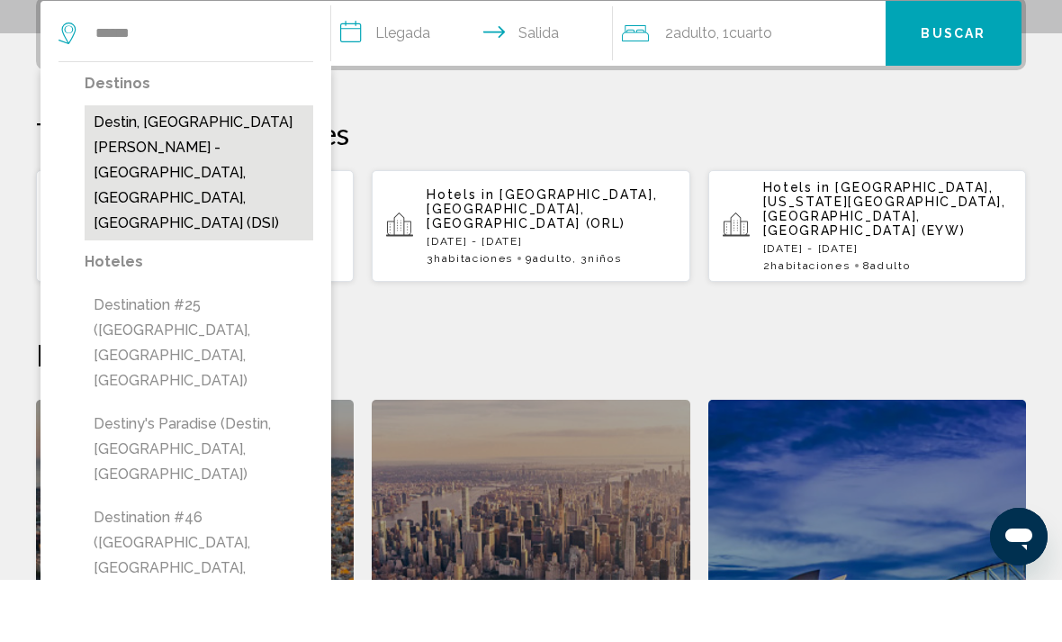
click at [197, 193] on button "Destin, [GEOGRAPHIC_DATA][PERSON_NAME] - [GEOGRAPHIC_DATA], [GEOGRAPHIC_DATA], …" at bounding box center [199, 234] width 229 height 135
type input "**********"
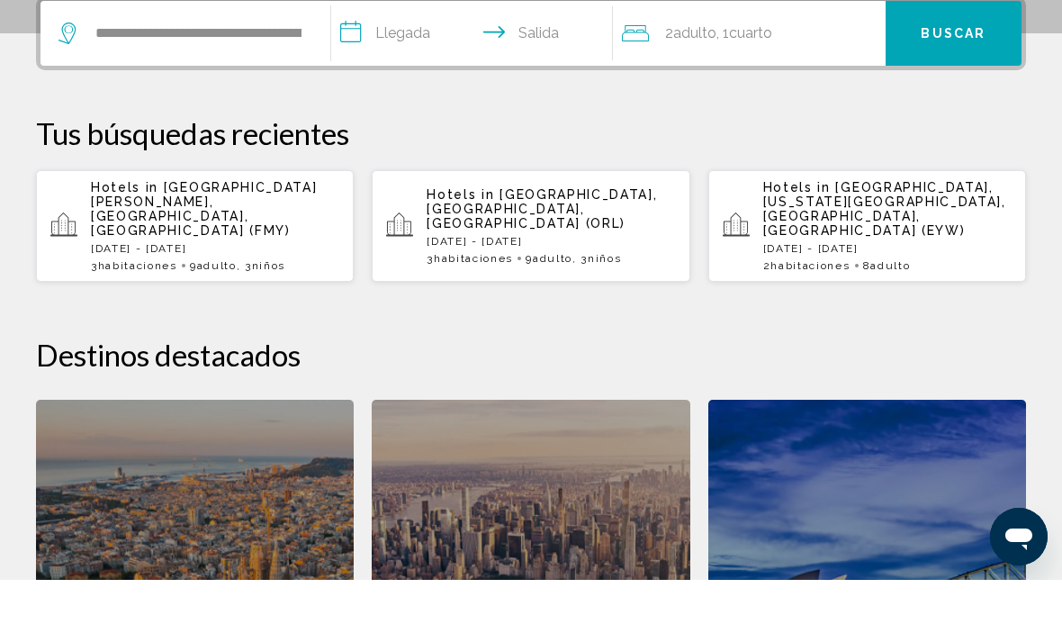
click at [384, 99] on input "**********" at bounding box center [475, 98] width 289 height 70
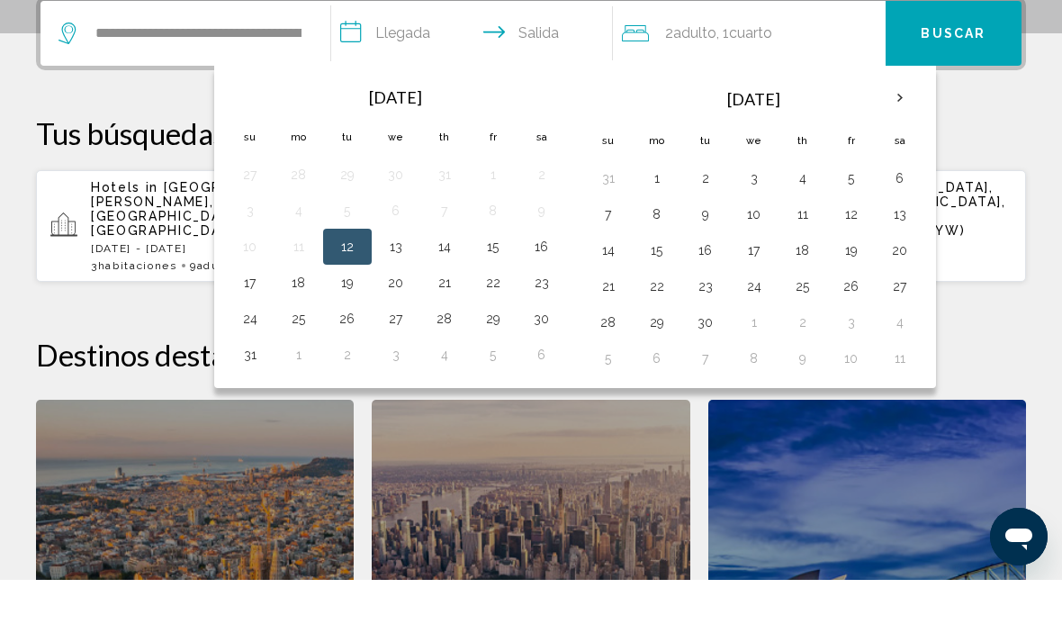
scroll to position [445, 0]
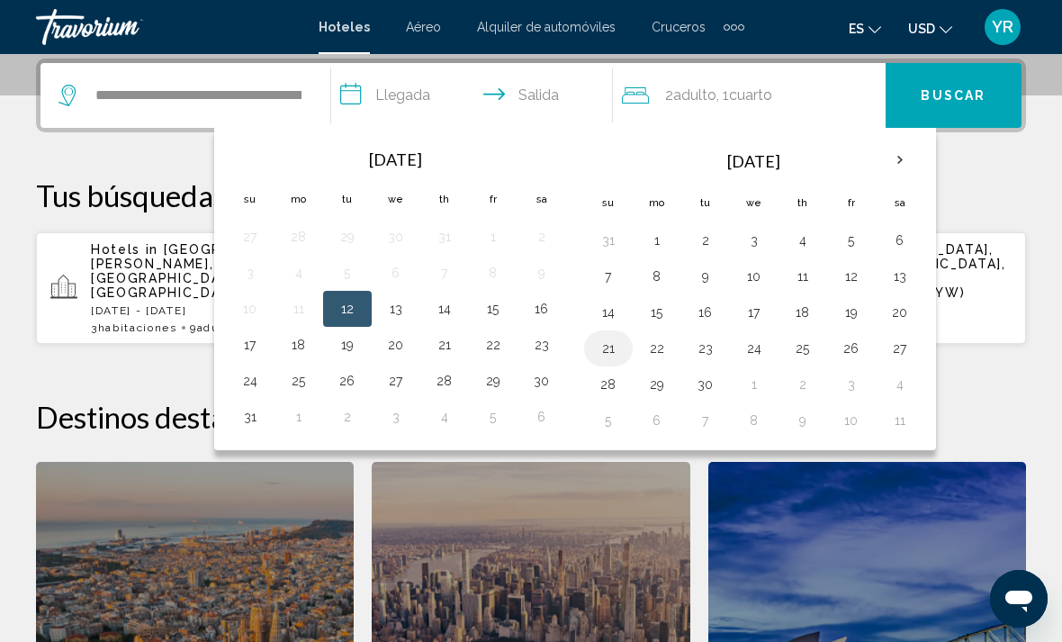
click at [603, 352] on button "21" at bounding box center [608, 348] width 29 height 25
click at [801, 357] on button "25" at bounding box center [803, 348] width 29 height 25
type input "**********"
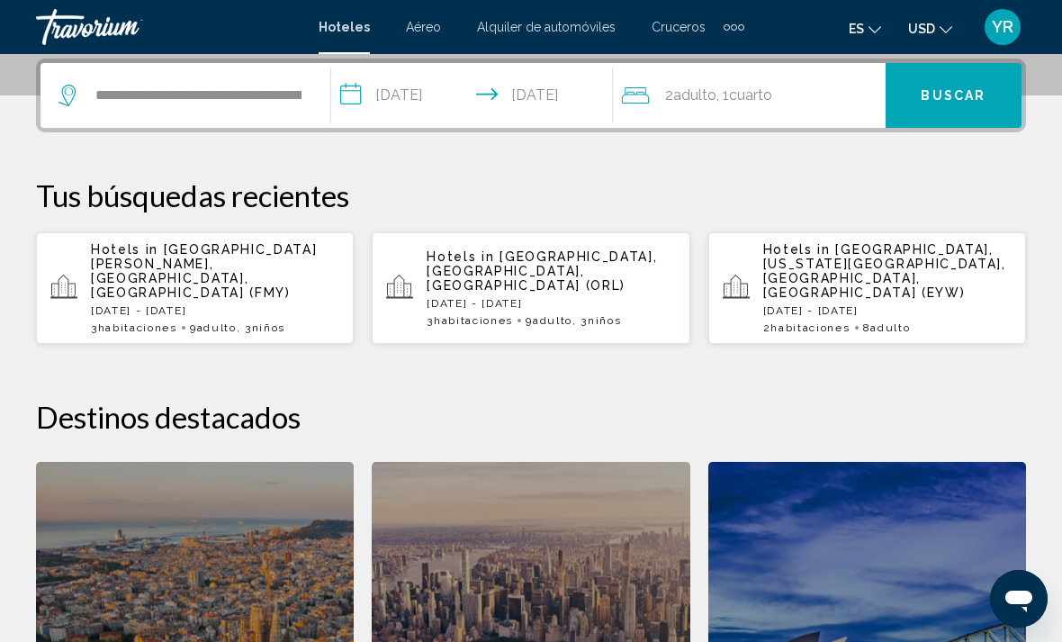
click at [970, 85] on button "Buscar" at bounding box center [954, 95] width 136 height 65
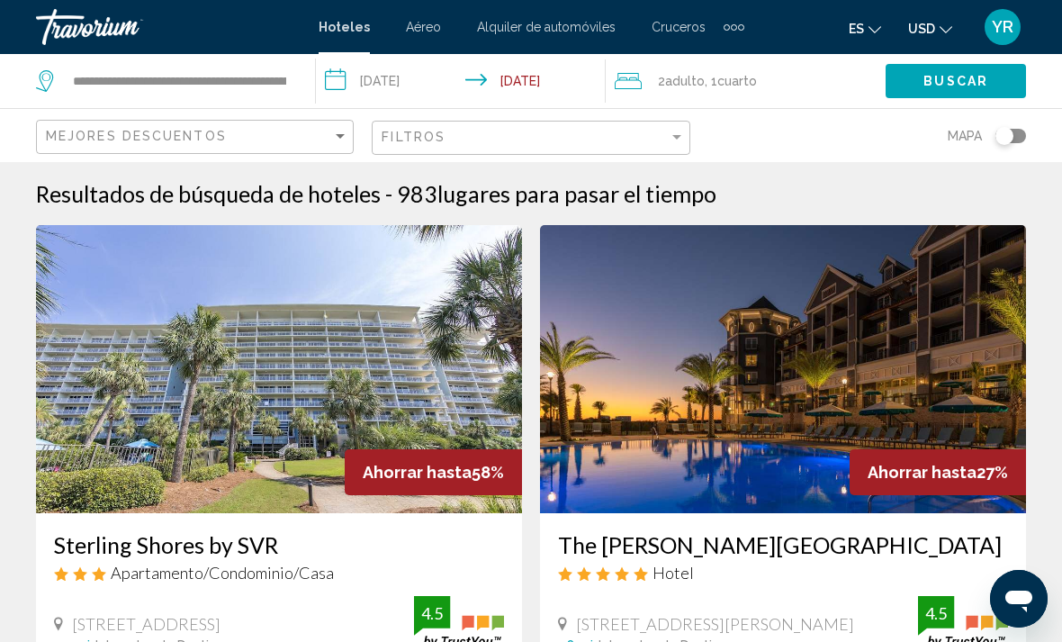
click at [718, 92] on span ", 1 Cuarto habitaciones" at bounding box center [731, 80] width 52 height 25
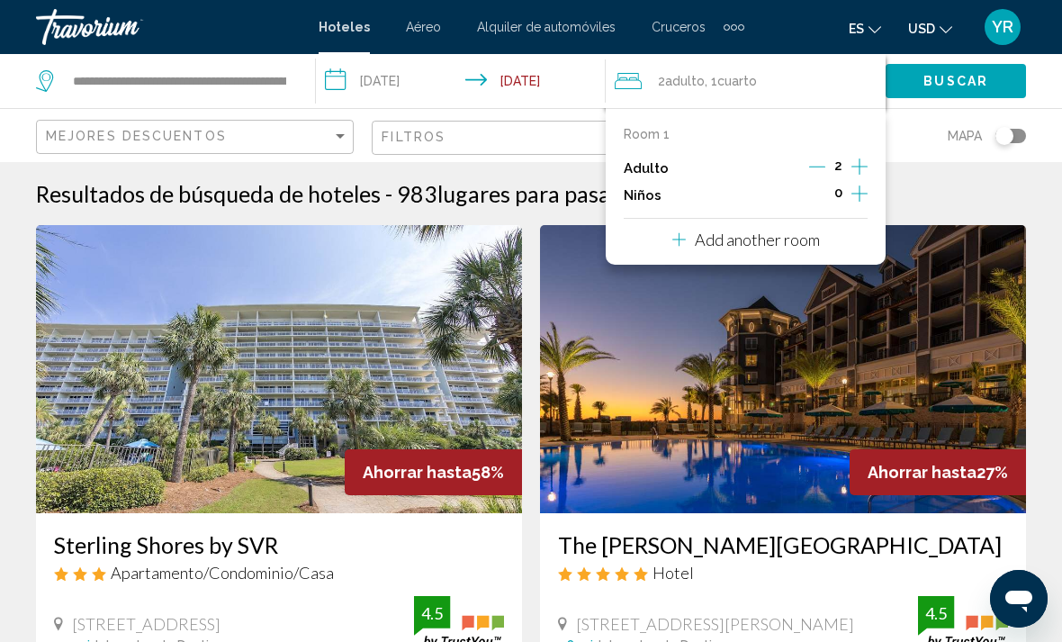
click at [868, 201] on button "Increment children" at bounding box center [860, 195] width 16 height 27
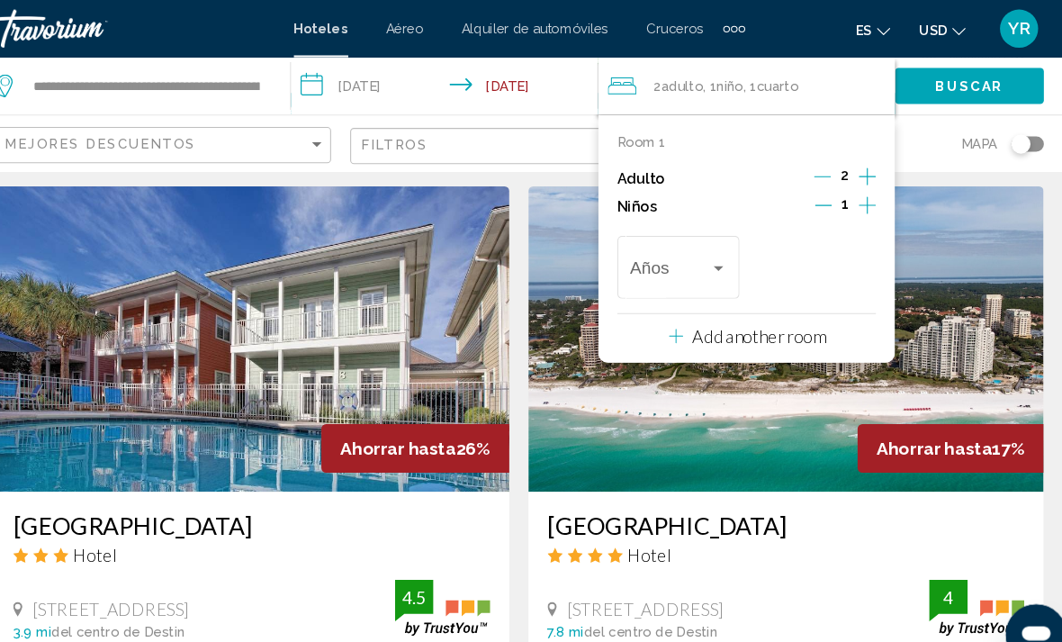
scroll to position [703, 0]
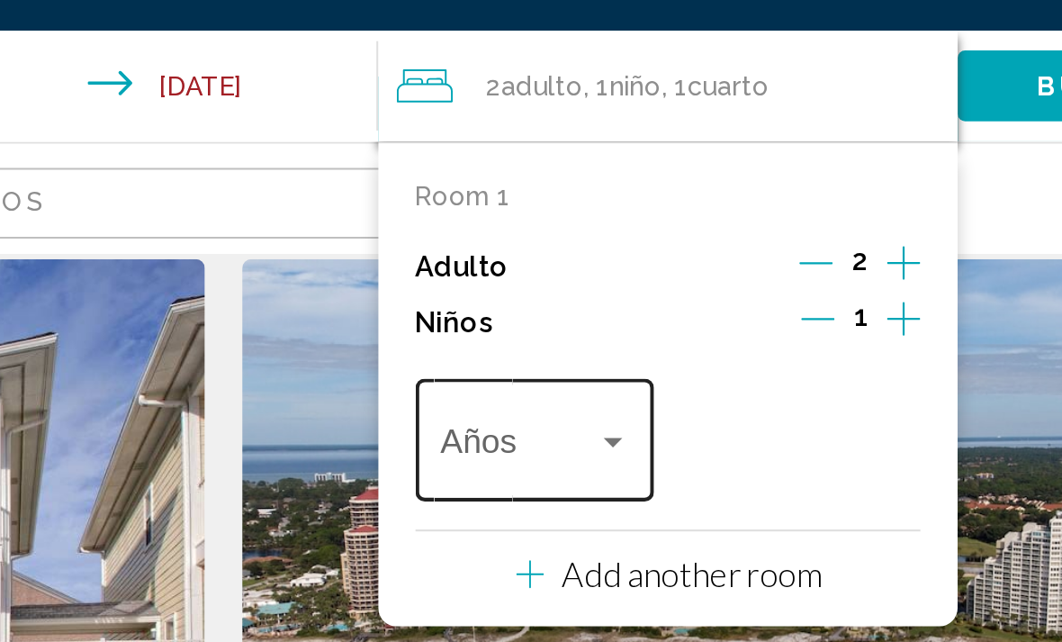
click at [715, 251] on div "Travelers: 2 adults, 1 child" at bounding box center [719, 253] width 9 height 5
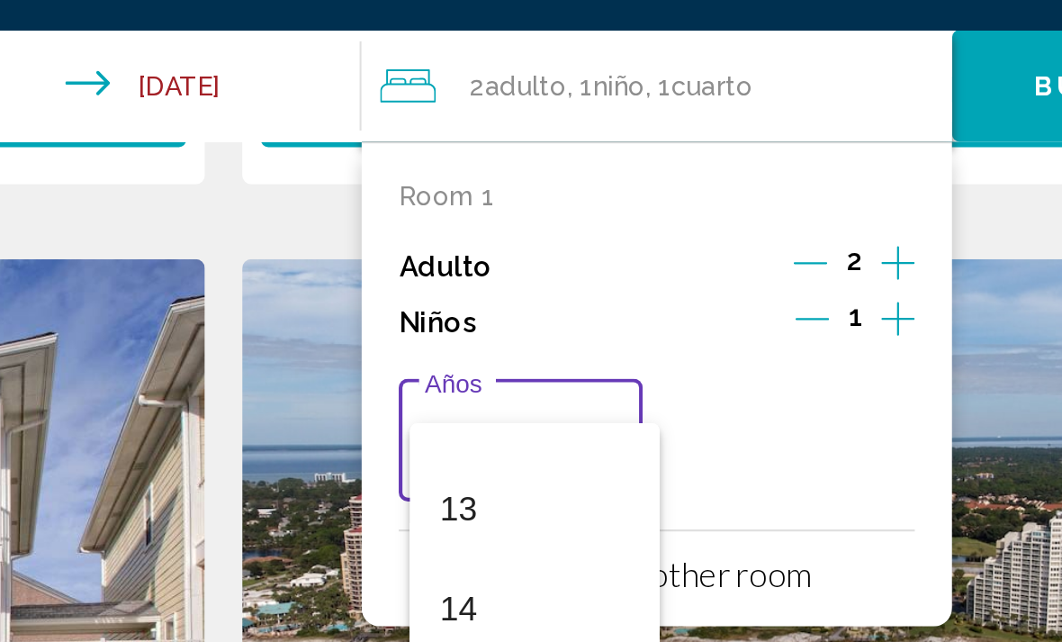
scroll to position [631, 0]
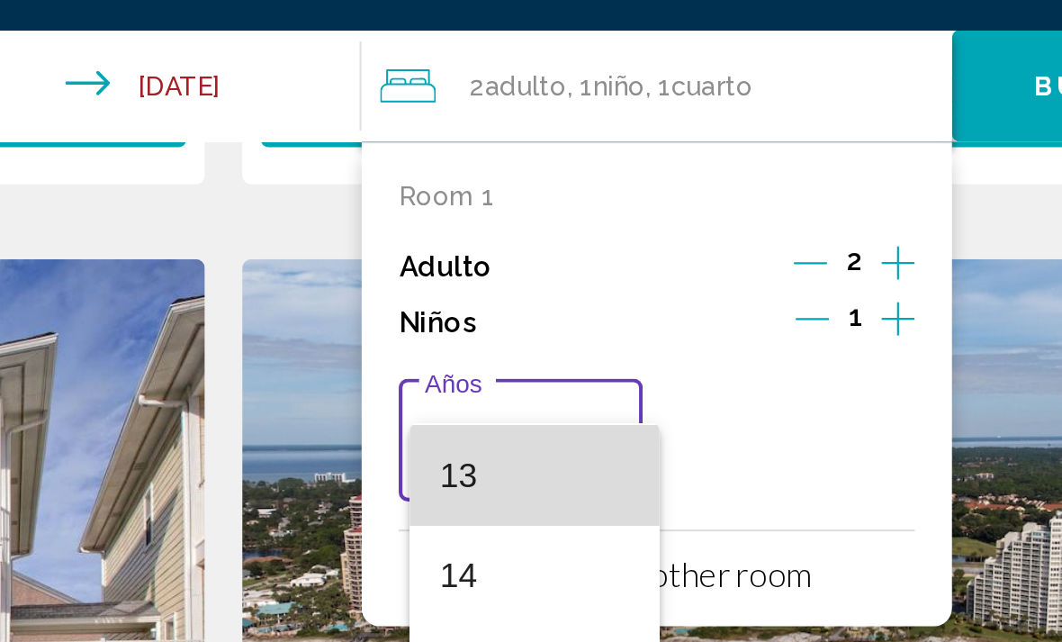
click at [636, 245] on span "13" at bounding box center [681, 269] width 91 height 49
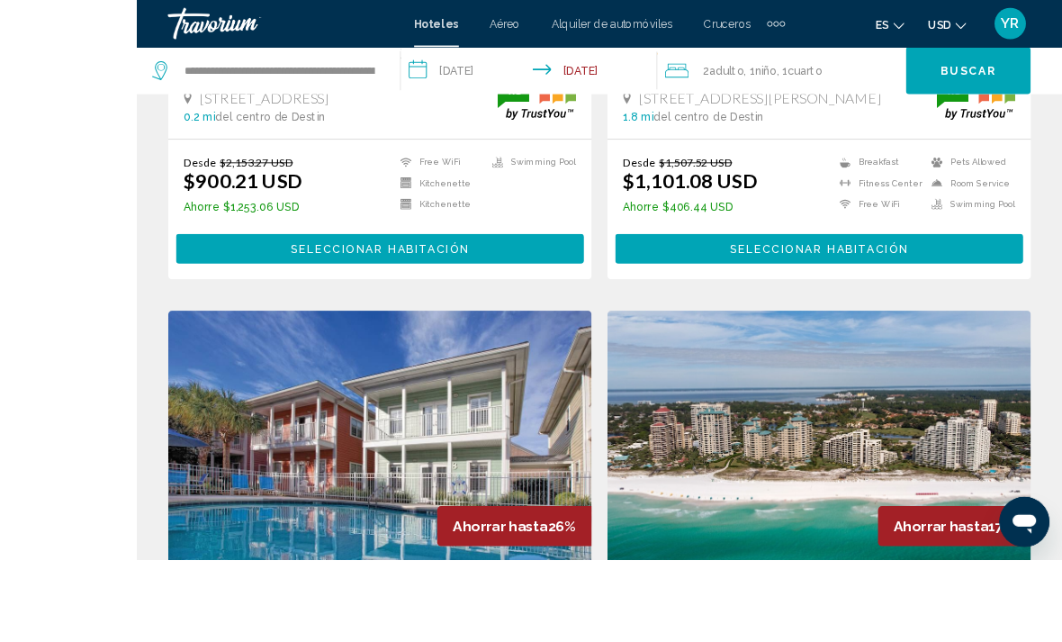
scroll to position [546, 0]
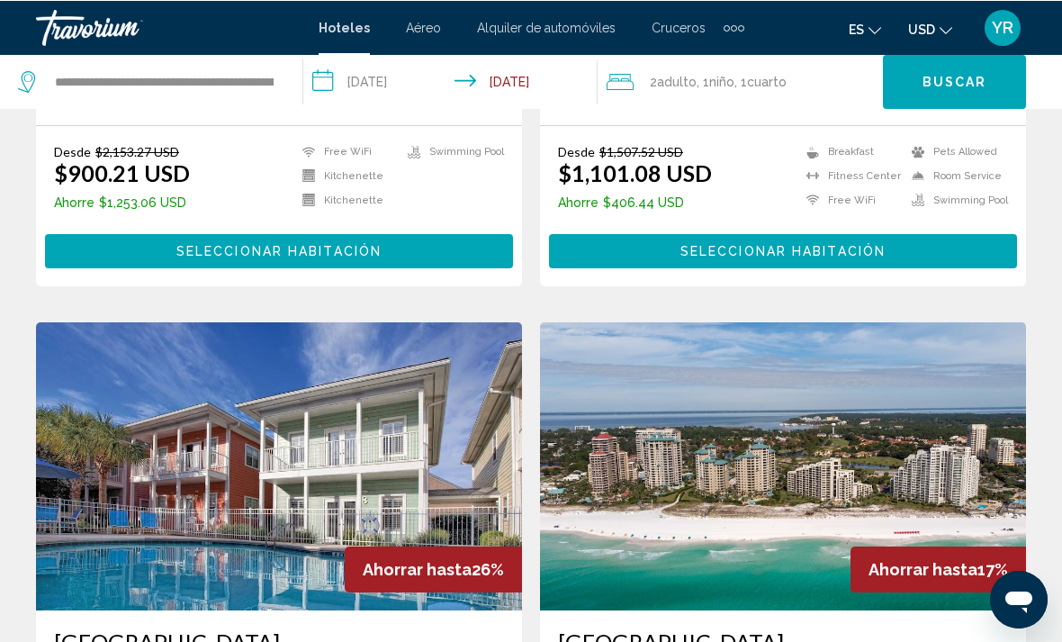
click at [944, 79] on span "Buscar" at bounding box center [955, 82] width 65 height 14
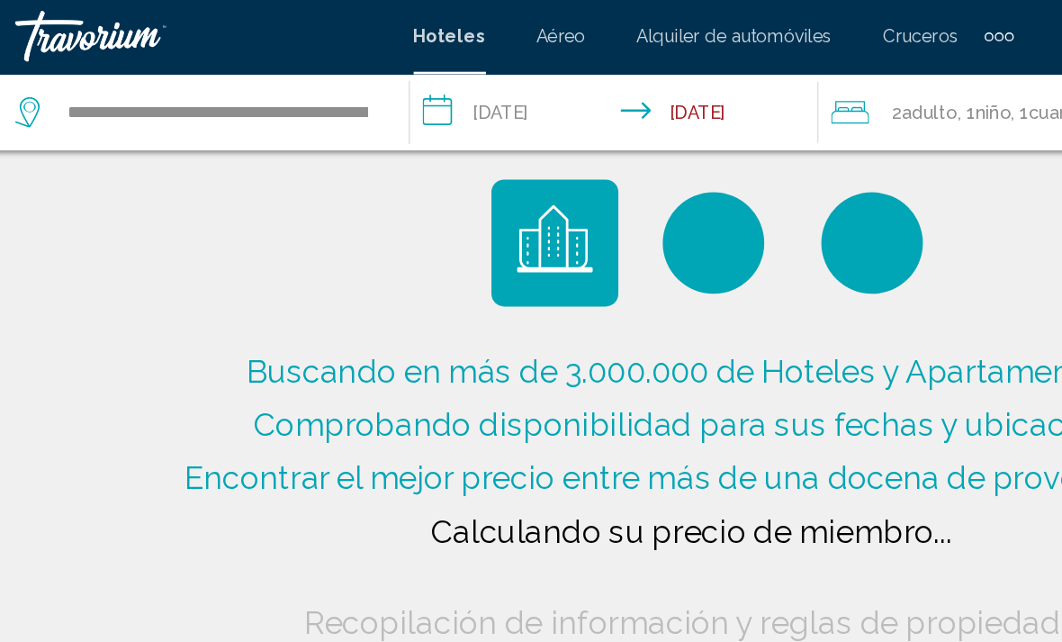
scroll to position [0, 0]
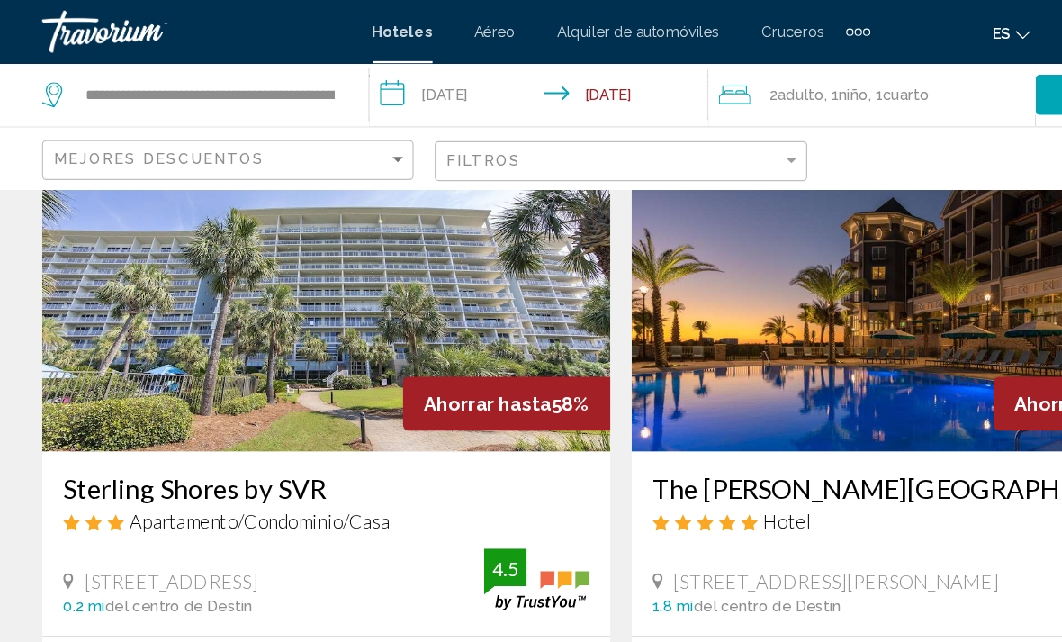
scroll to position [125, 0]
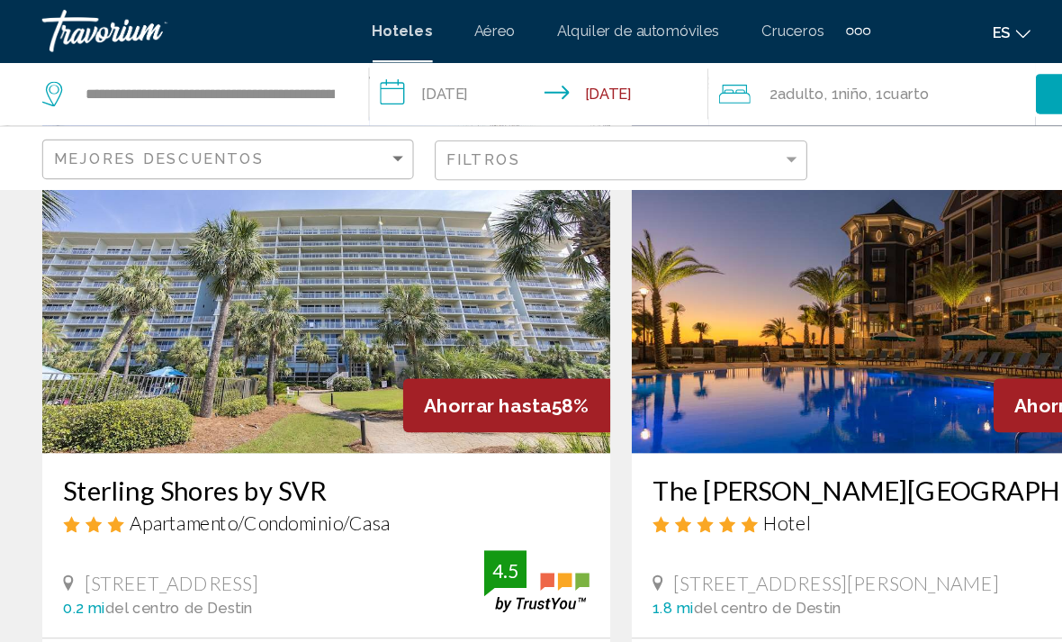
click at [405, 282] on img "Main content" at bounding box center [279, 244] width 486 height 288
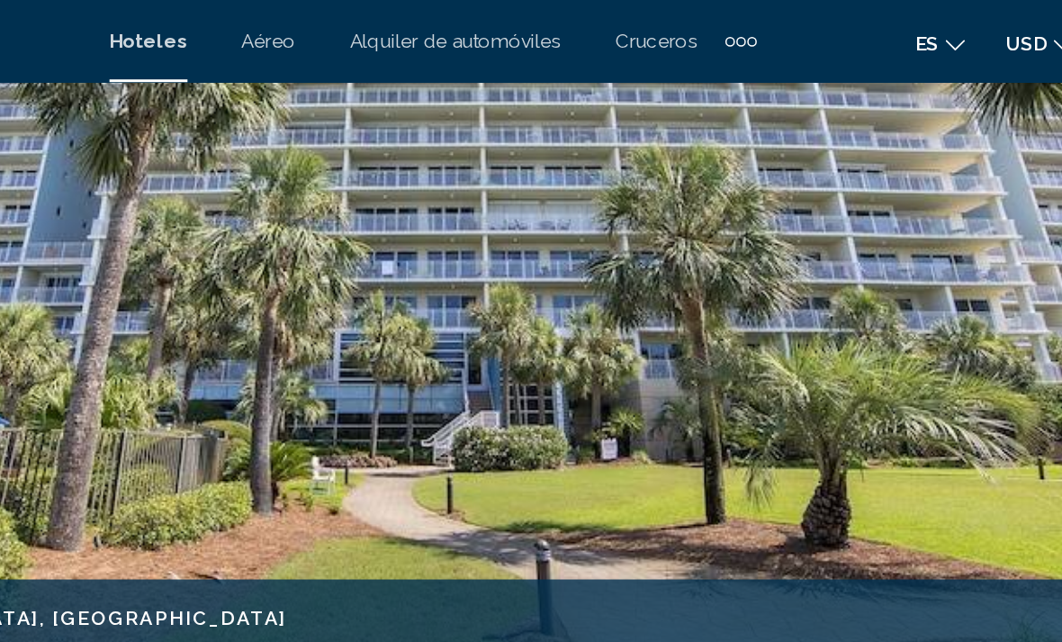
scroll to position [384, 0]
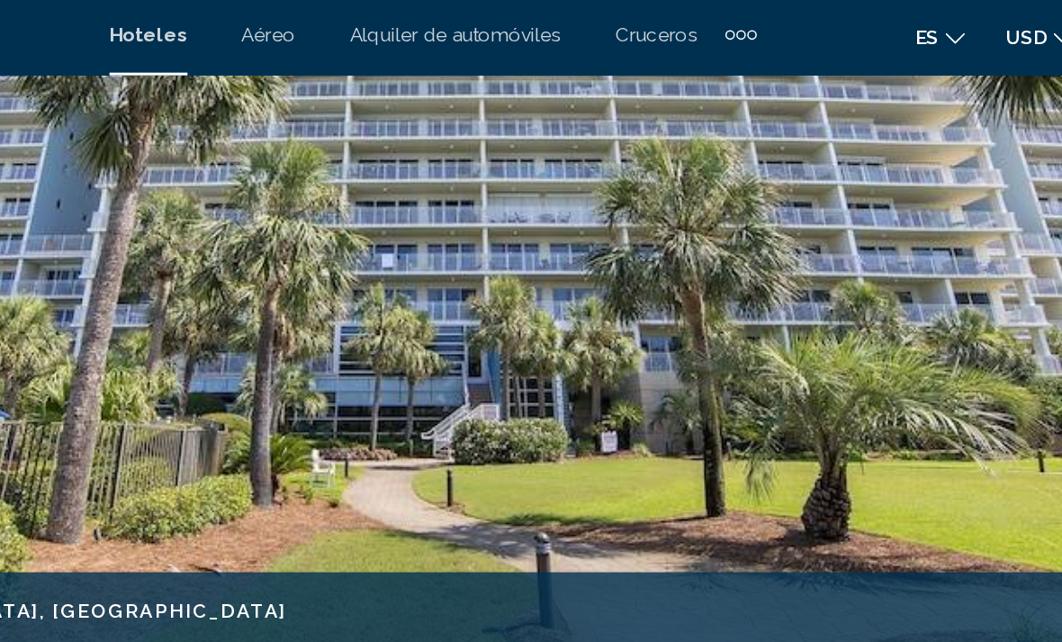
click at [681, 236] on img "Main content" at bounding box center [531, 97] width 1062 height 855
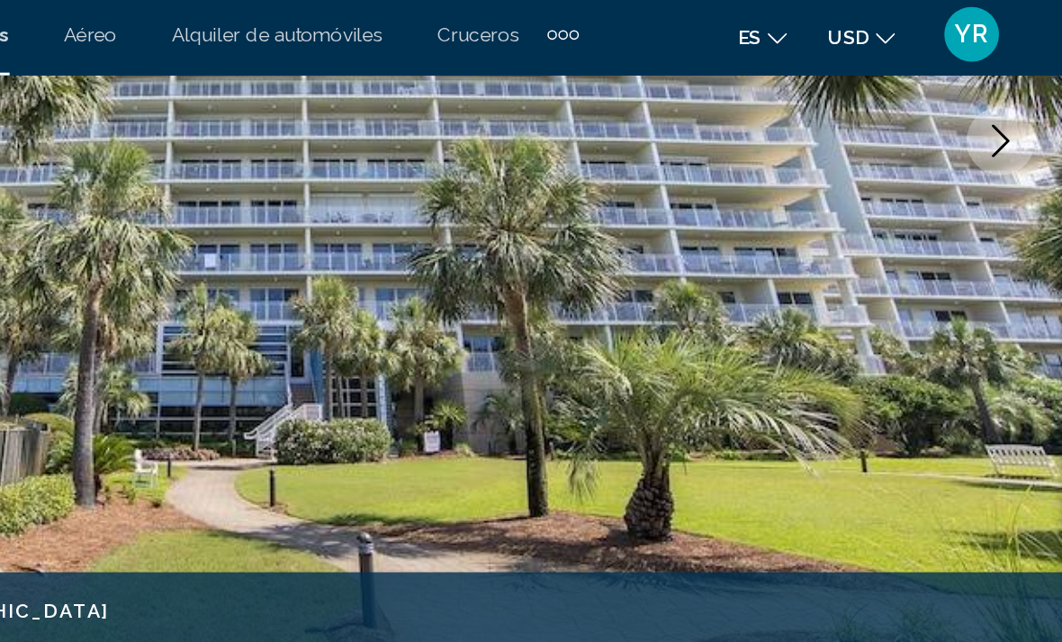
click at [1011, 86] on icon "Next image" at bounding box center [1022, 97] width 22 height 22
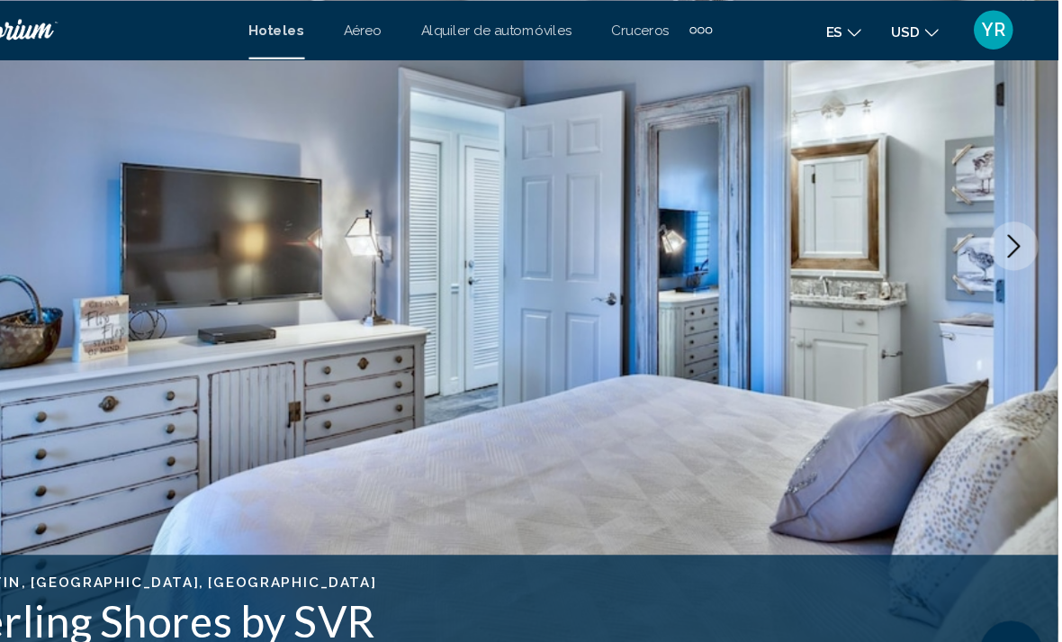
scroll to position [256, 0]
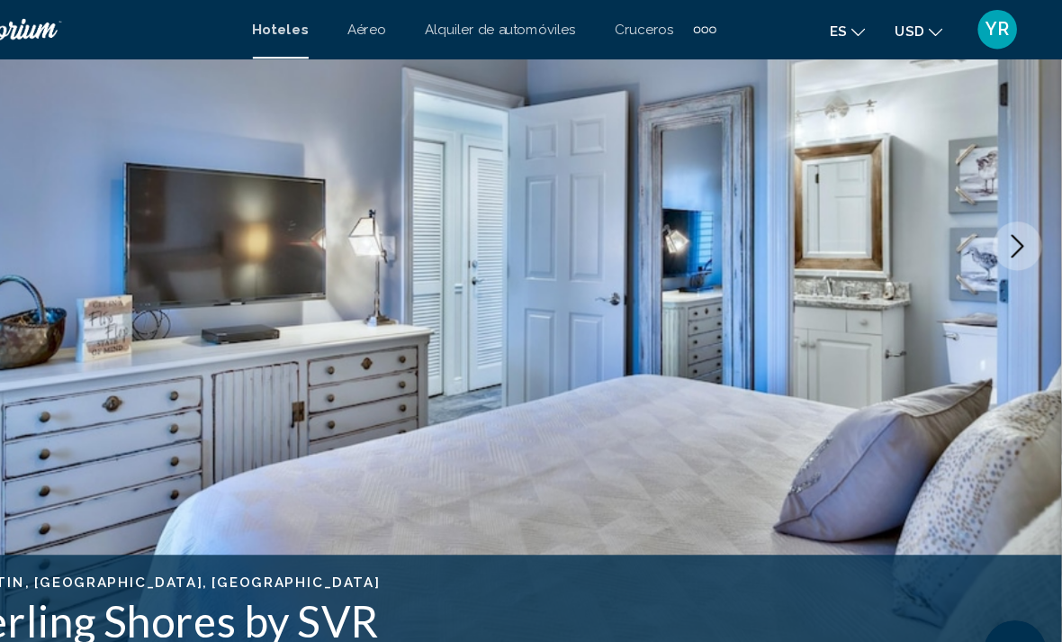
click at [999, 239] on button "Next image" at bounding box center [1021, 225] width 45 height 45
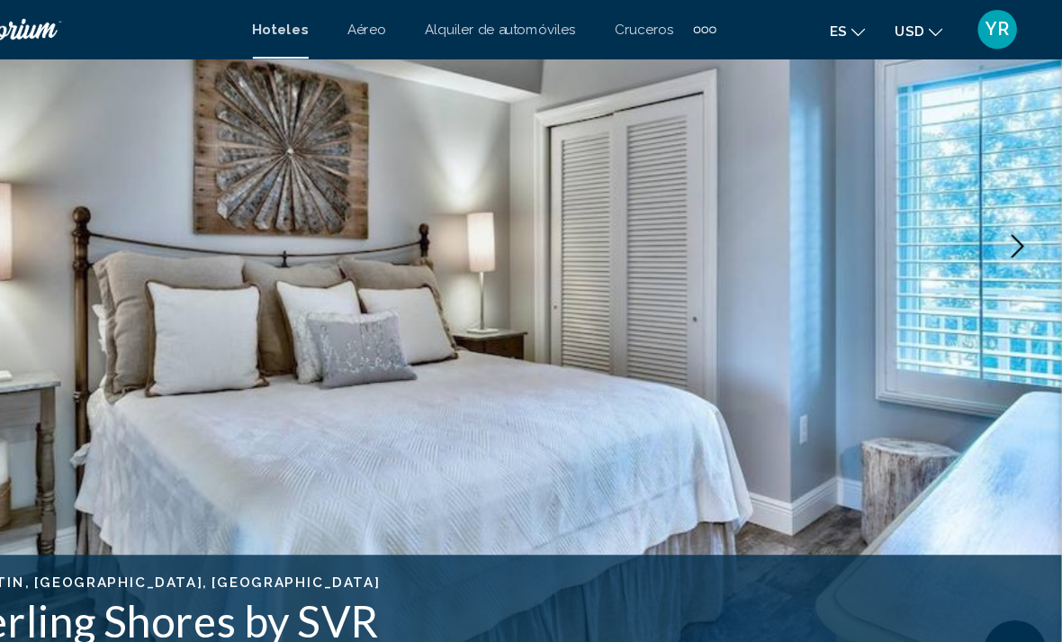
click at [999, 238] on button "Next image" at bounding box center [1021, 225] width 45 height 45
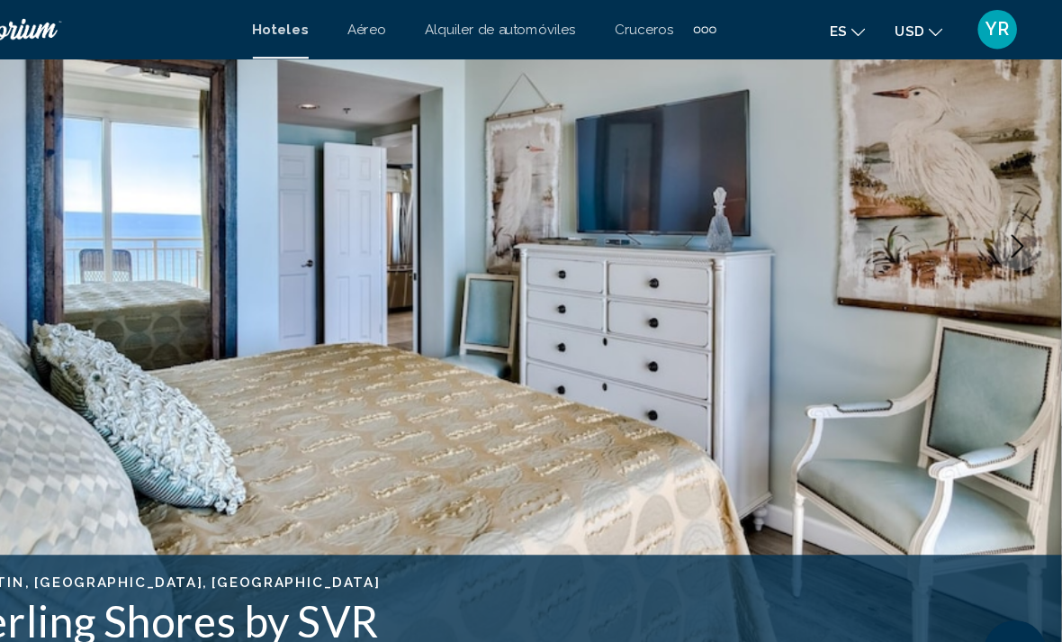
click at [1011, 228] on icon "Next image" at bounding box center [1022, 226] width 22 height 22
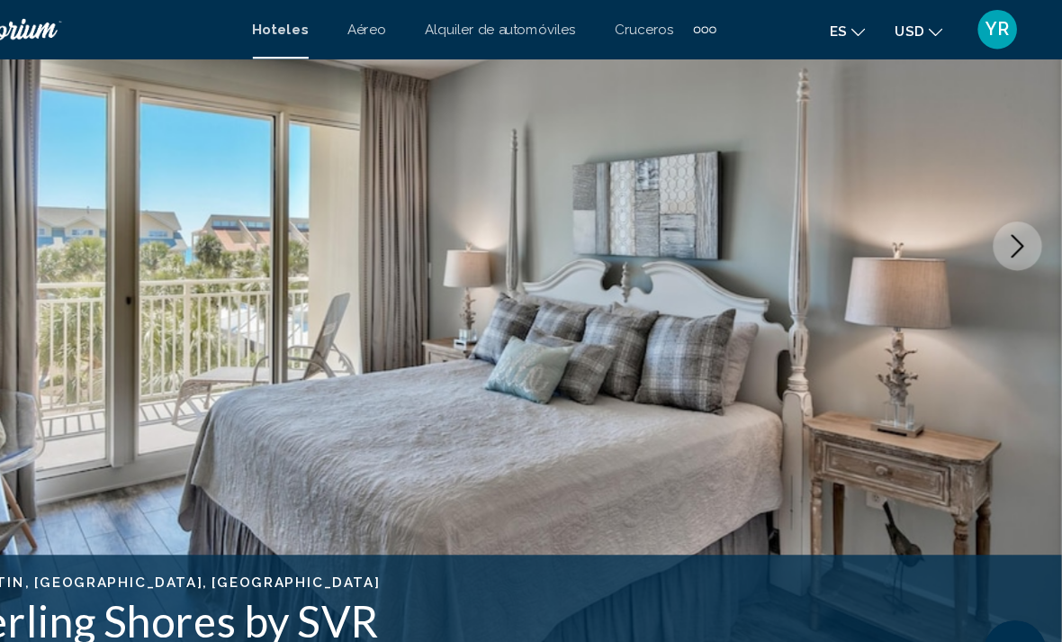
click at [1011, 231] on icon "Next image" at bounding box center [1022, 226] width 22 height 22
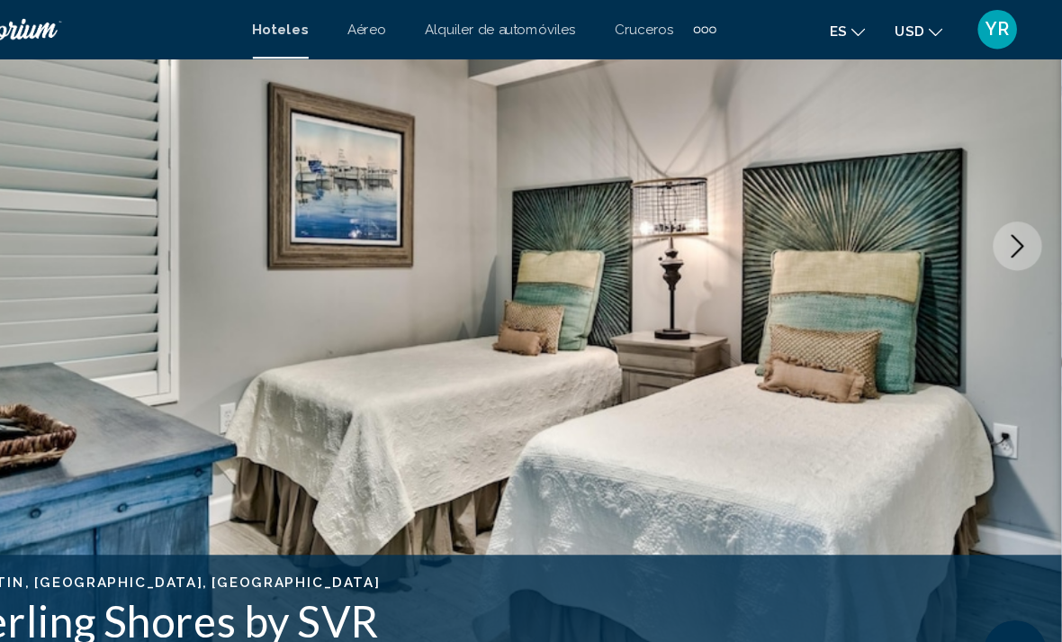
click at [1011, 228] on icon "Next image" at bounding box center [1022, 226] width 22 height 22
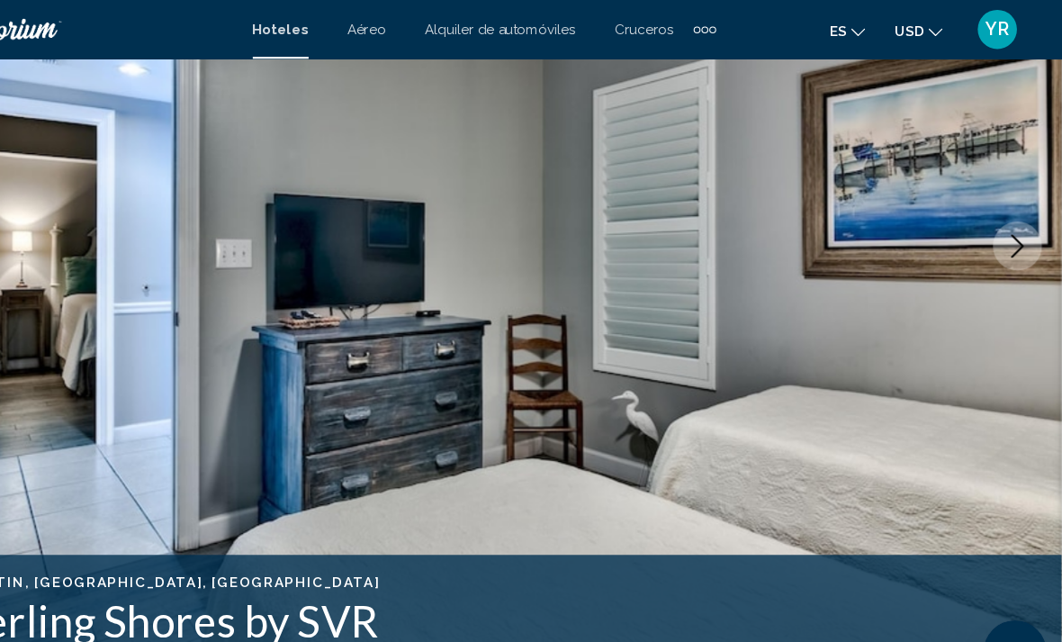
click at [999, 238] on button "Next image" at bounding box center [1021, 225] width 45 height 45
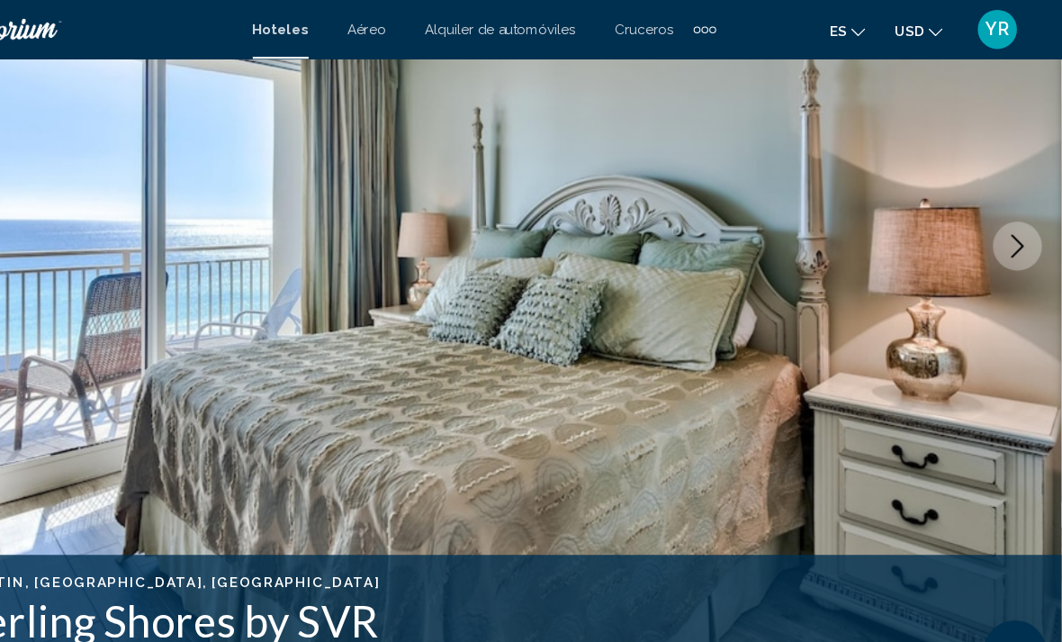
click at [1011, 227] on icon "Next image" at bounding box center [1022, 226] width 22 height 22
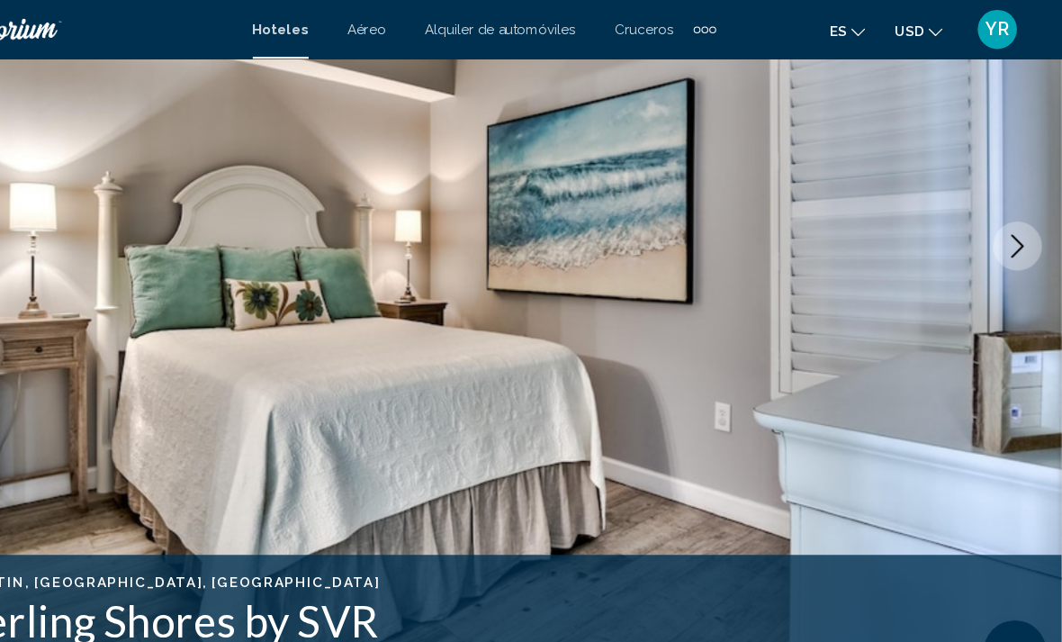
click at [1011, 235] on icon "Next image" at bounding box center [1022, 226] width 22 height 22
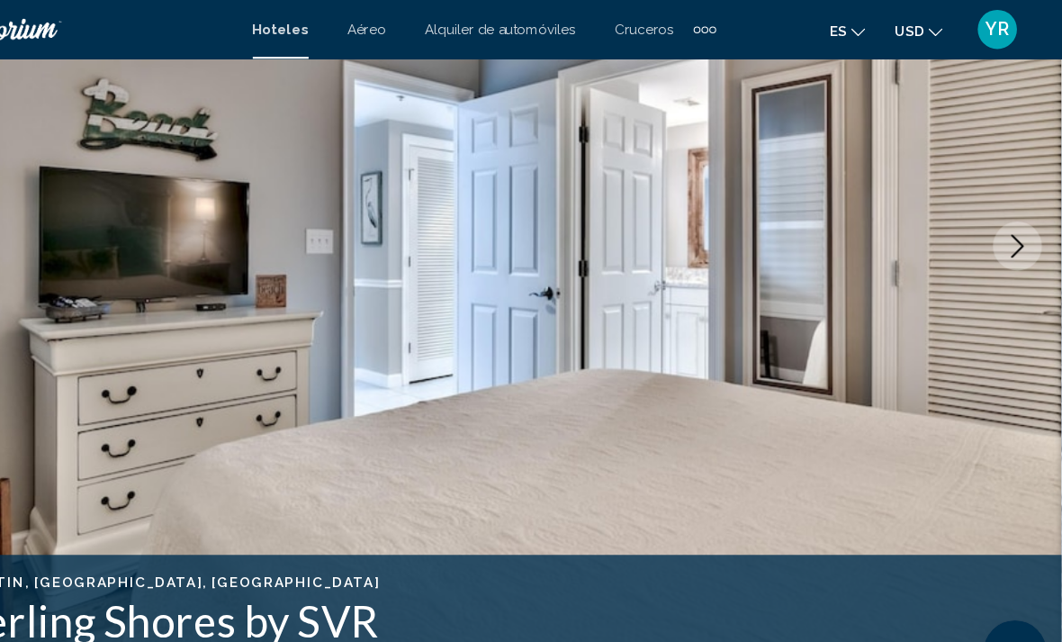
click at [999, 212] on button "Next image" at bounding box center [1021, 225] width 45 height 45
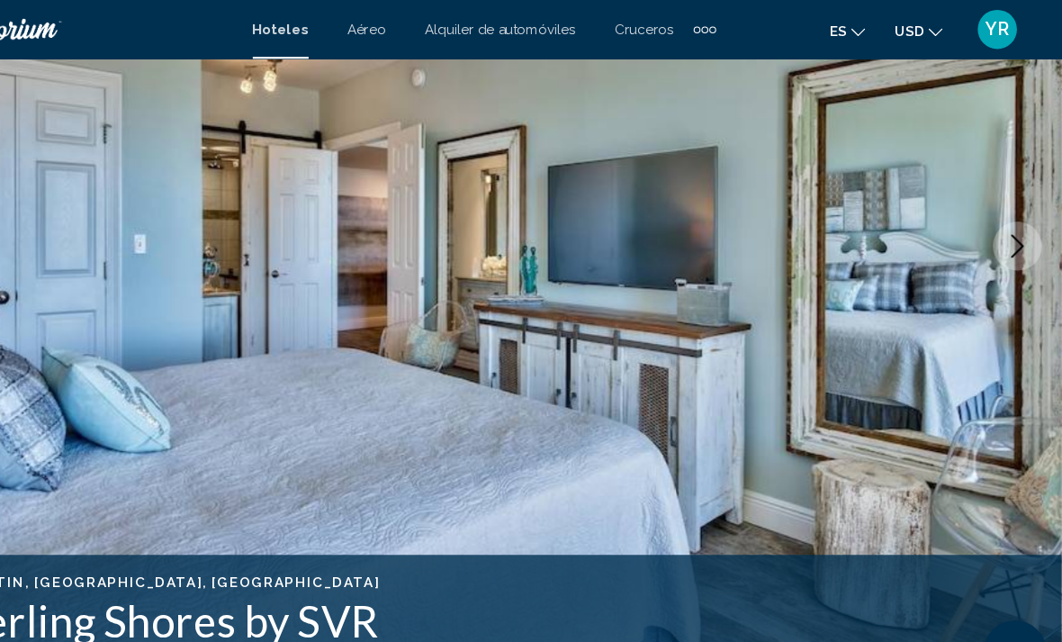
click at [999, 222] on button "Next image" at bounding box center [1021, 225] width 45 height 45
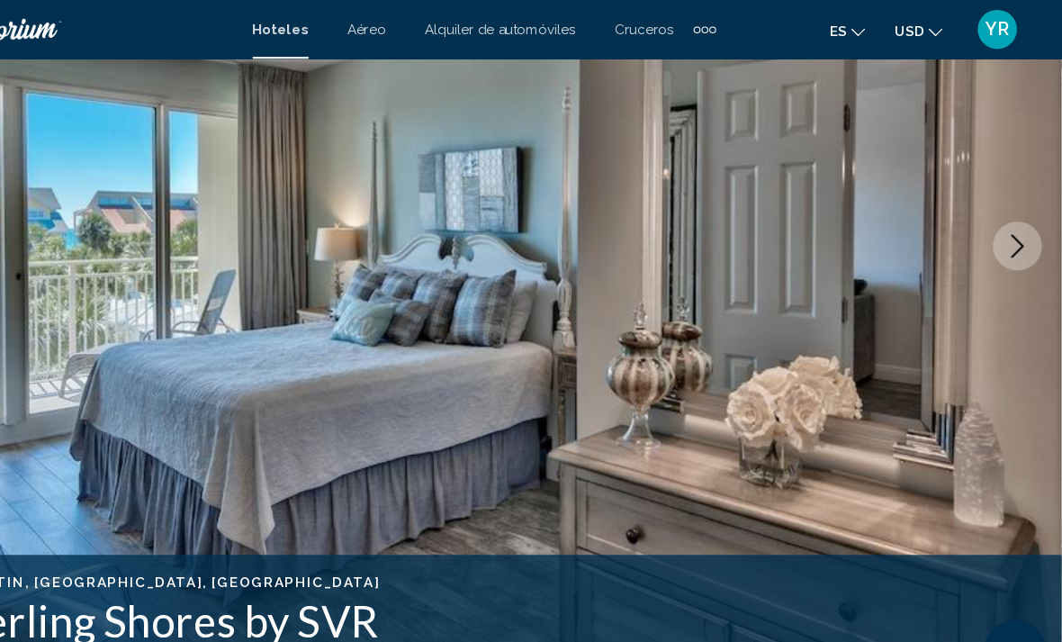
click at [999, 222] on button "Next image" at bounding box center [1021, 225] width 45 height 45
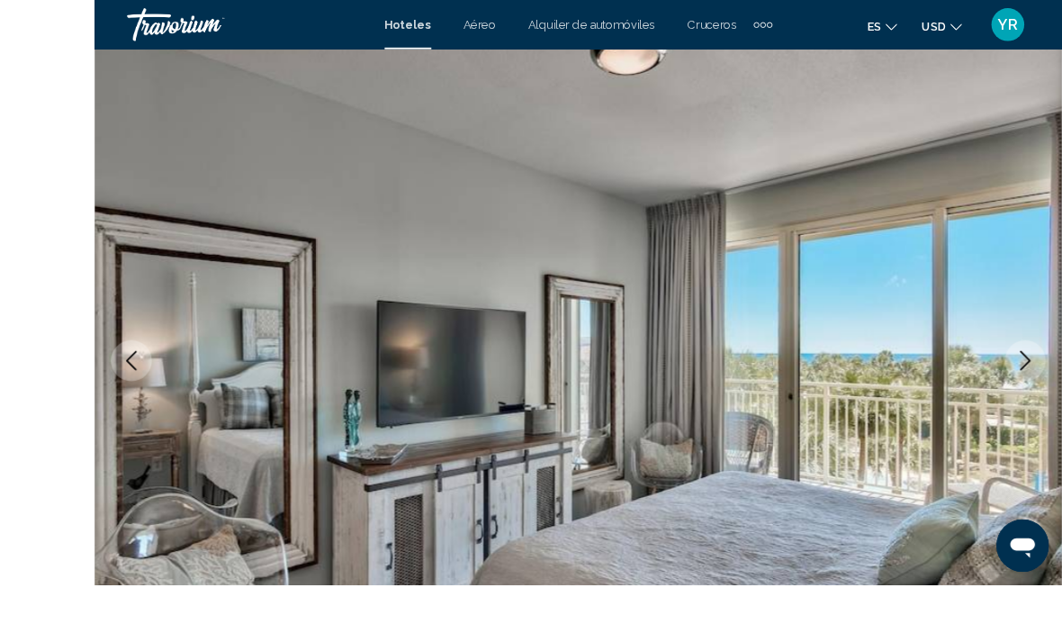
scroll to position [185, 0]
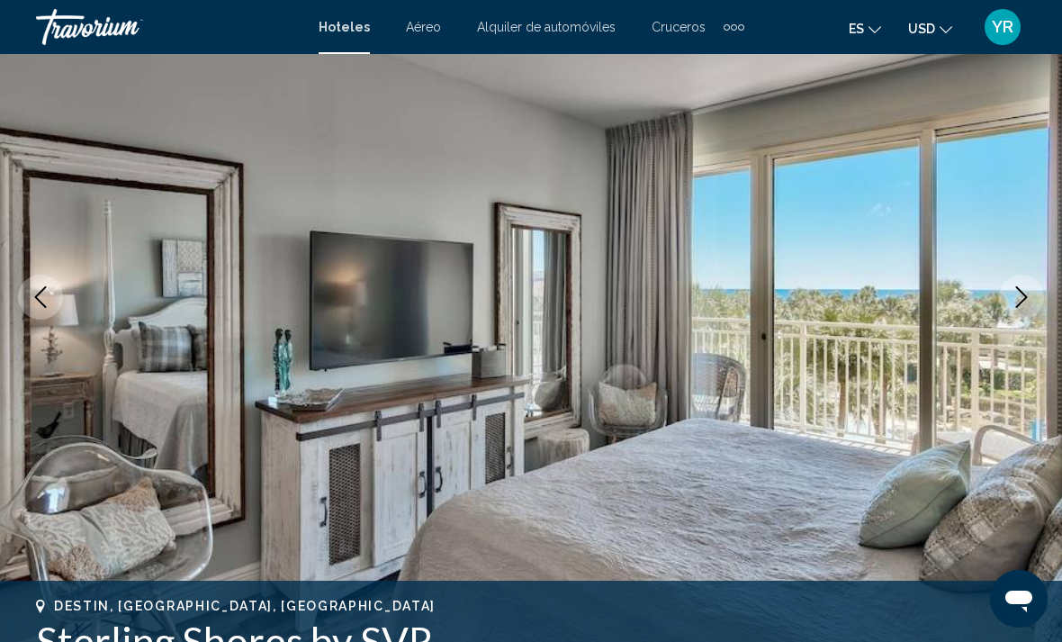
click at [1025, 308] on button "Next image" at bounding box center [1021, 297] width 45 height 45
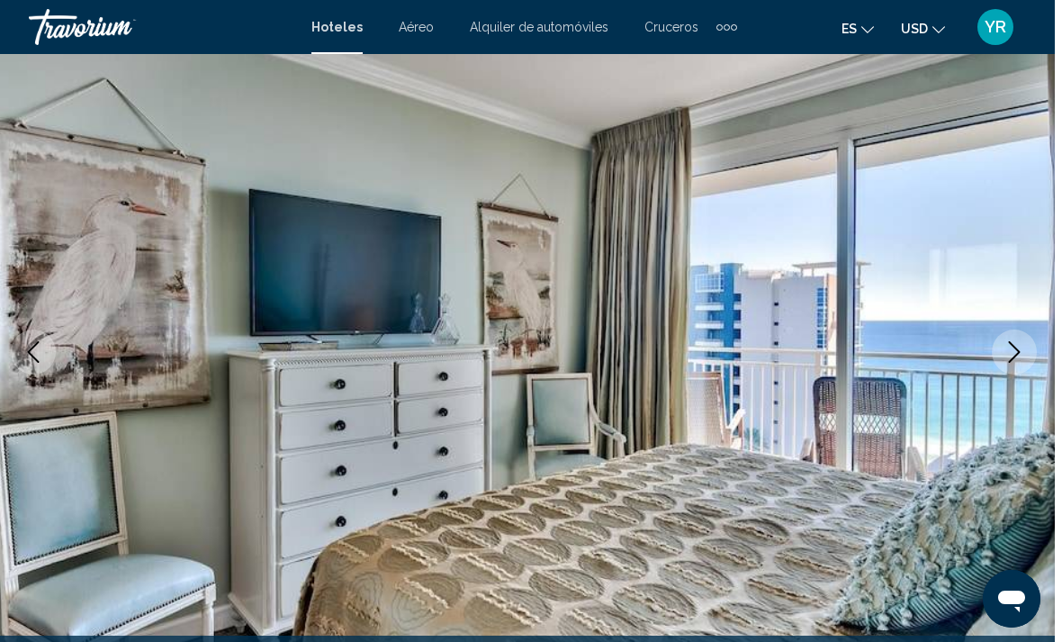
scroll to position [156, 0]
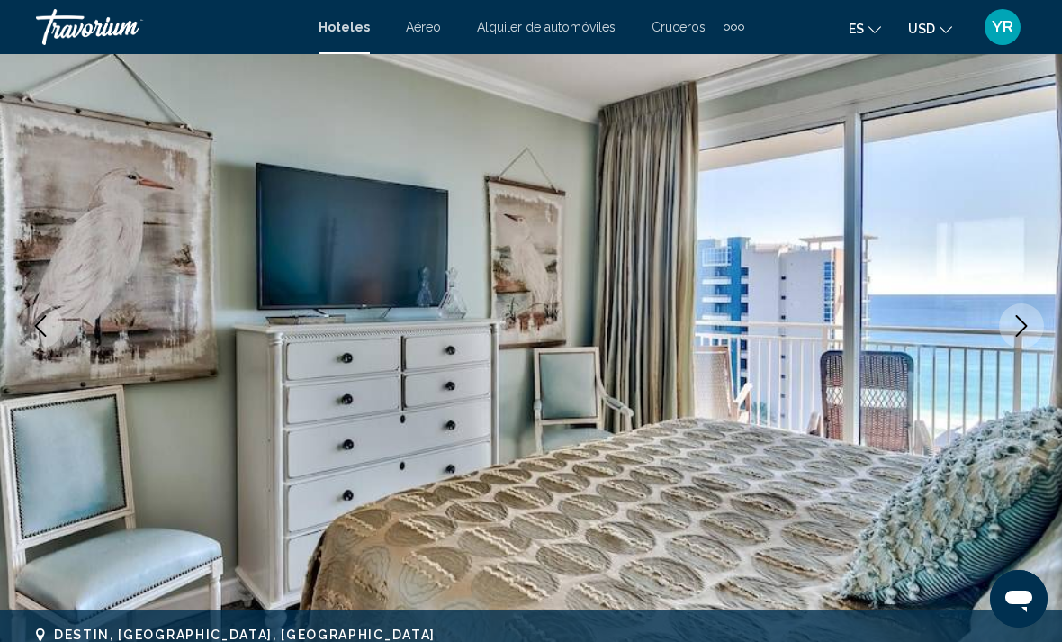
click at [1022, 346] on button "Next image" at bounding box center [1021, 325] width 45 height 45
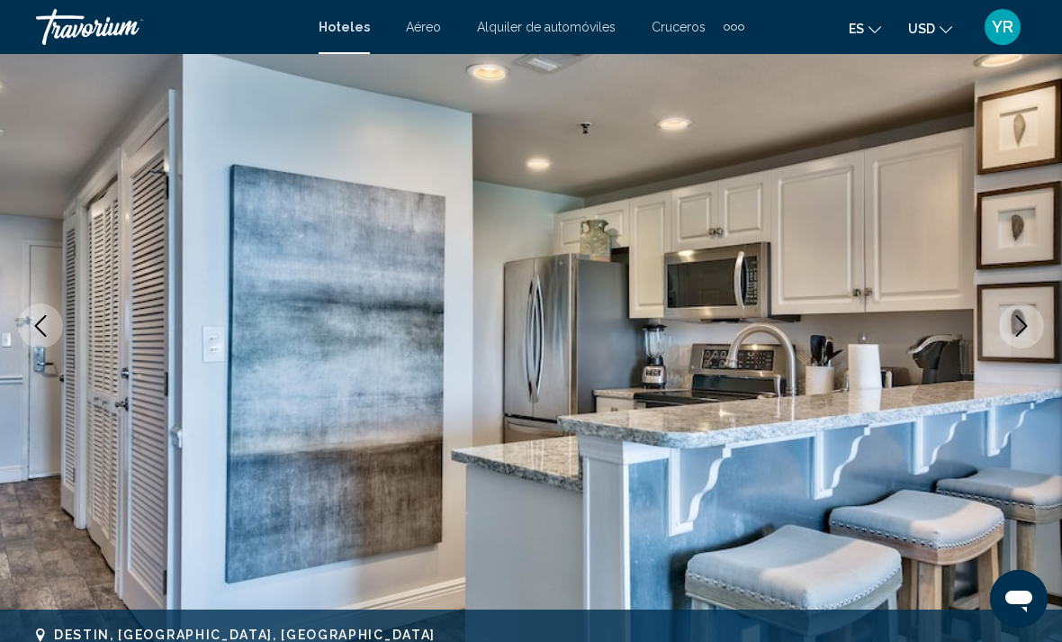
click at [1023, 328] on icon "Next image" at bounding box center [1022, 326] width 22 height 22
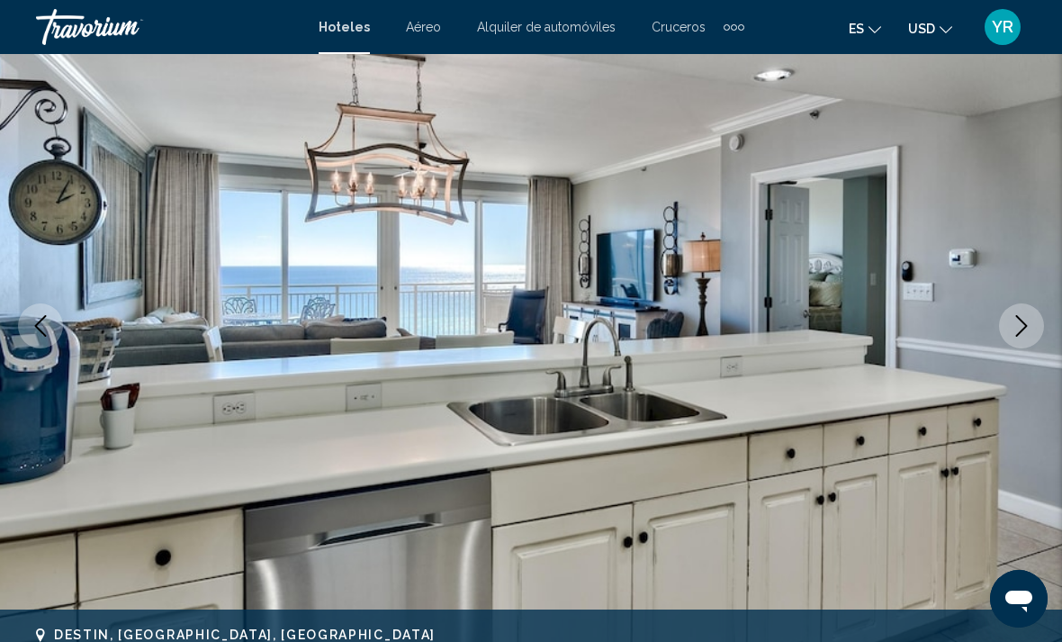
click at [1035, 342] on button "Next image" at bounding box center [1021, 325] width 45 height 45
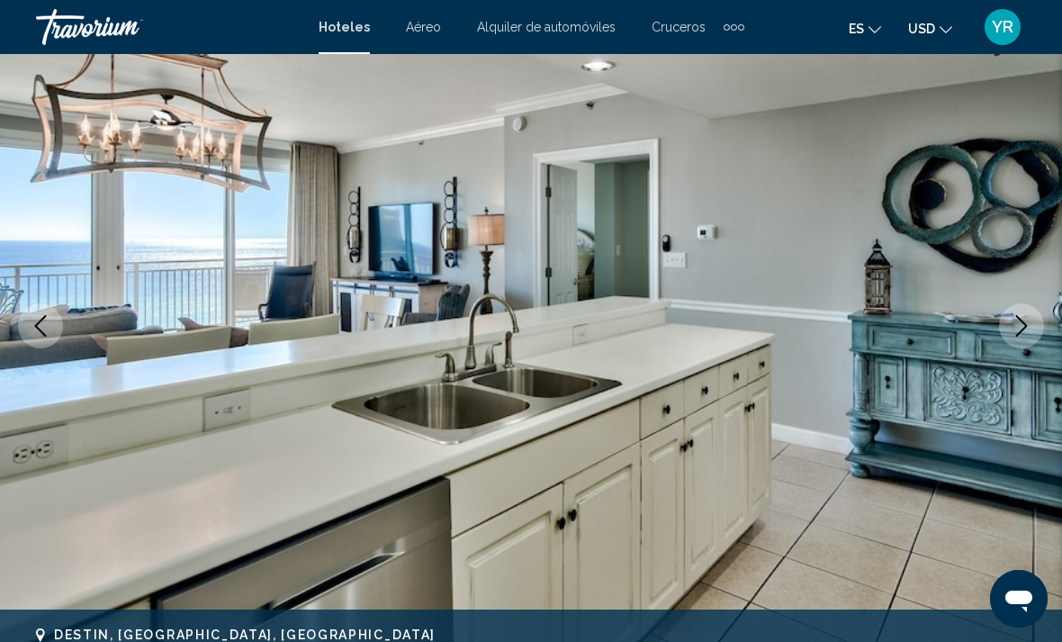
click at [1017, 349] on img "Main content" at bounding box center [531, 325] width 1062 height 855
click at [1009, 331] on button "Next image" at bounding box center [1021, 325] width 45 height 45
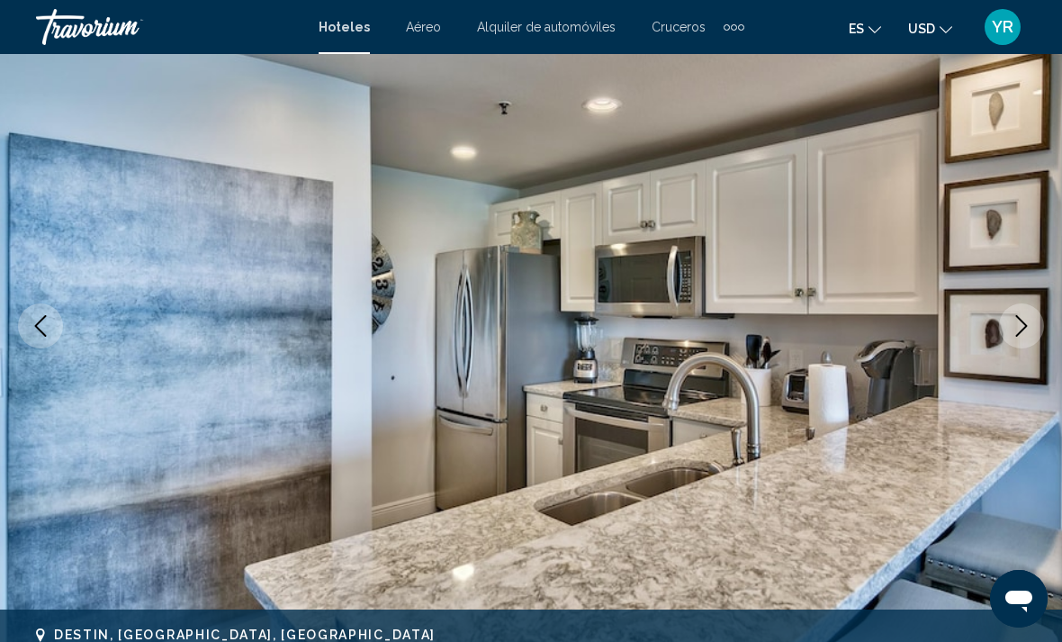
click at [1026, 320] on icon "Next image" at bounding box center [1022, 326] width 22 height 22
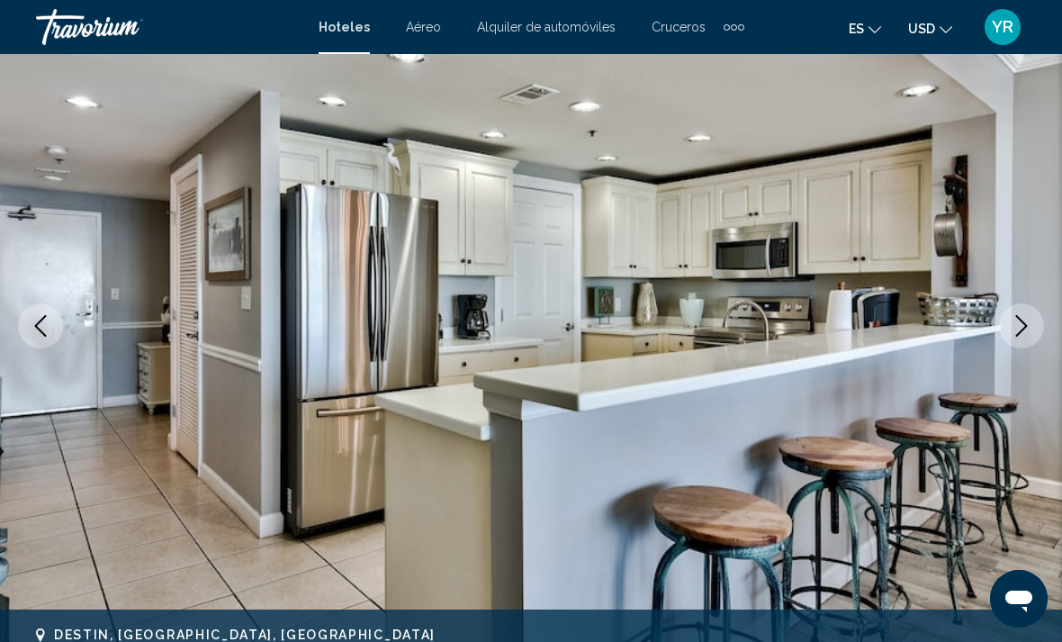
click at [1020, 329] on icon "Next image" at bounding box center [1022, 326] width 22 height 22
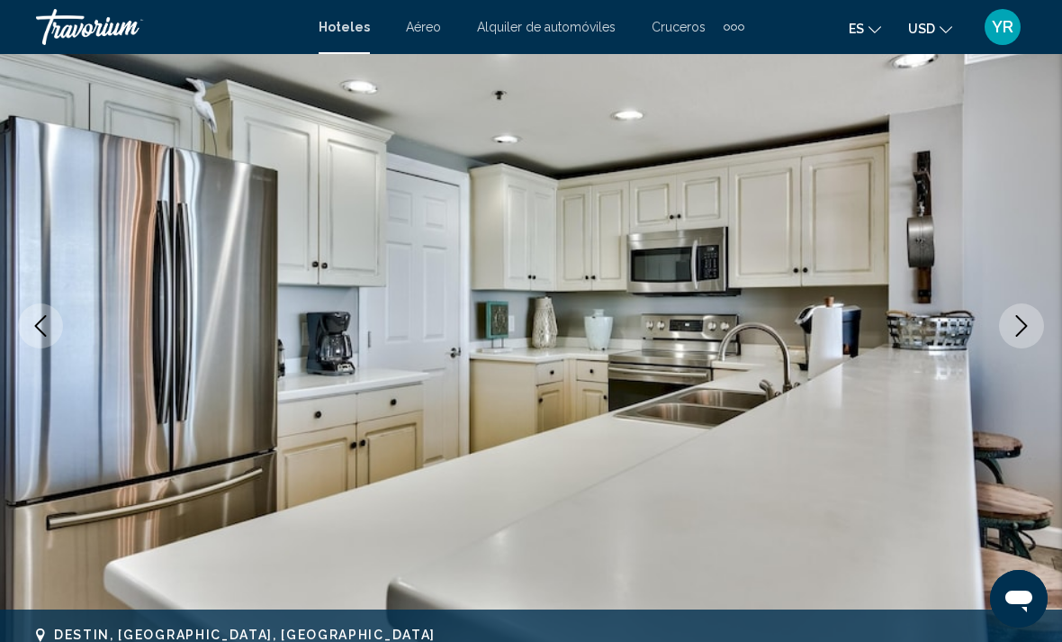
click at [1028, 334] on icon "Next image" at bounding box center [1022, 326] width 22 height 22
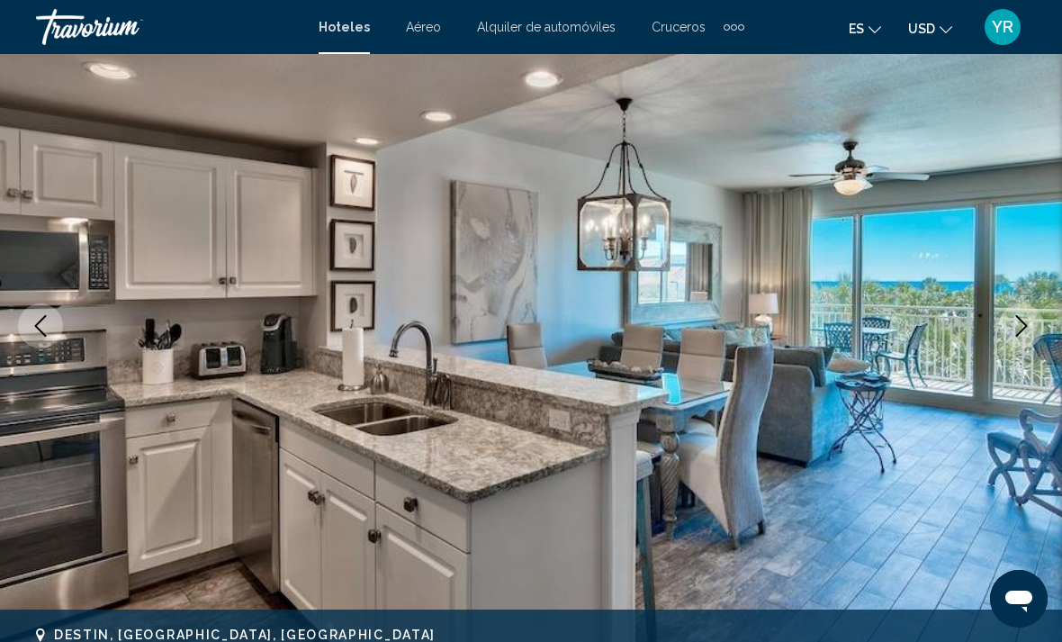
click at [1017, 338] on button "Next image" at bounding box center [1021, 325] width 45 height 45
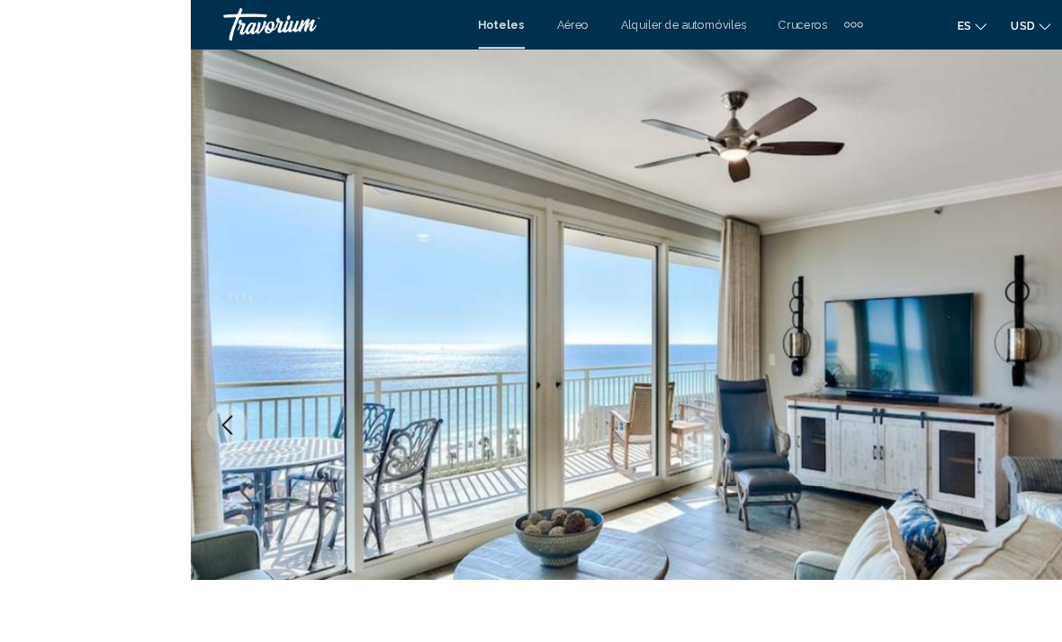
scroll to position [32, 0]
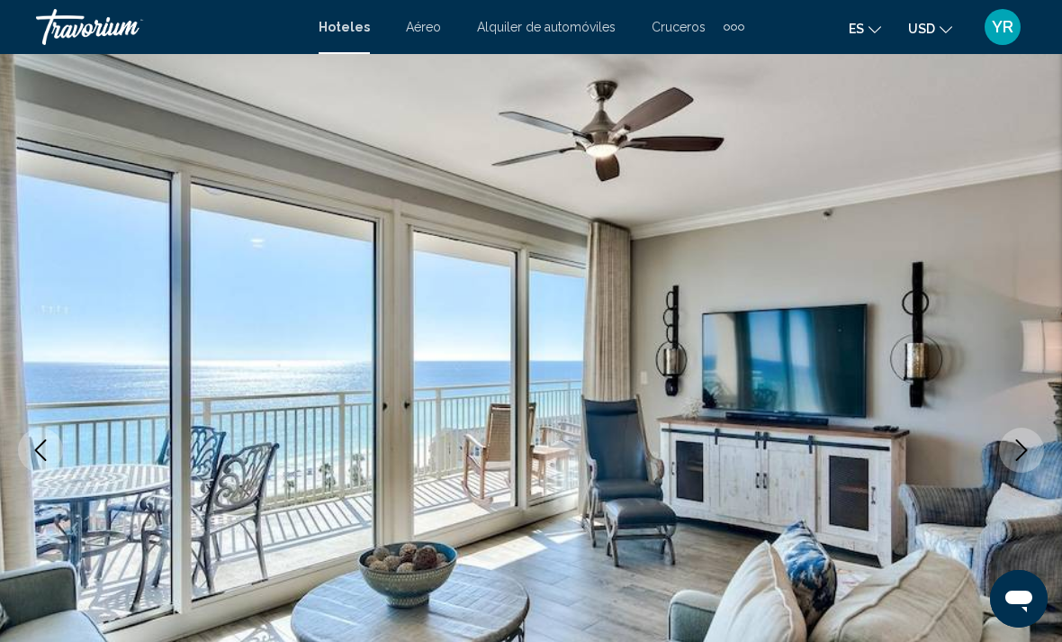
click at [1033, 456] on button "Next image" at bounding box center [1021, 450] width 45 height 45
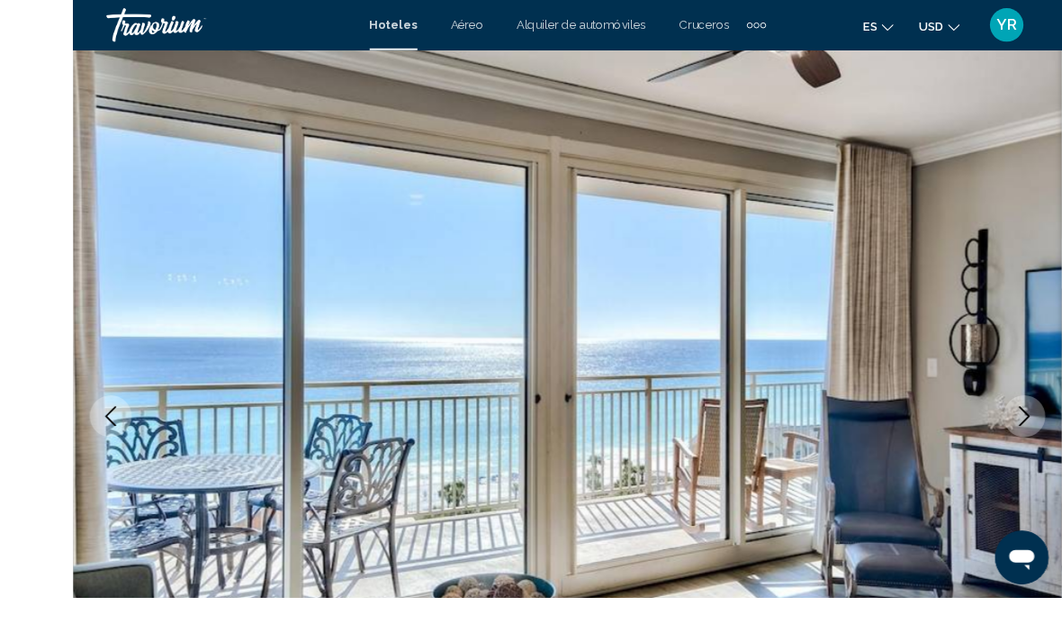
scroll to position [117, 0]
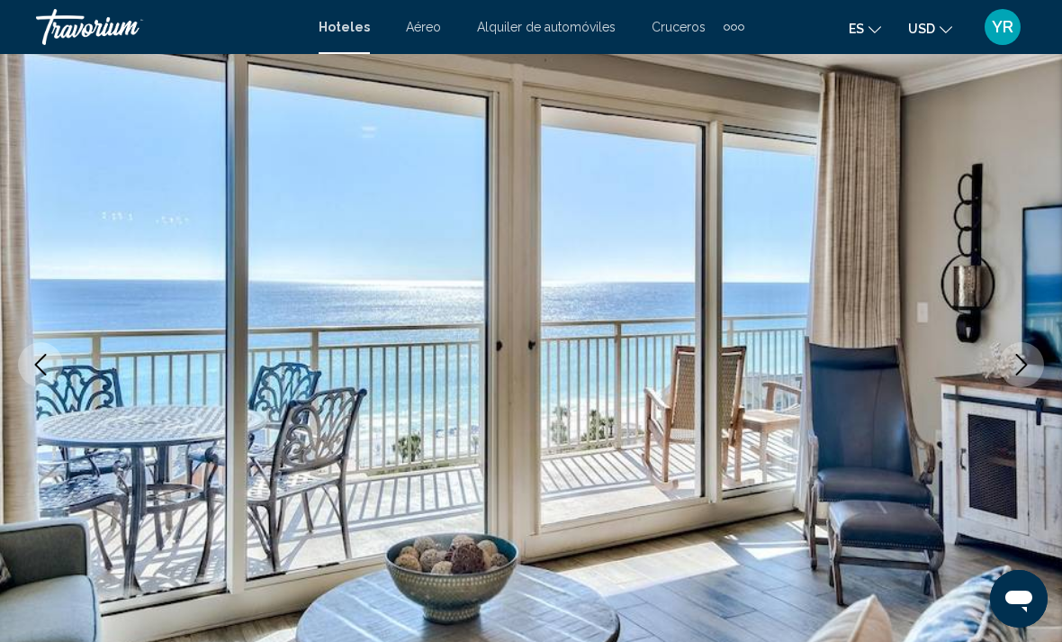
click at [1030, 368] on icon "Next image" at bounding box center [1022, 365] width 22 height 22
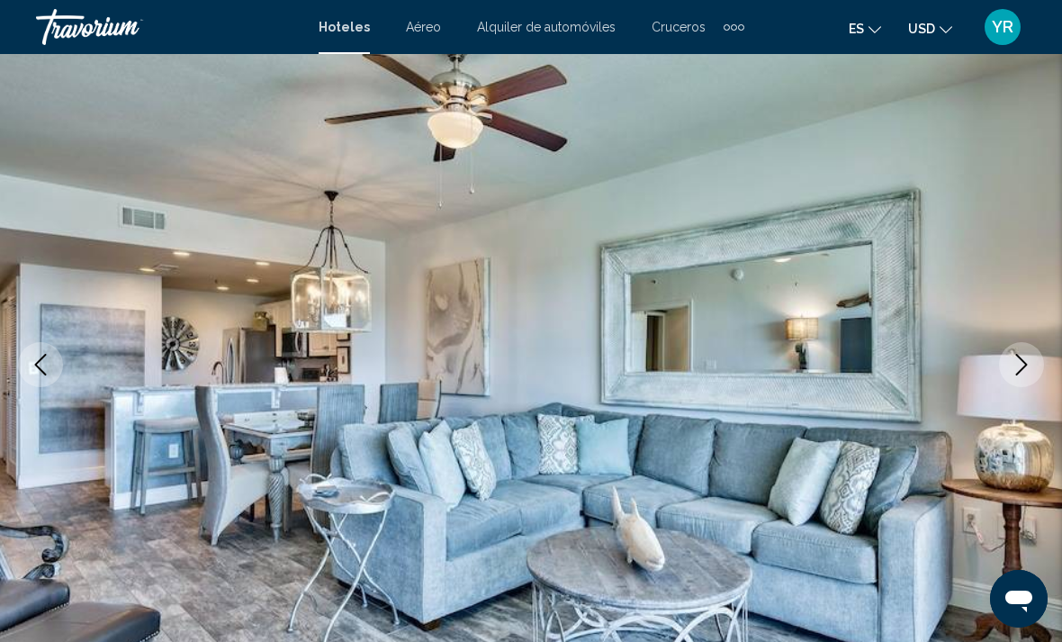
click at [1026, 350] on button "Next image" at bounding box center [1021, 364] width 45 height 45
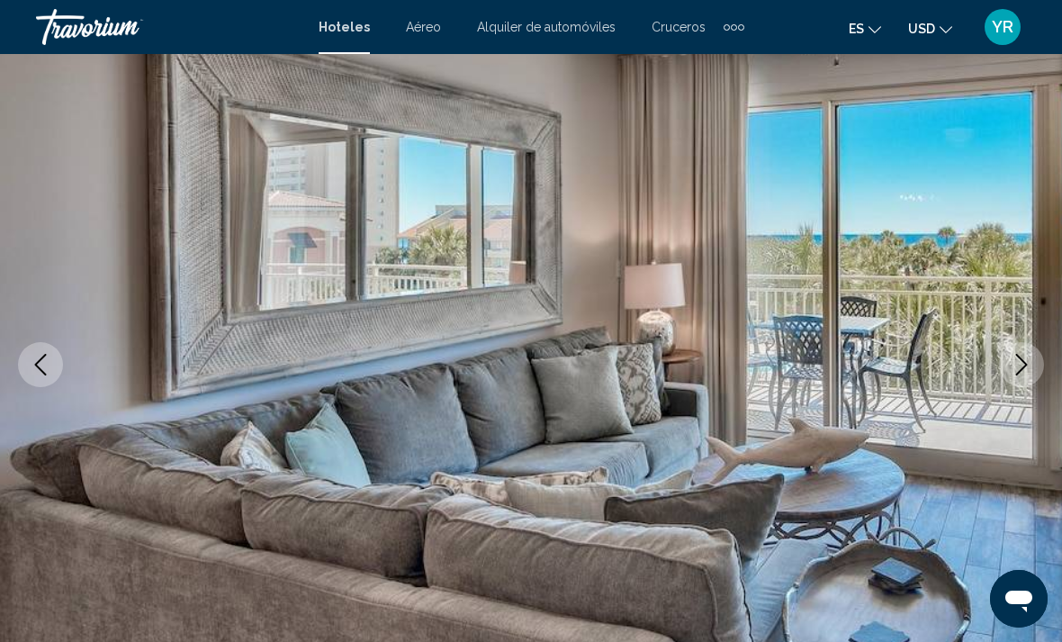
click at [1028, 371] on icon "Next image" at bounding box center [1022, 365] width 22 height 22
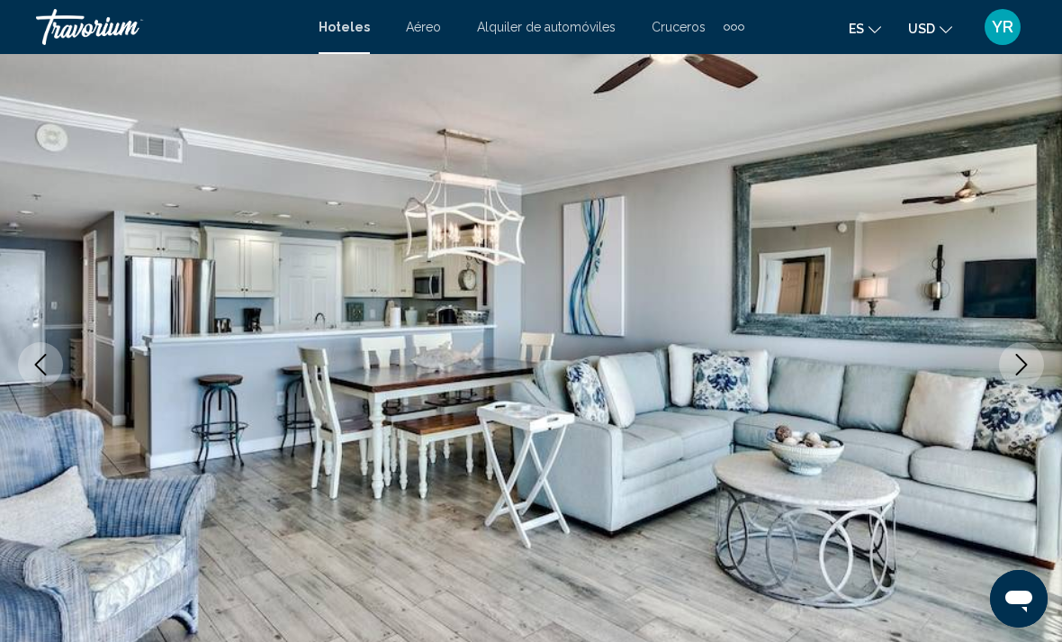
click at [1033, 349] on button "Next image" at bounding box center [1021, 364] width 45 height 45
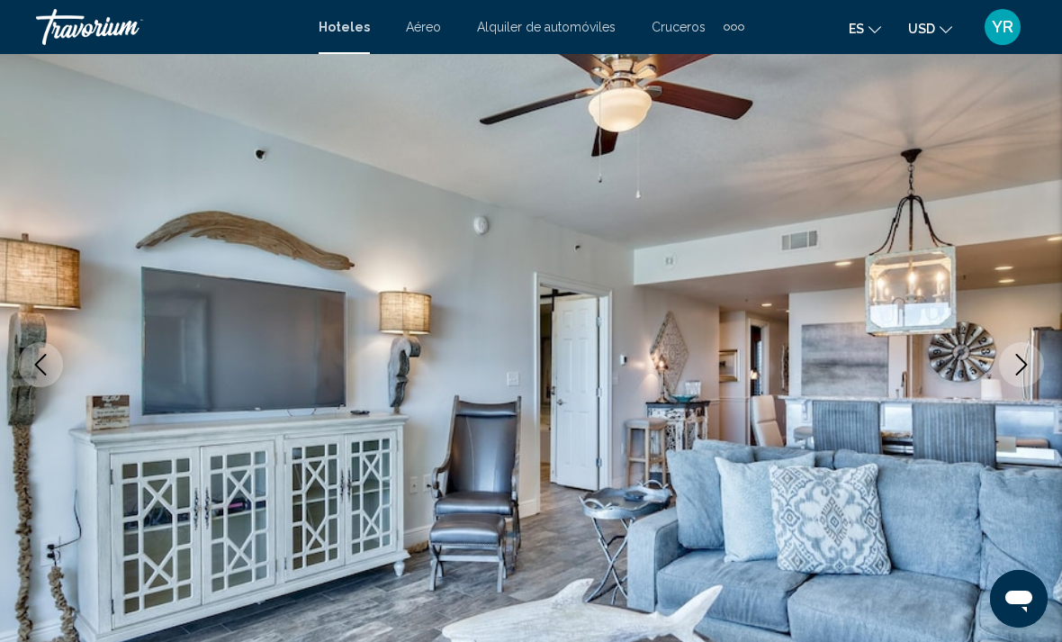
click at [1001, 396] on img "Main content" at bounding box center [531, 364] width 1062 height 855
click at [1004, 388] on img "Main content" at bounding box center [531, 364] width 1062 height 855
click at [1019, 381] on button "Next image" at bounding box center [1021, 364] width 45 height 45
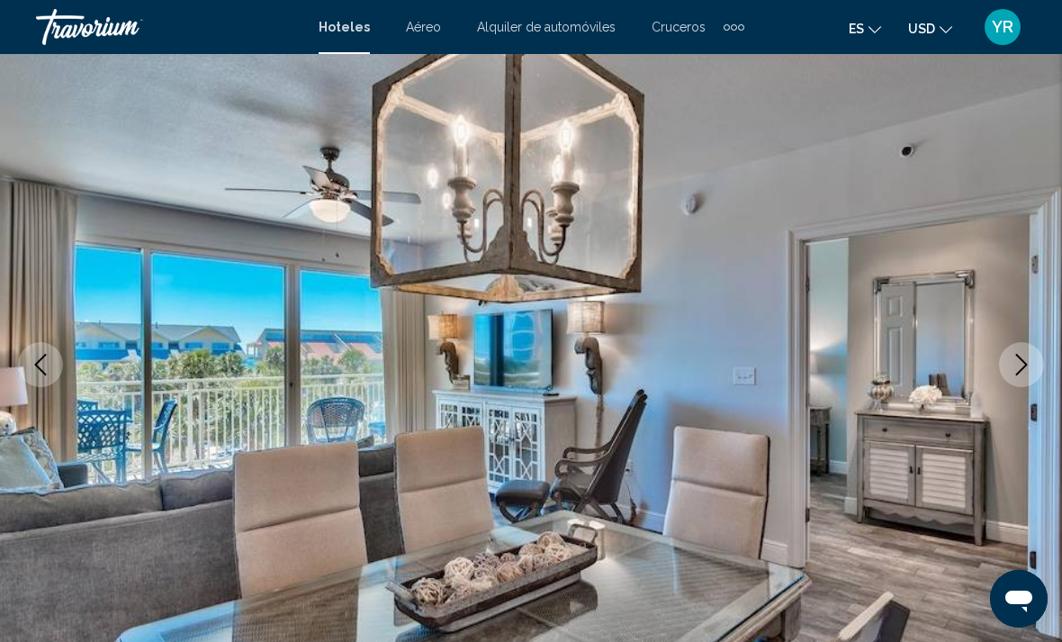
click at [1024, 352] on button "Next image" at bounding box center [1021, 364] width 45 height 45
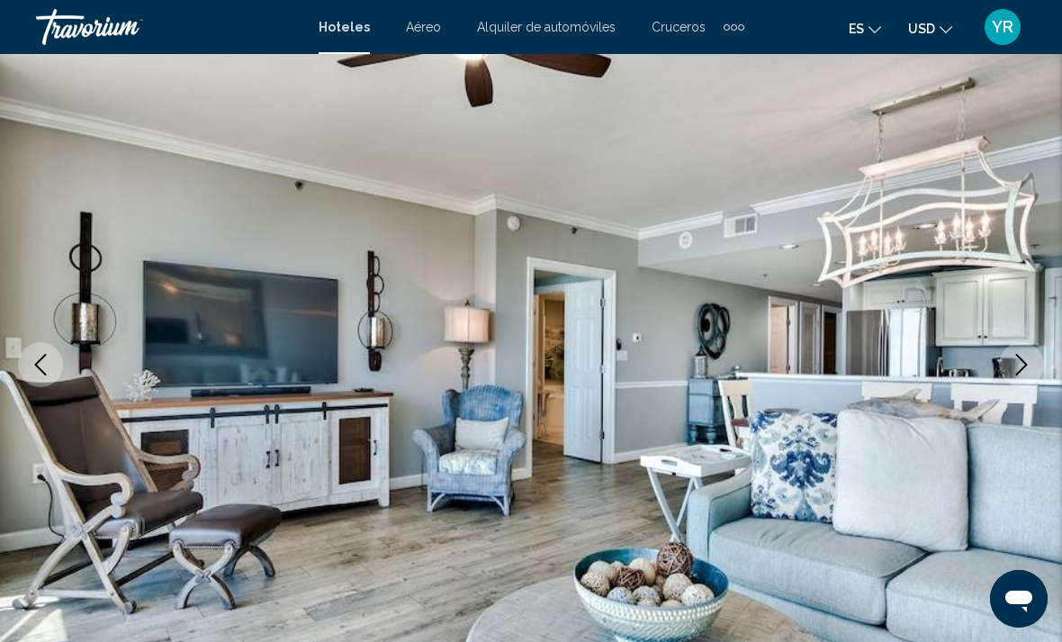
click at [1003, 365] on button "Next image" at bounding box center [1021, 364] width 45 height 45
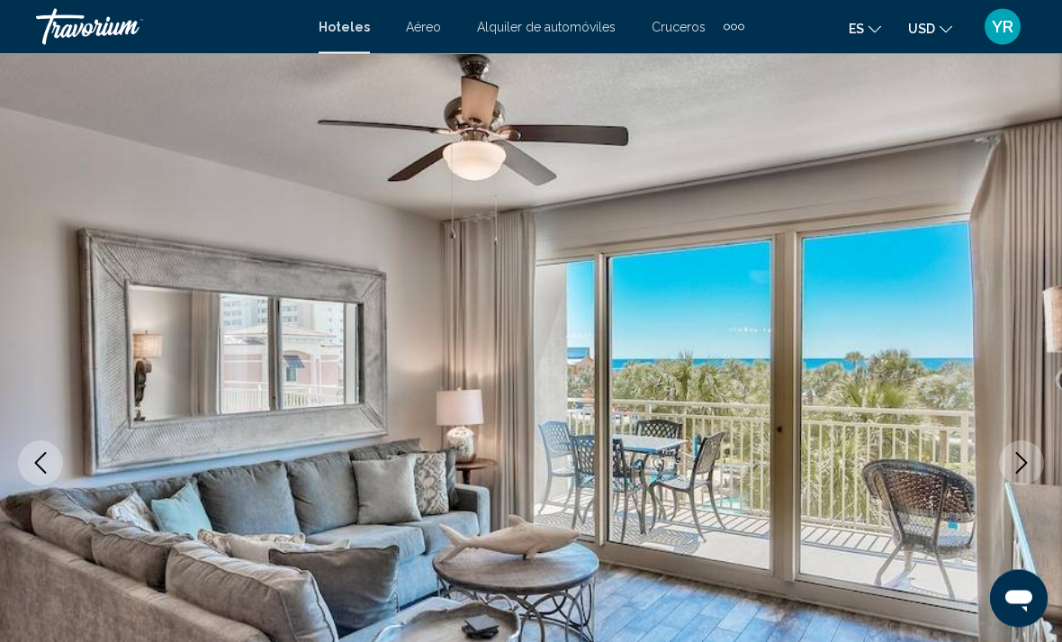
scroll to position [0, 0]
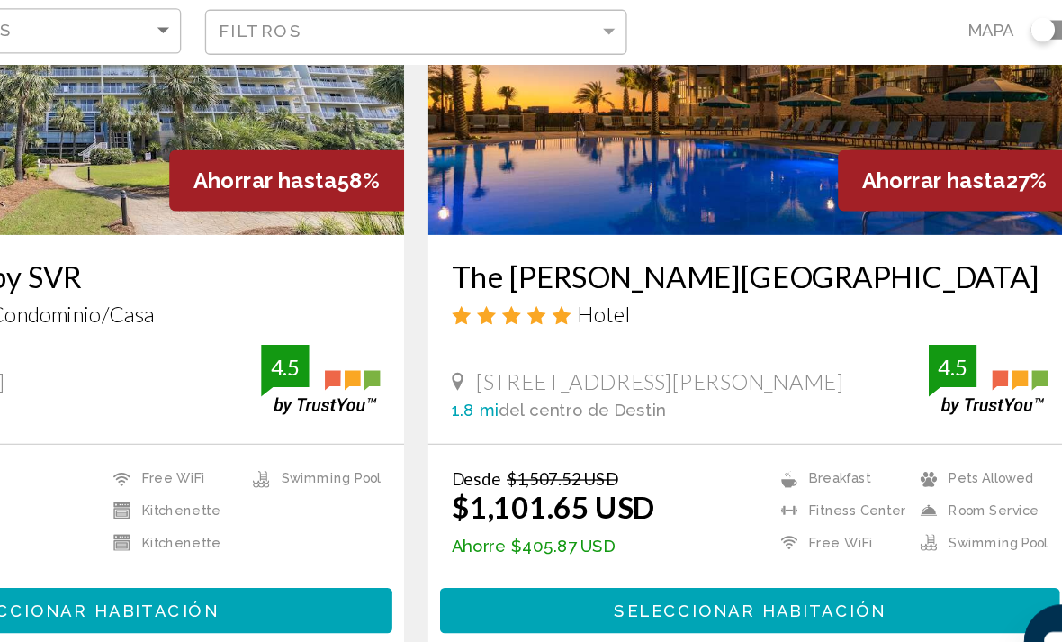
scroll to position [221, 0]
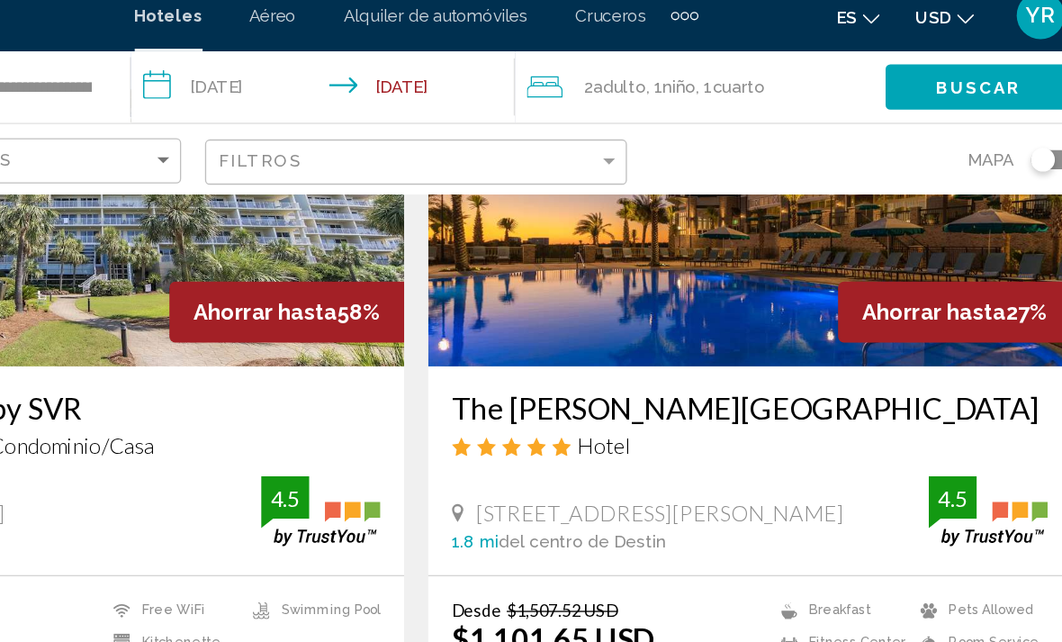
click at [579, 224] on img "Main content" at bounding box center [783, 148] width 486 height 288
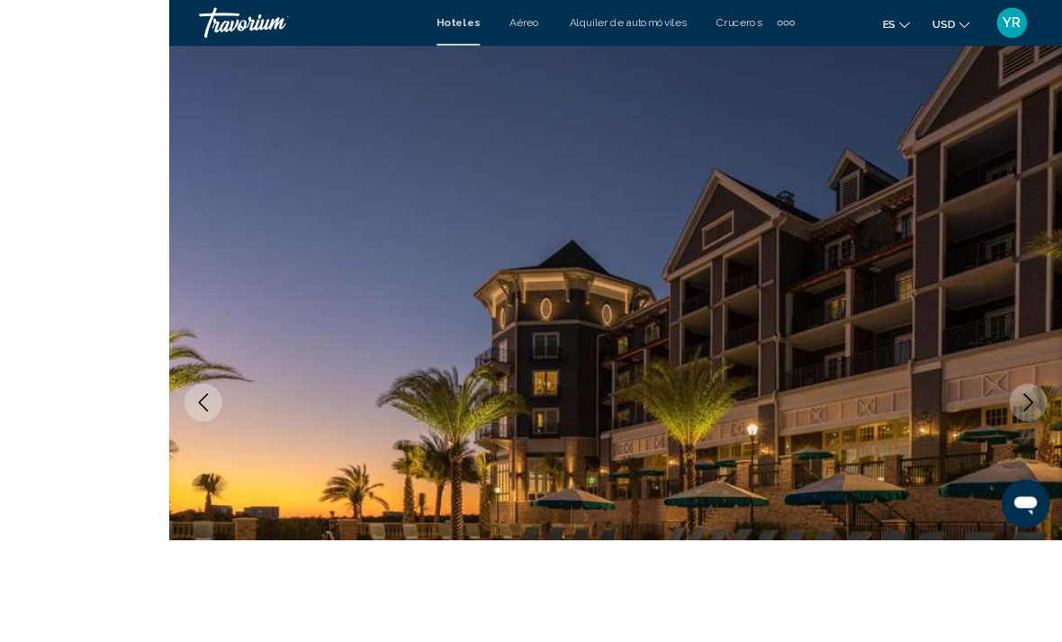
scroll to position [212, 0]
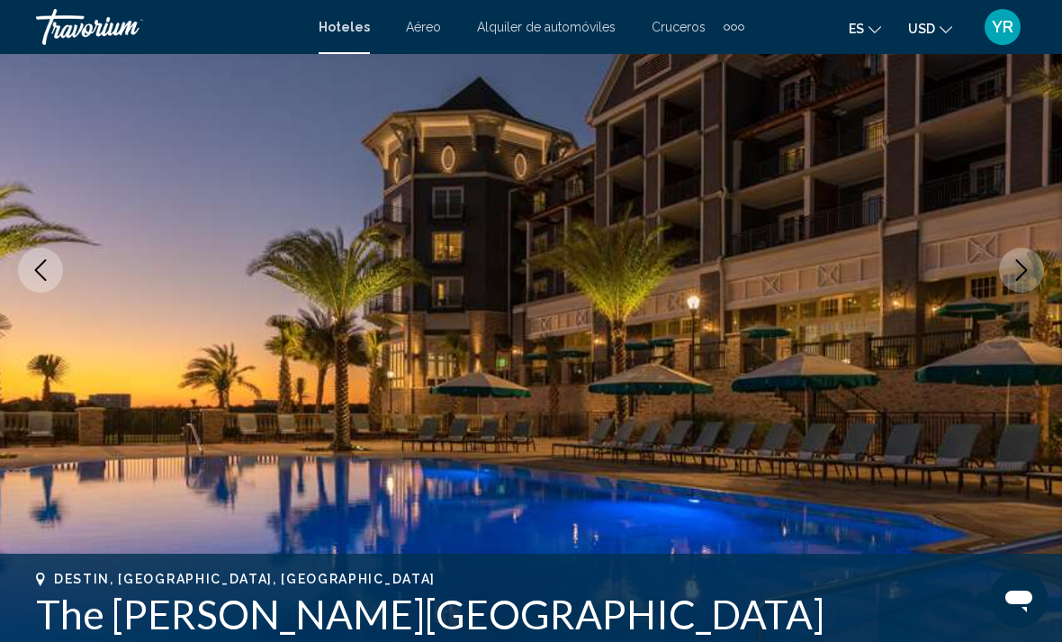
click at [1031, 282] on button "Next image" at bounding box center [1021, 270] width 45 height 45
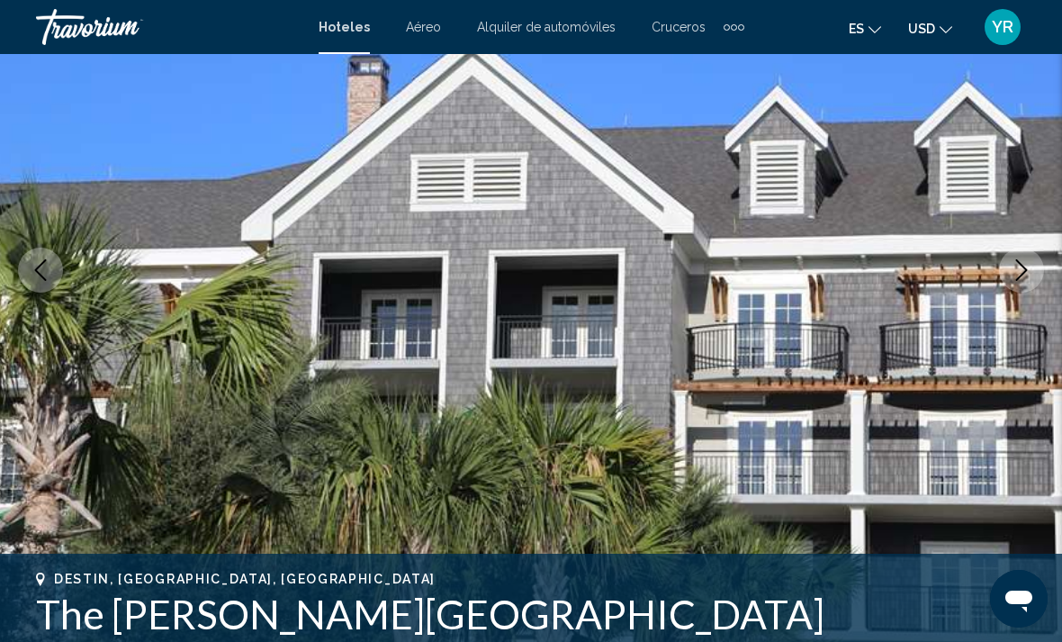
click at [1036, 293] on img "Main content" at bounding box center [531, 269] width 1062 height 855
click at [1023, 292] on button "Next image" at bounding box center [1021, 270] width 45 height 45
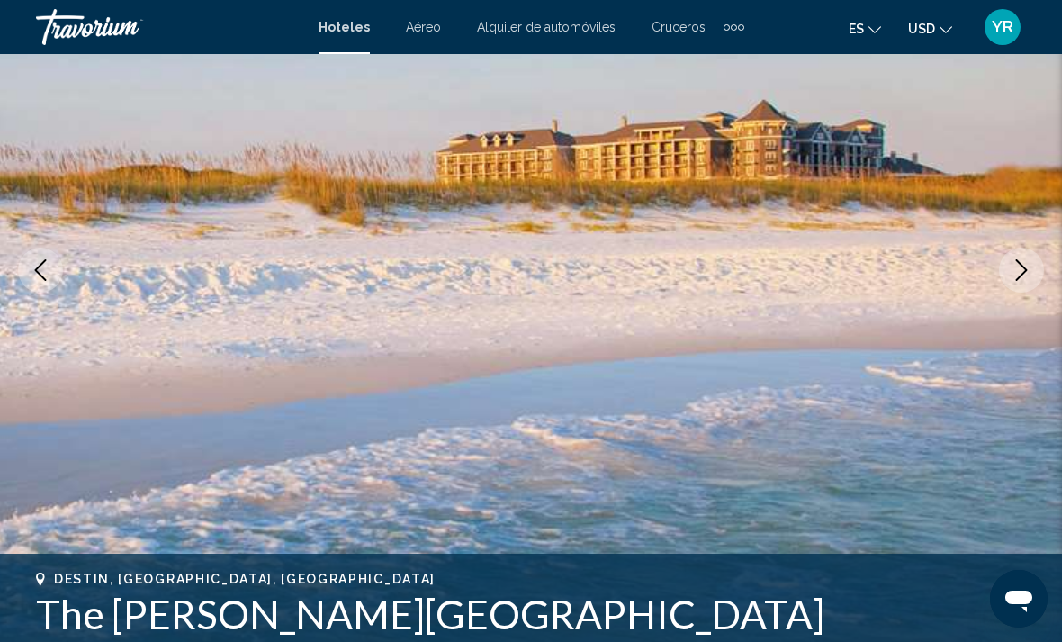
click at [1038, 281] on button "Next image" at bounding box center [1021, 270] width 45 height 45
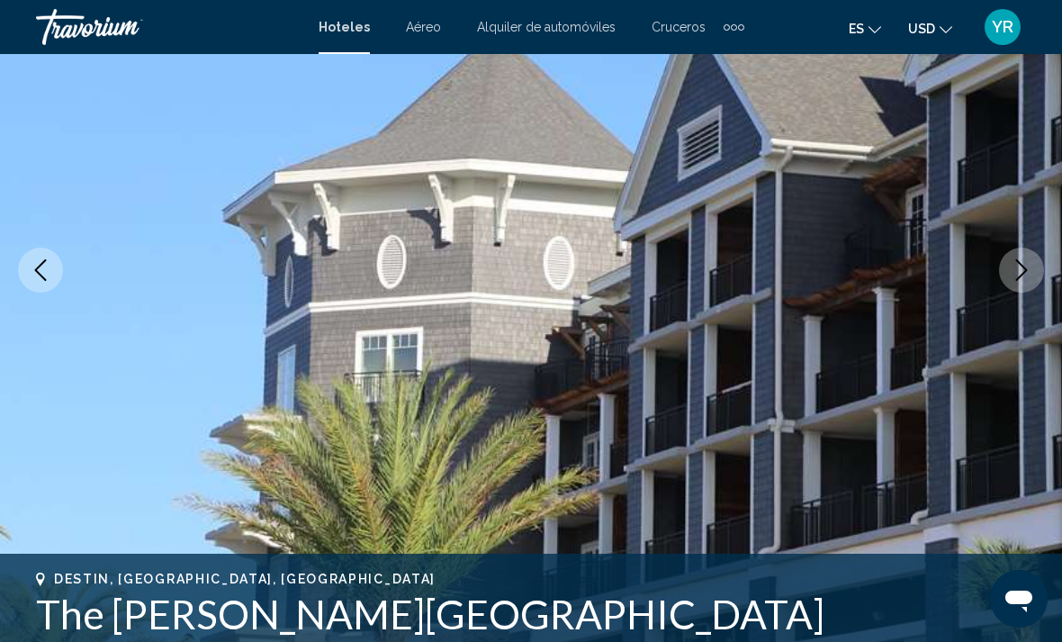
click at [1028, 280] on icon "Next image" at bounding box center [1022, 270] width 22 height 22
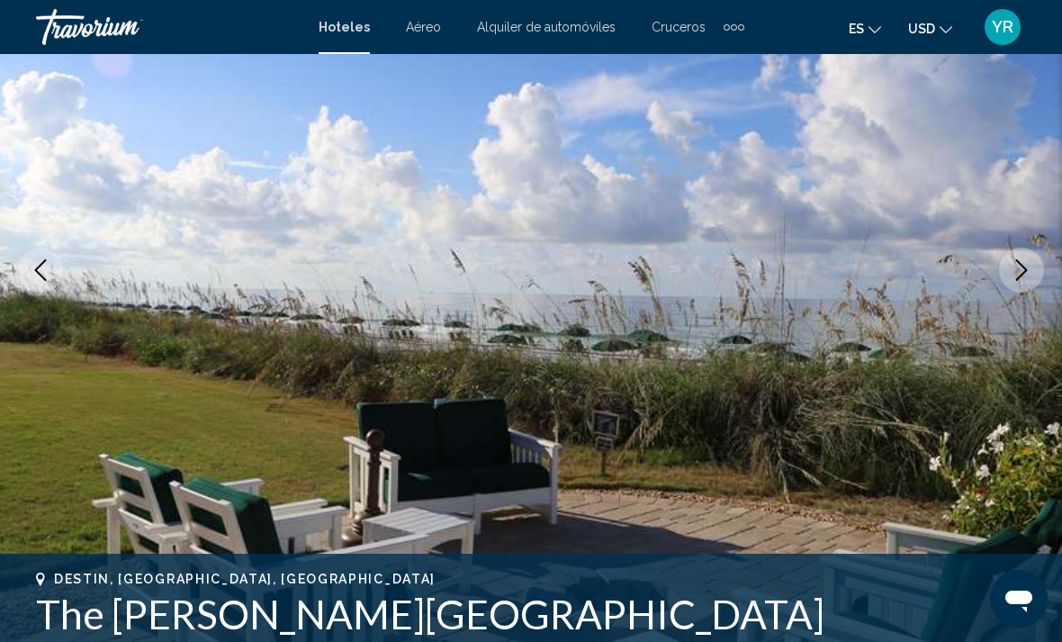
click at [1028, 256] on button "Next image" at bounding box center [1021, 270] width 45 height 45
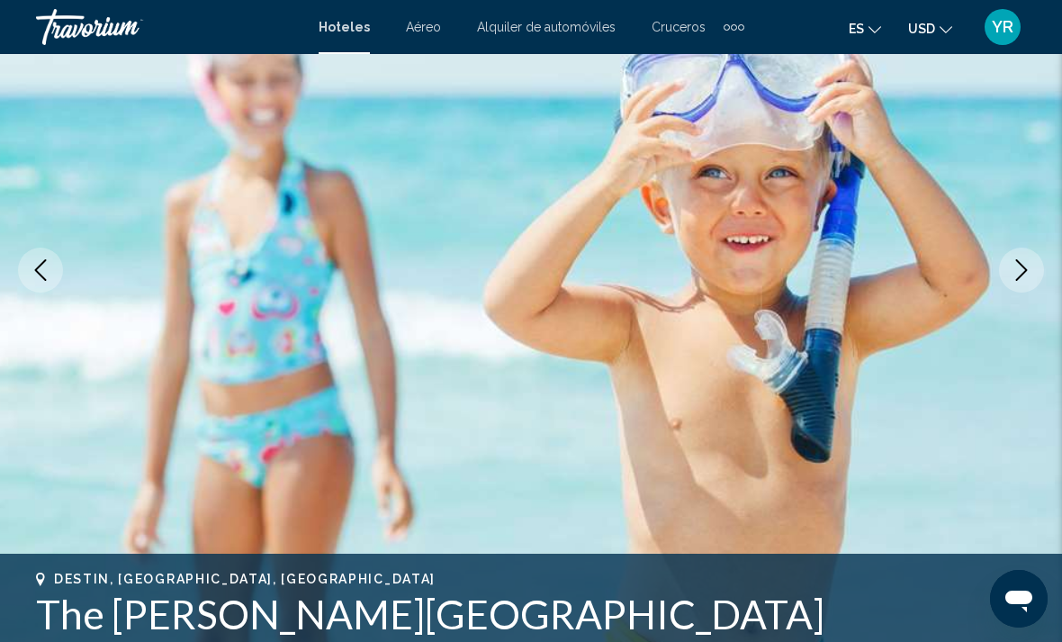
click at [1033, 254] on button "Next image" at bounding box center [1021, 270] width 45 height 45
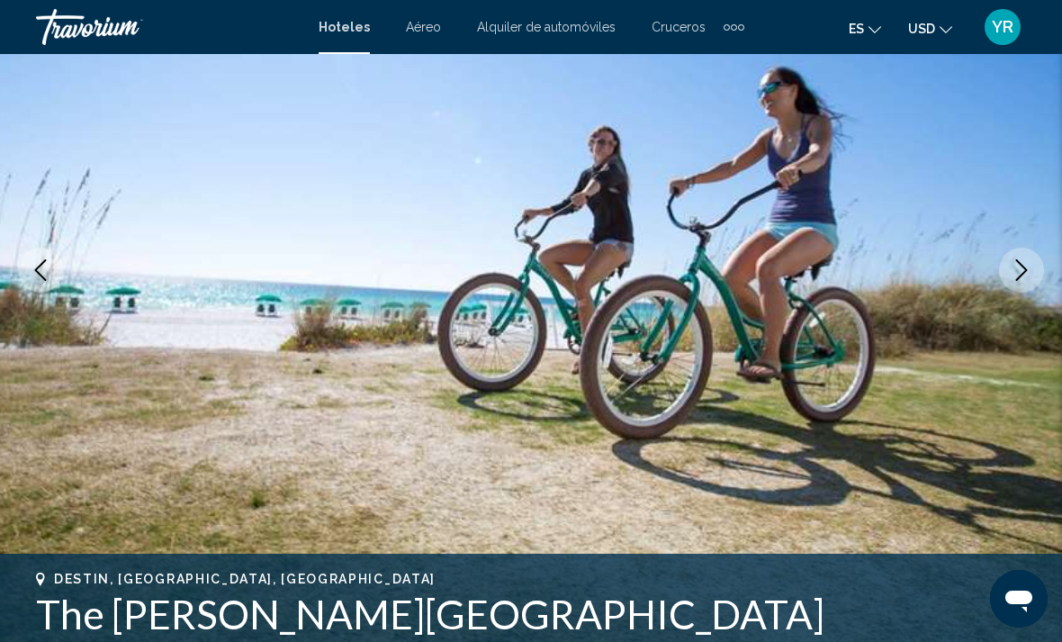
click at [1031, 271] on icon "Next image" at bounding box center [1022, 270] width 22 height 22
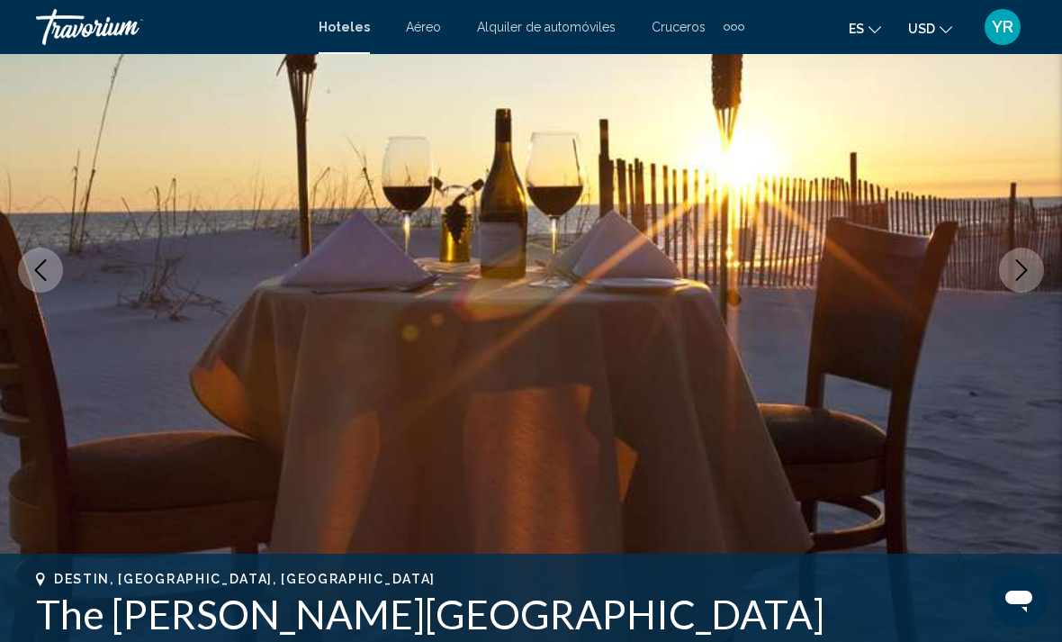
click at [1025, 252] on button "Next image" at bounding box center [1021, 270] width 45 height 45
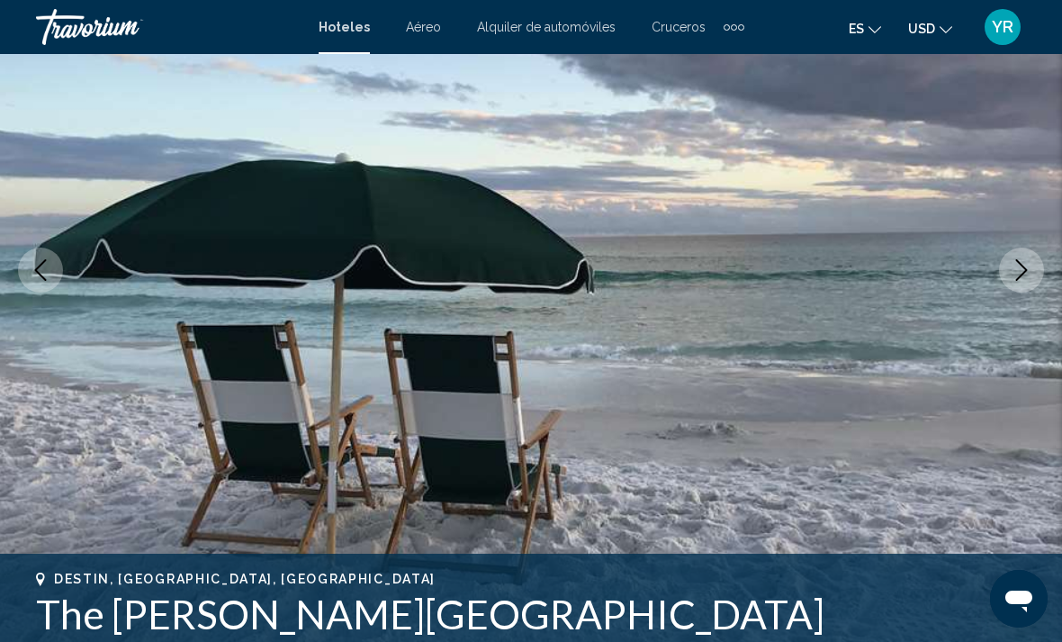
click at [1026, 274] on icon "Next image" at bounding box center [1022, 270] width 22 height 22
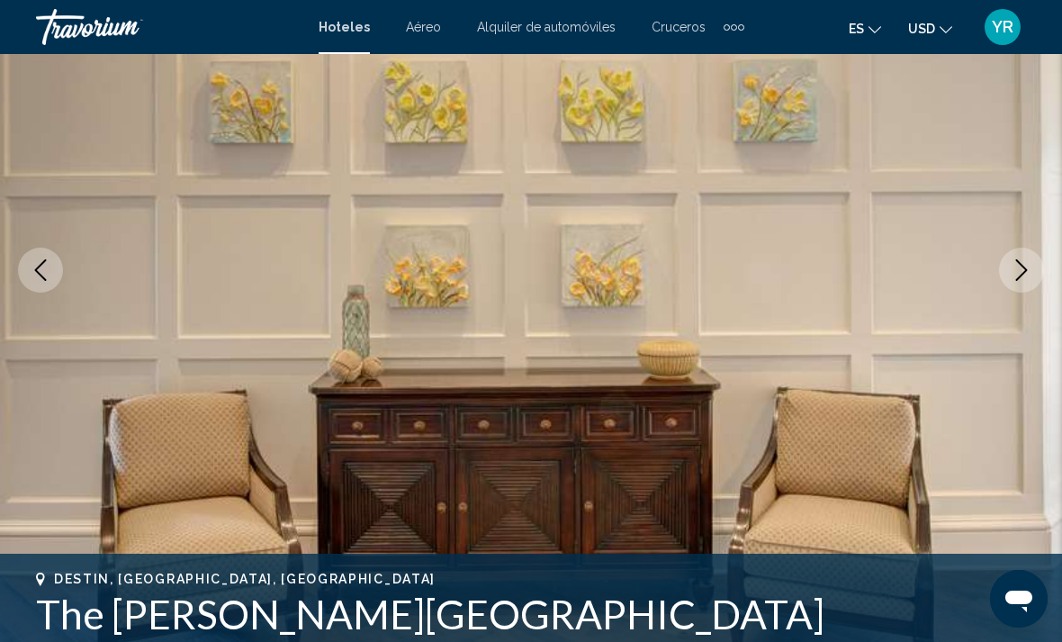
click at [1027, 266] on icon "Next image" at bounding box center [1022, 270] width 22 height 22
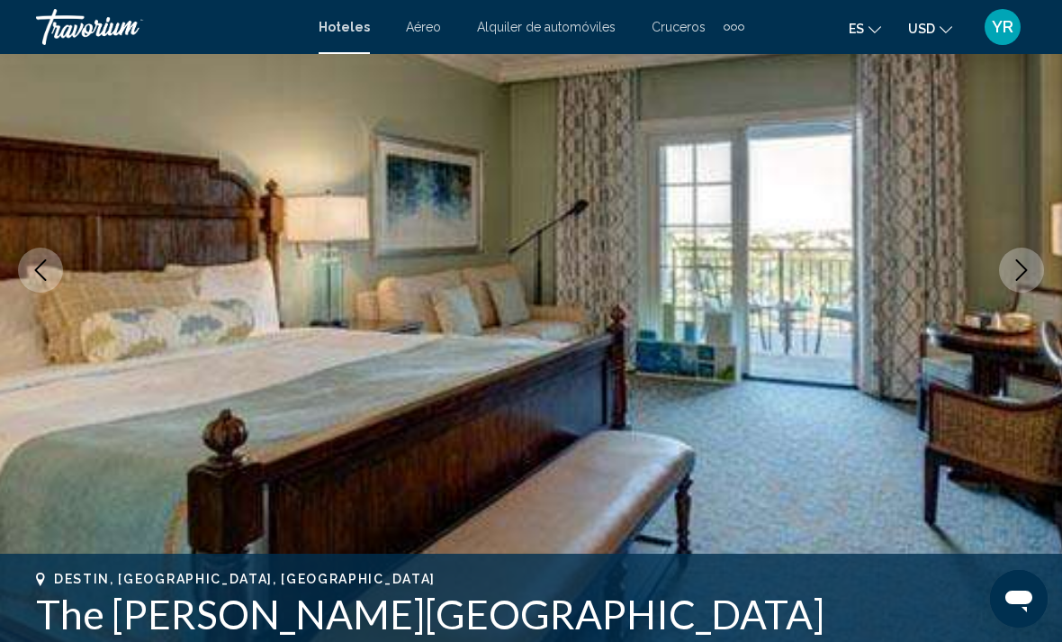
click at [1018, 287] on button "Next image" at bounding box center [1021, 270] width 45 height 45
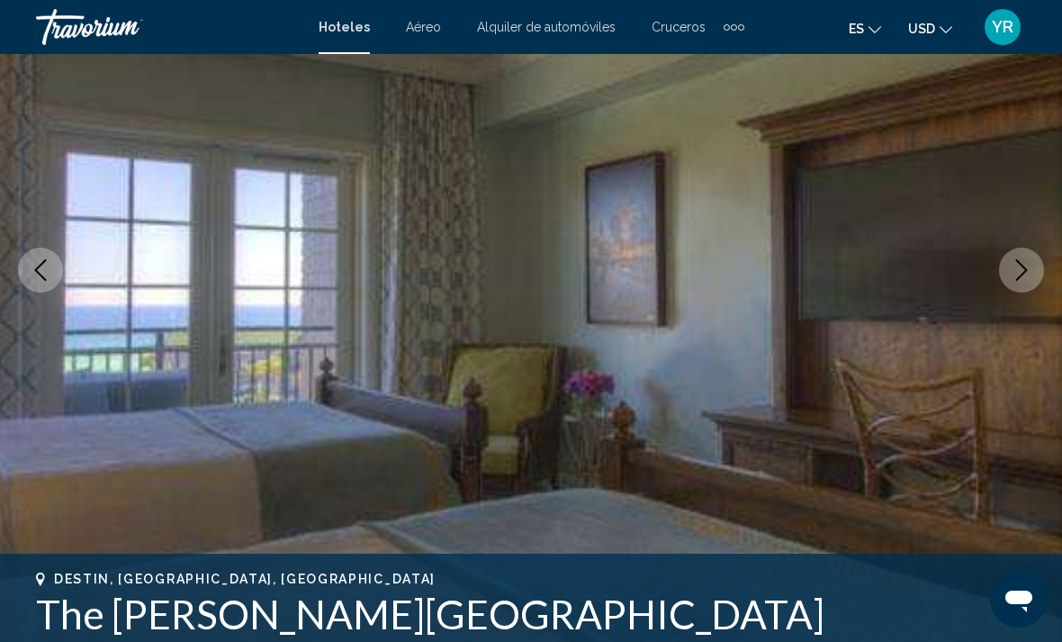
click at [1014, 282] on button "Next image" at bounding box center [1021, 270] width 45 height 45
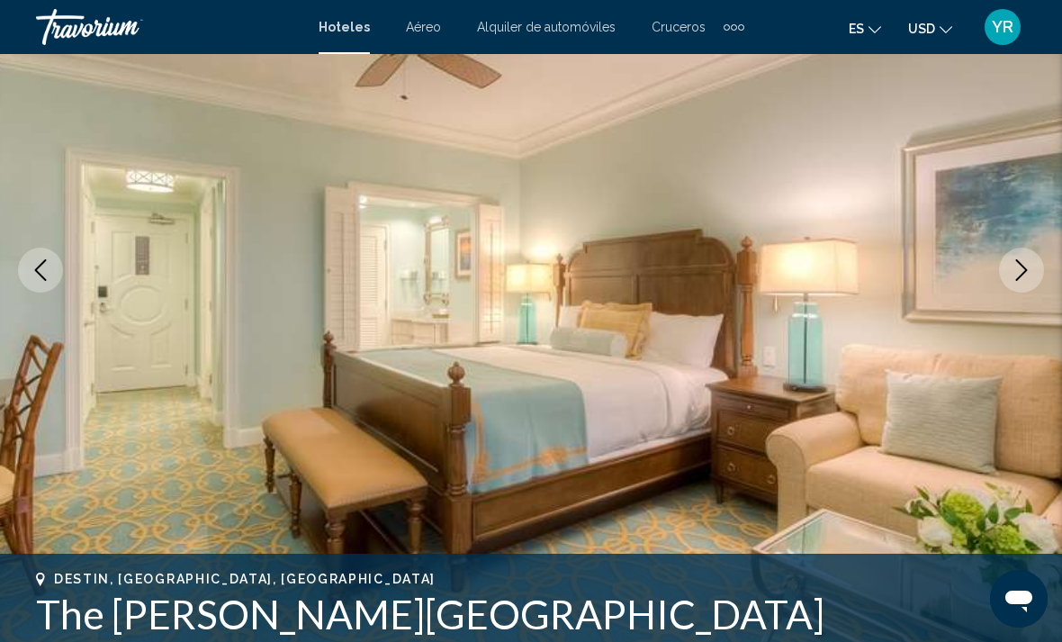
click at [1006, 294] on img "Main content" at bounding box center [531, 269] width 1062 height 855
click at [1027, 257] on button "Next image" at bounding box center [1021, 270] width 45 height 45
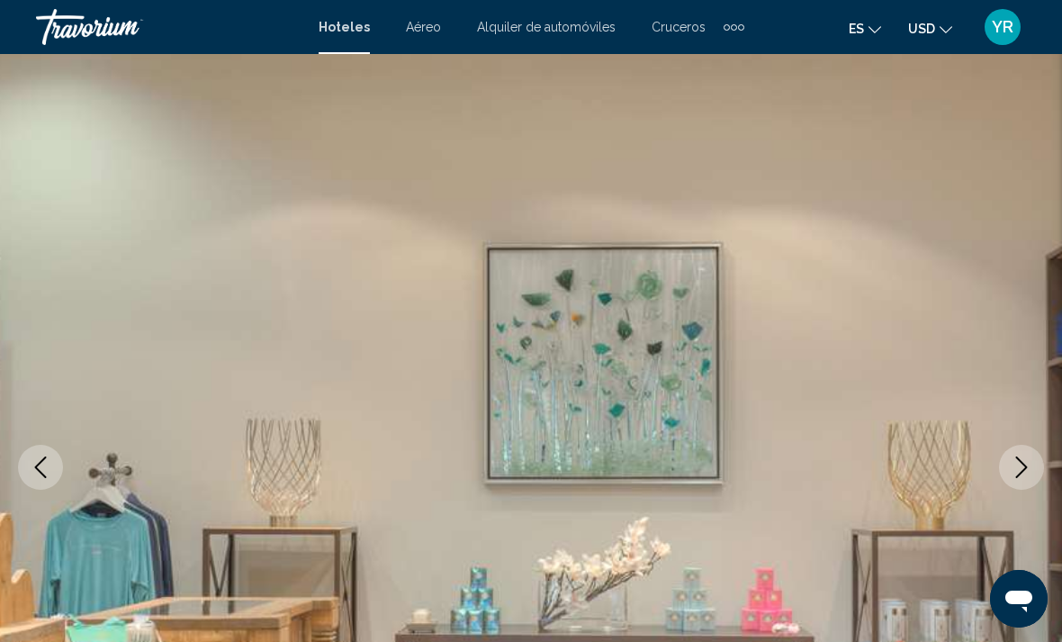
scroll to position [0, 0]
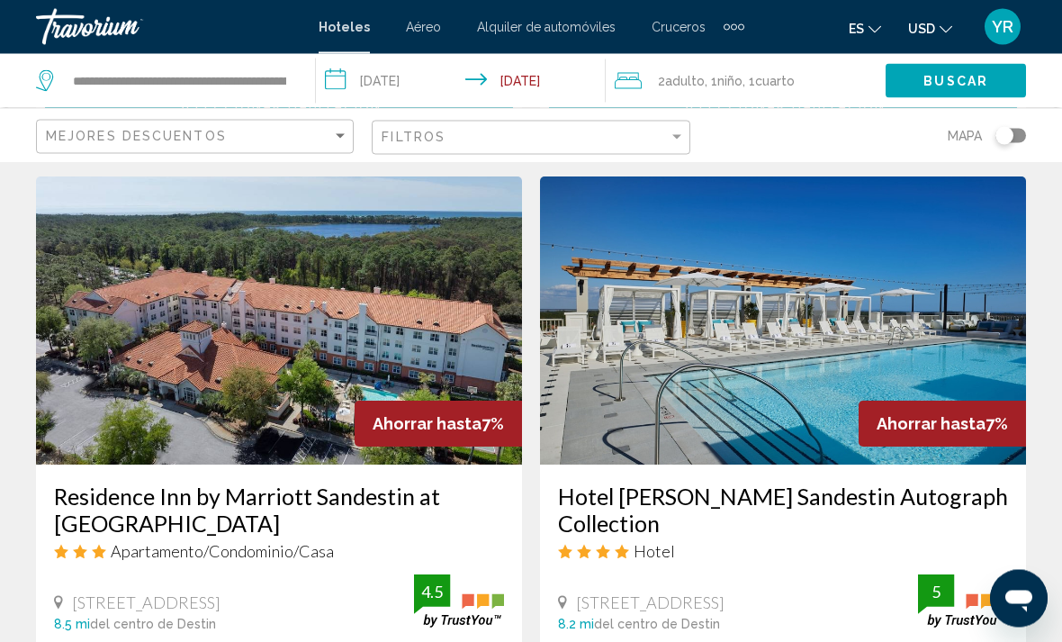
click at [941, 317] on img "Main content" at bounding box center [783, 321] width 486 height 288
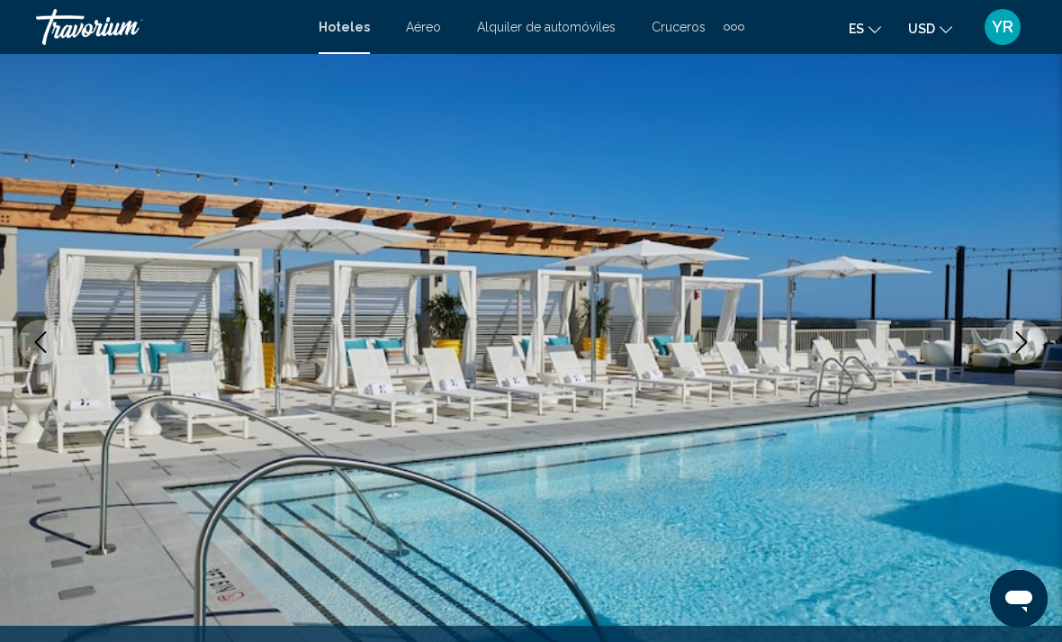
scroll to position [157, 0]
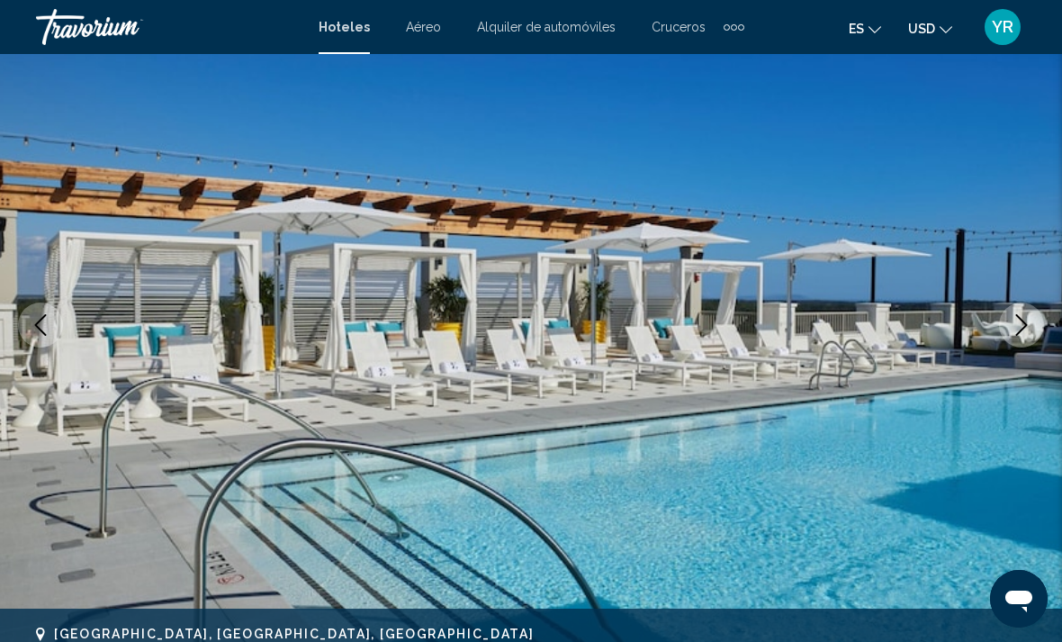
click at [1038, 335] on button "Next image" at bounding box center [1021, 324] width 45 height 45
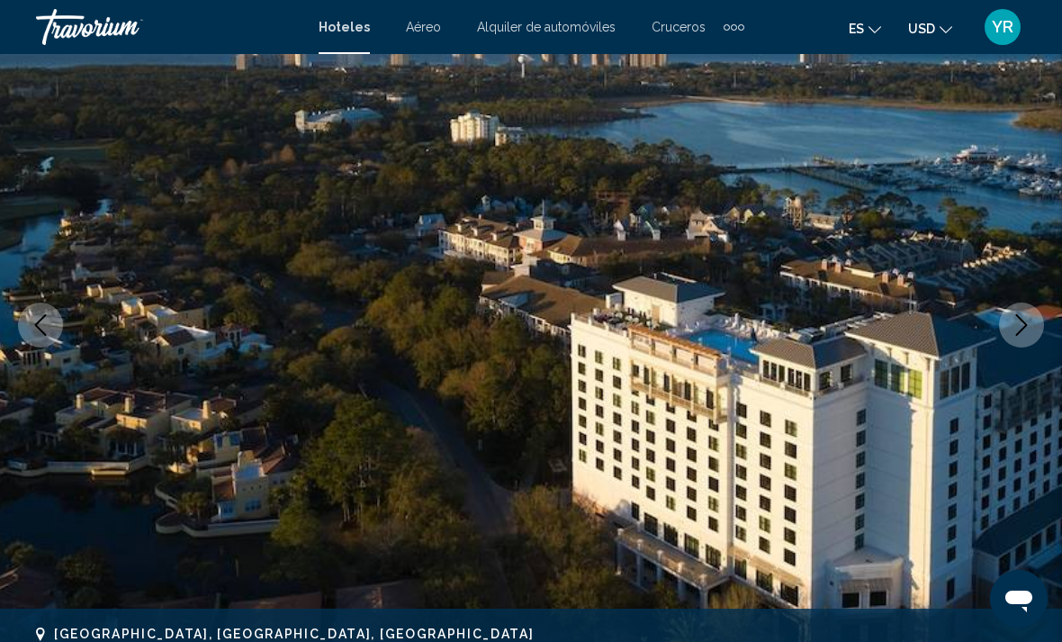
click at [1022, 349] on img "Main content" at bounding box center [531, 324] width 1062 height 855
click at [1040, 329] on button "Next image" at bounding box center [1021, 324] width 45 height 45
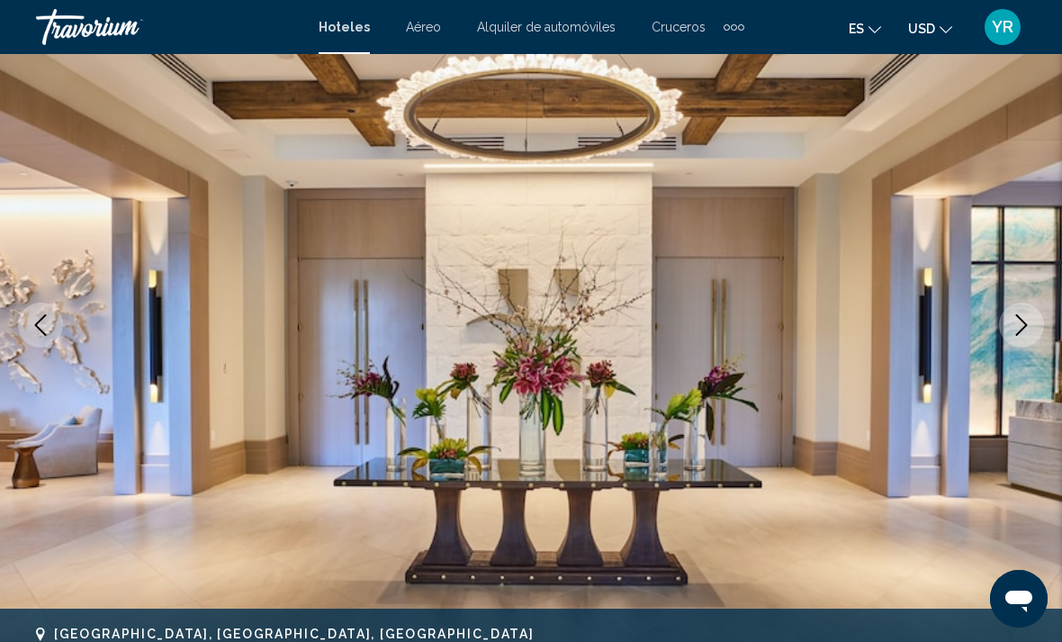
click at [1031, 321] on icon "Next image" at bounding box center [1022, 325] width 22 height 22
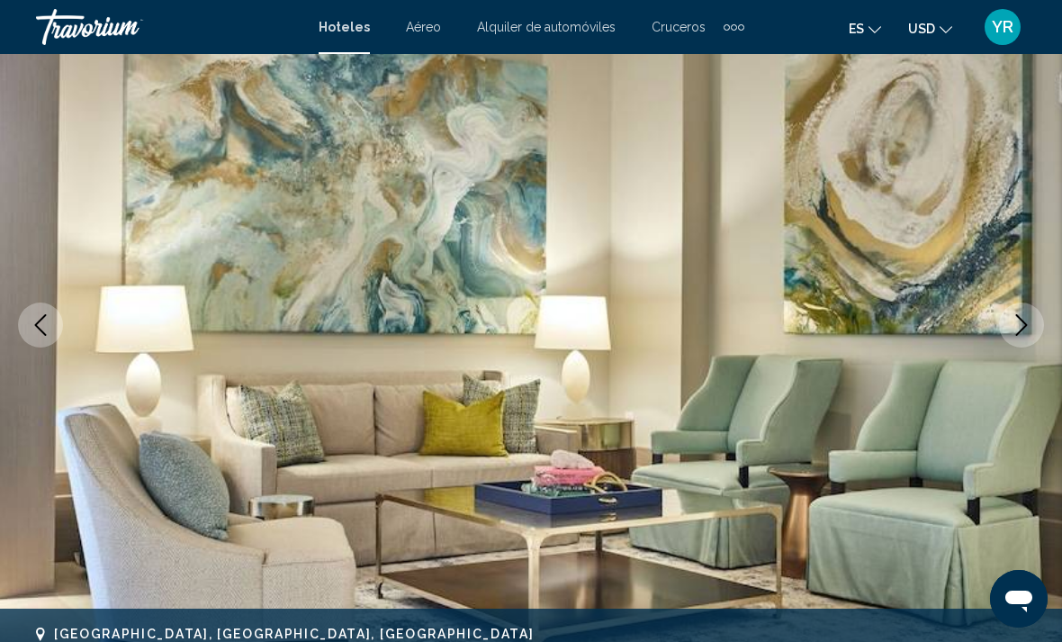
click at [1023, 312] on button "Next image" at bounding box center [1021, 324] width 45 height 45
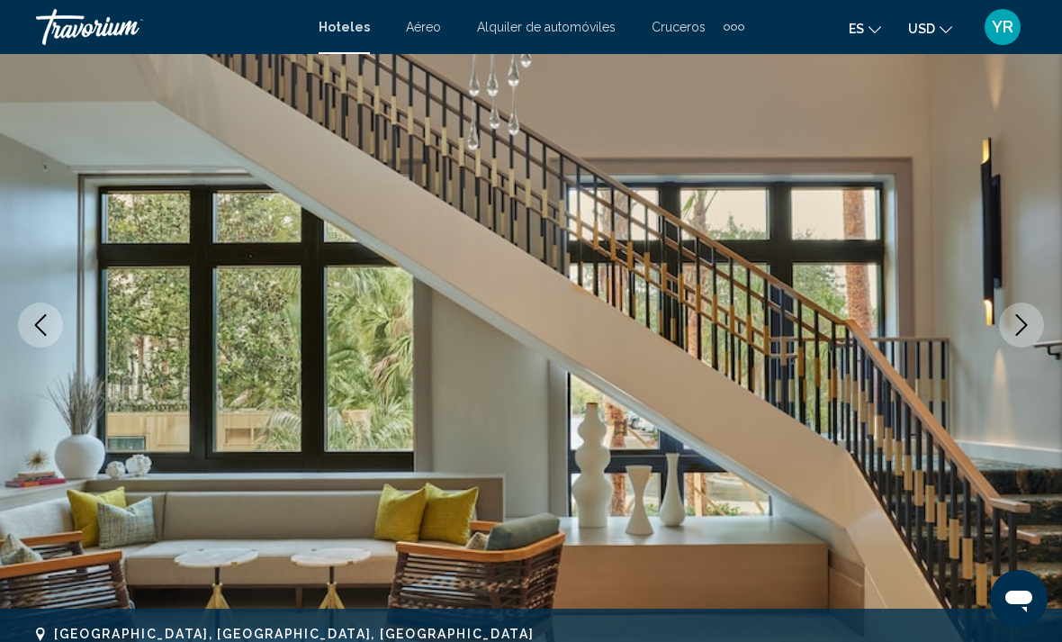
click at [1019, 313] on button "Next image" at bounding box center [1021, 324] width 45 height 45
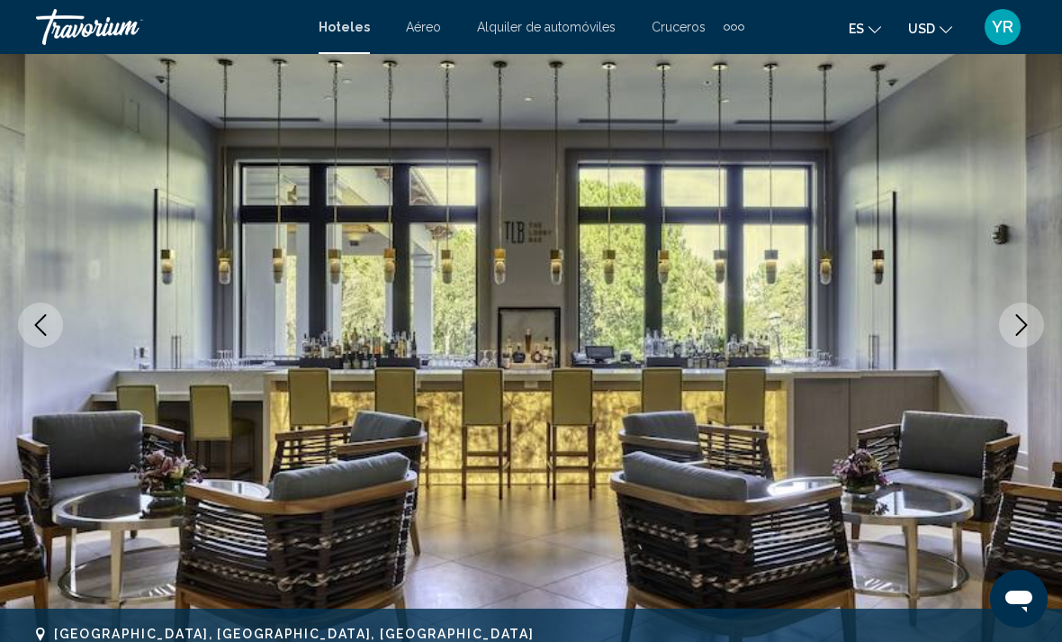
click at [1023, 317] on icon "Next image" at bounding box center [1022, 325] width 22 height 22
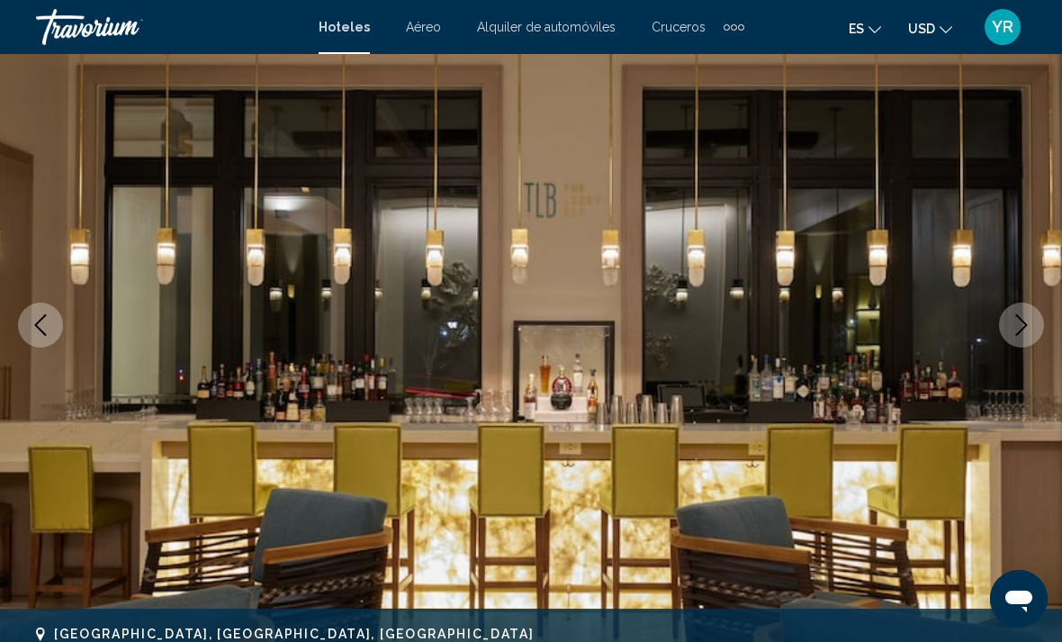
click at [1033, 318] on button "Next image" at bounding box center [1021, 324] width 45 height 45
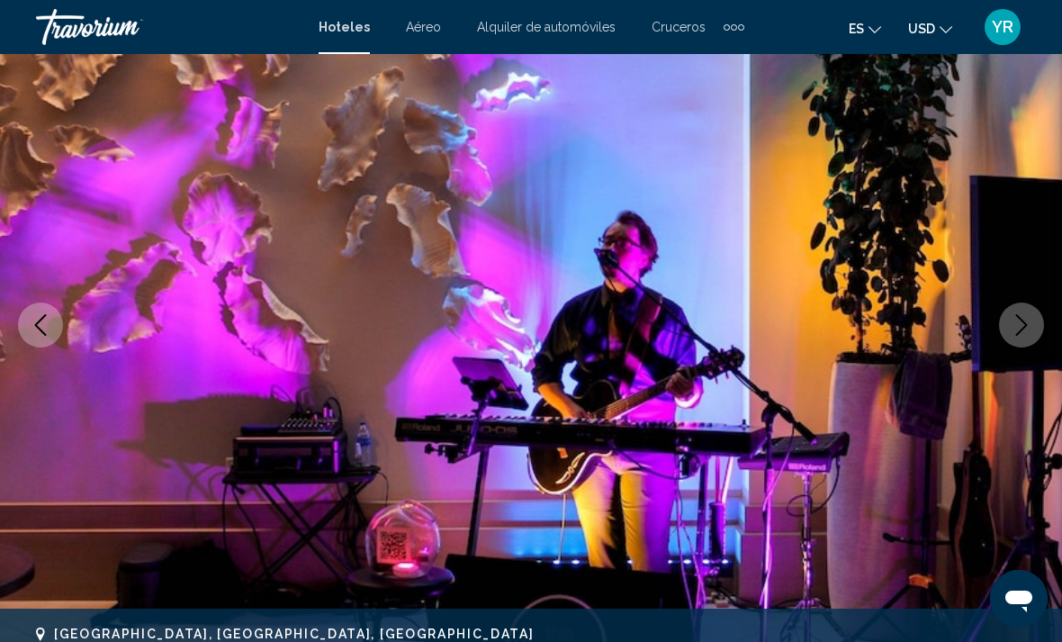
click at [1019, 326] on icon "Next image" at bounding box center [1022, 325] width 22 height 22
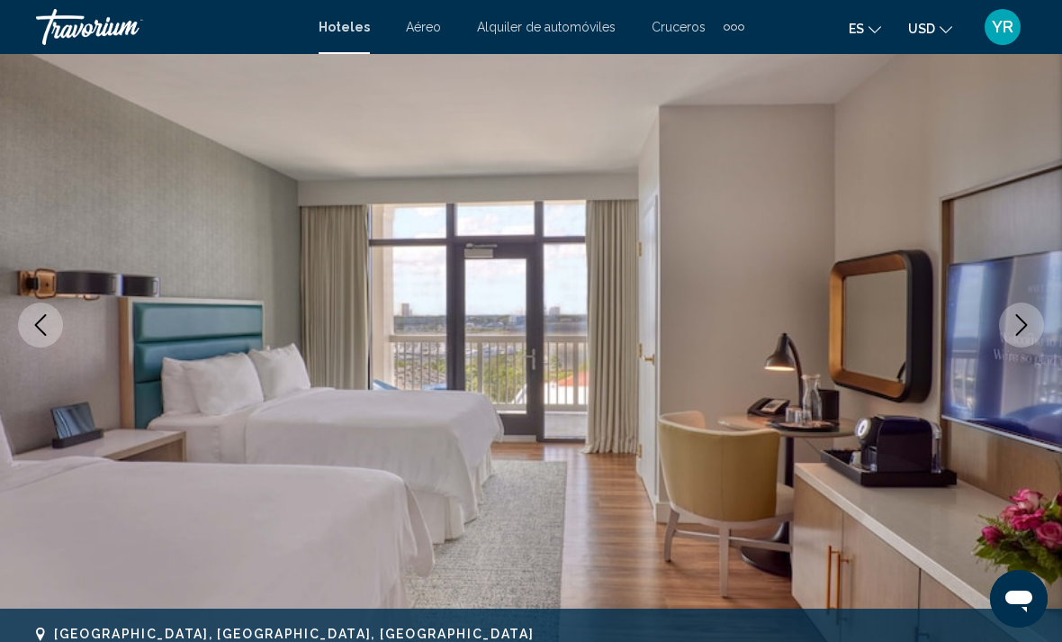
click at [1009, 333] on button "Next image" at bounding box center [1021, 324] width 45 height 45
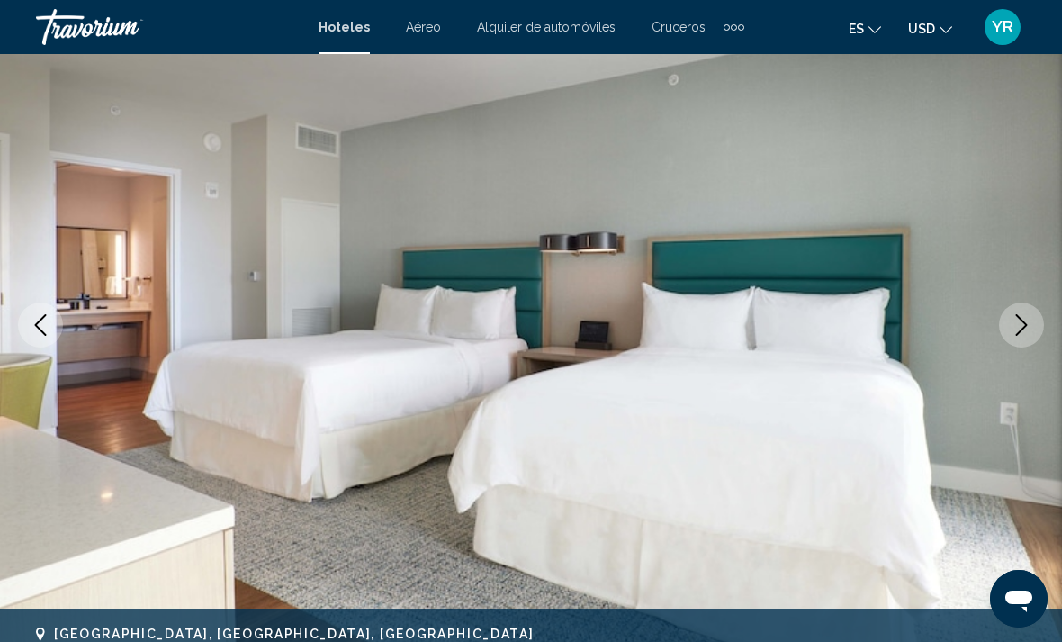
click at [1034, 329] on button "Next image" at bounding box center [1021, 324] width 45 height 45
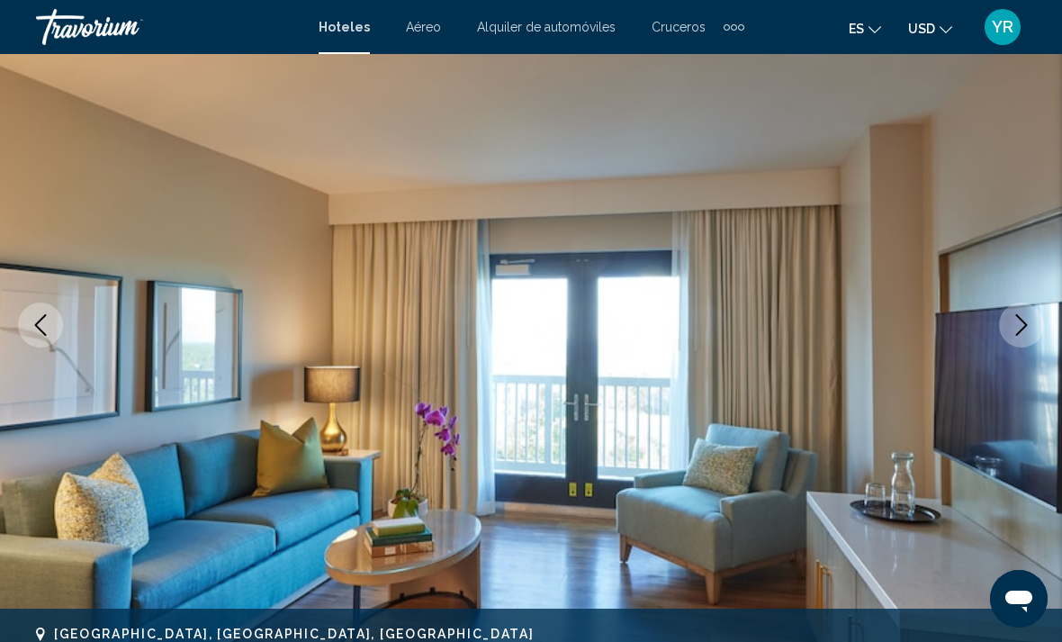
click at [992, 354] on img "Main content" at bounding box center [531, 324] width 1062 height 855
click at [977, 346] on img "Main content" at bounding box center [531, 324] width 1062 height 855
click at [1015, 321] on icon "Next image" at bounding box center [1022, 325] width 22 height 22
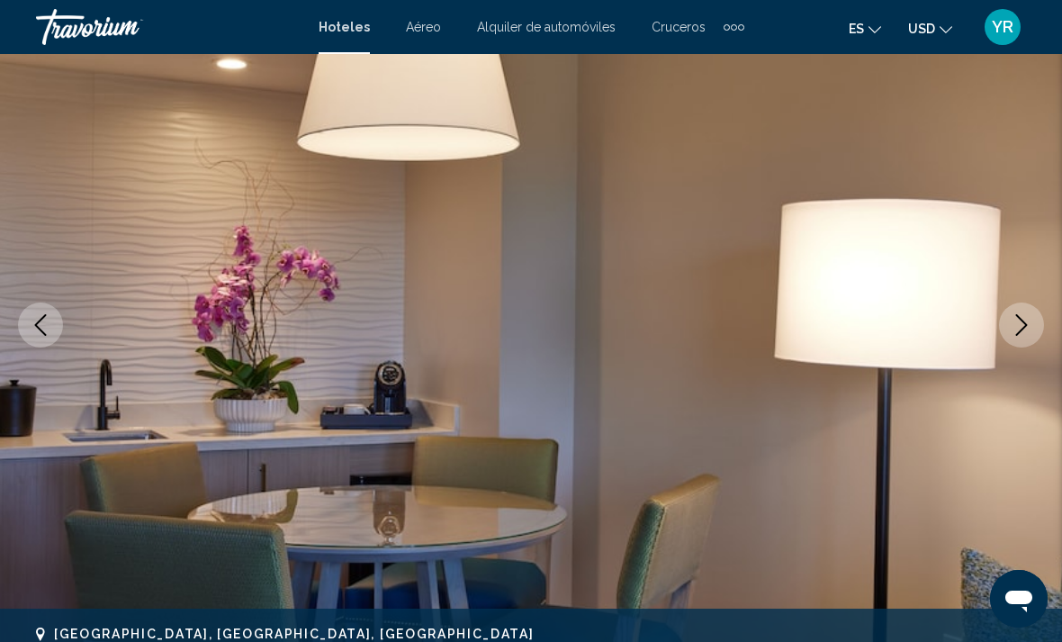
click at [1000, 342] on img "Main content" at bounding box center [531, 324] width 1062 height 855
click at [1025, 325] on icon "Next image" at bounding box center [1022, 325] width 22 height 22
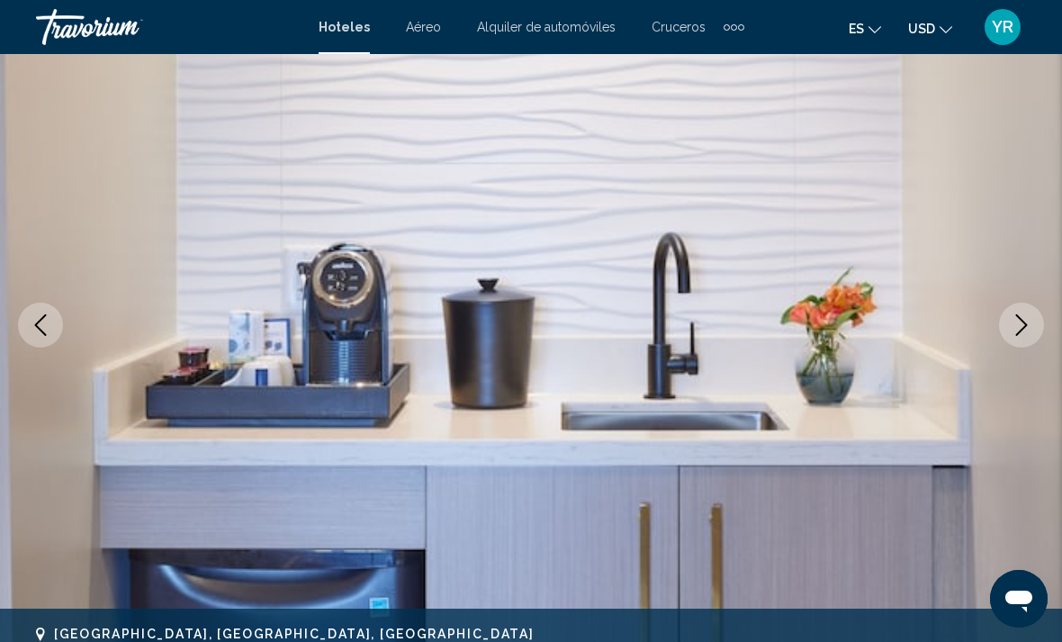
click at [1001, 329] on button "Next image" at bounding box center [1021, 324] width 45 height 45
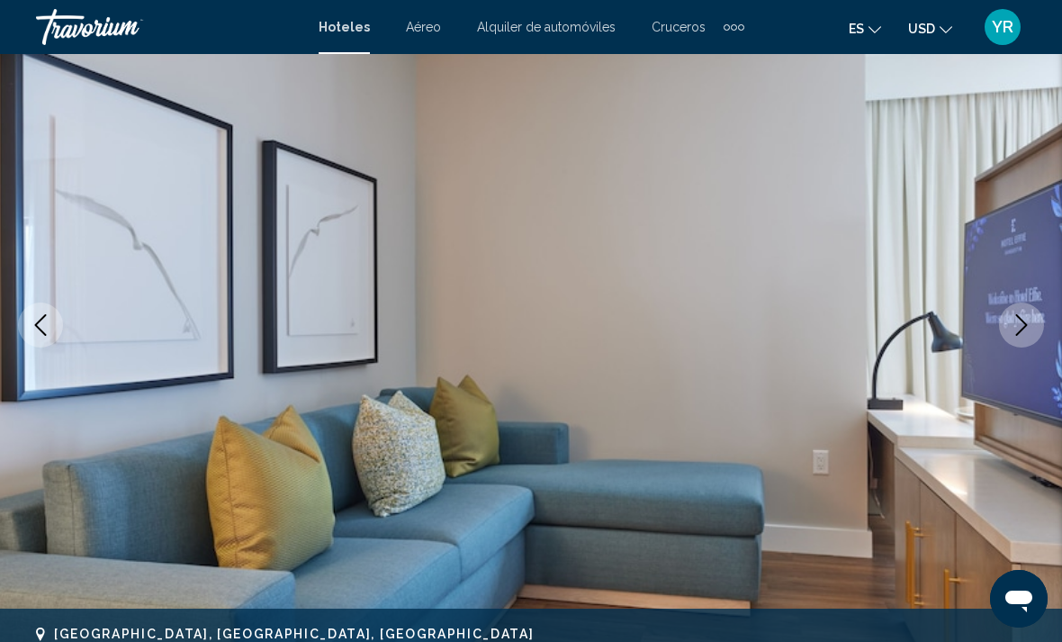
click at [1018, 340] on button "Next image" at bounding box center [1021, 324] width 45 height 45
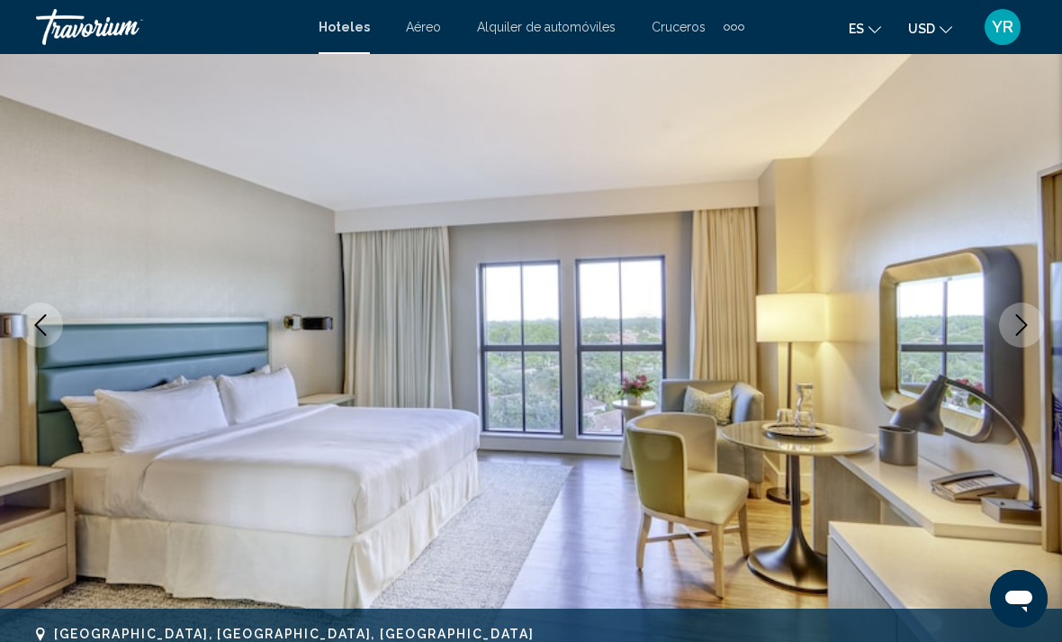
click at [1019, 343] on button "Next image" at bounding box center [1021, 324] width 45 height 45
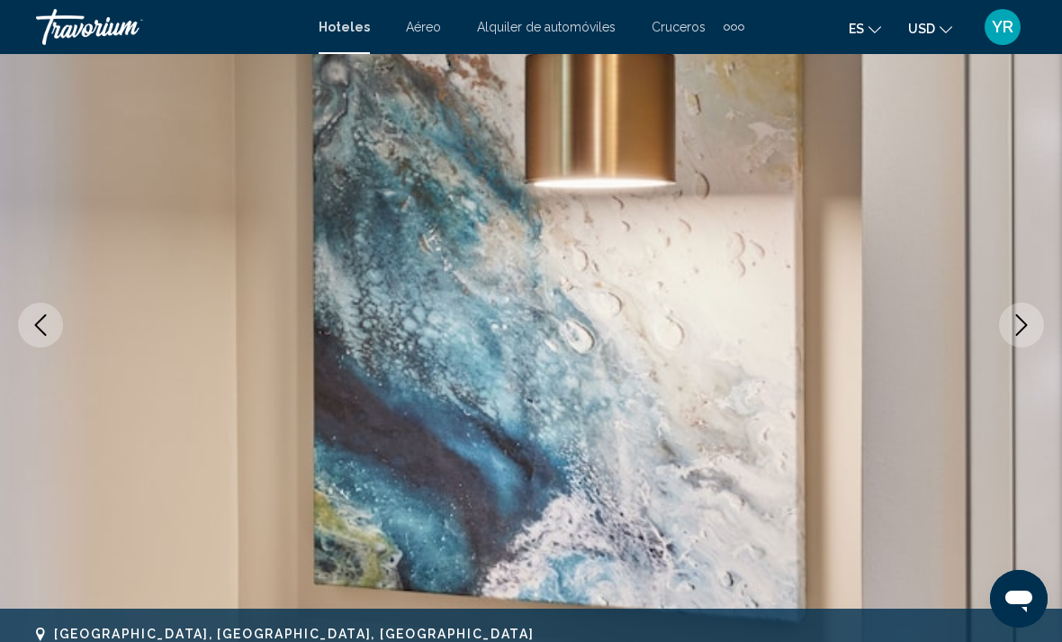
click at [1008, 341] on button "Next image" at bounding box center [1021, 324] width 45 height 45
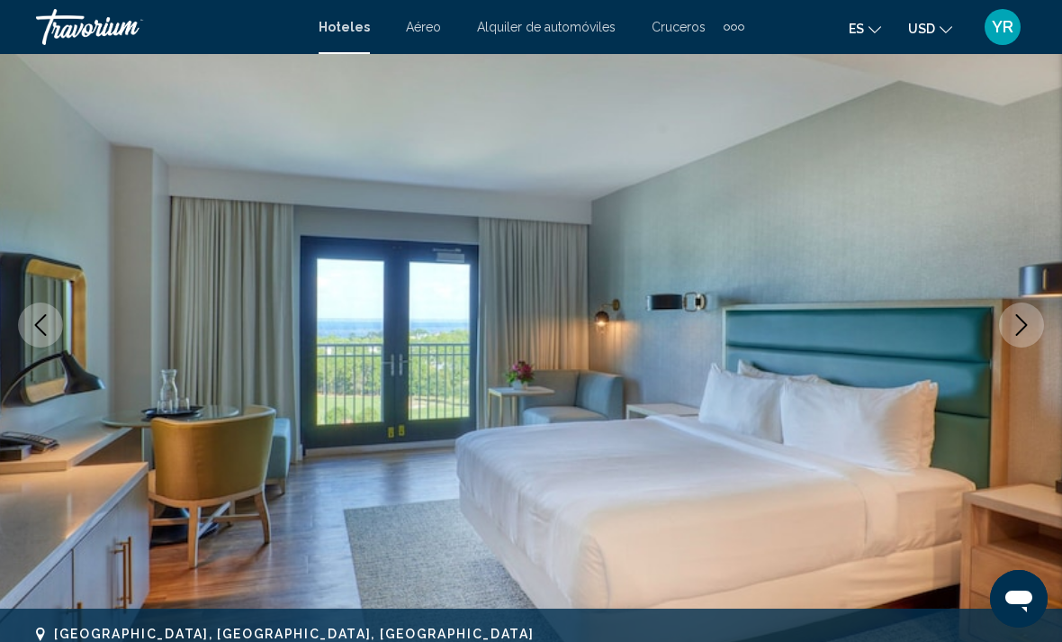
click at [1027, 326] on icon "Next image" at bounding box center [1022, 325] width 22 height 22
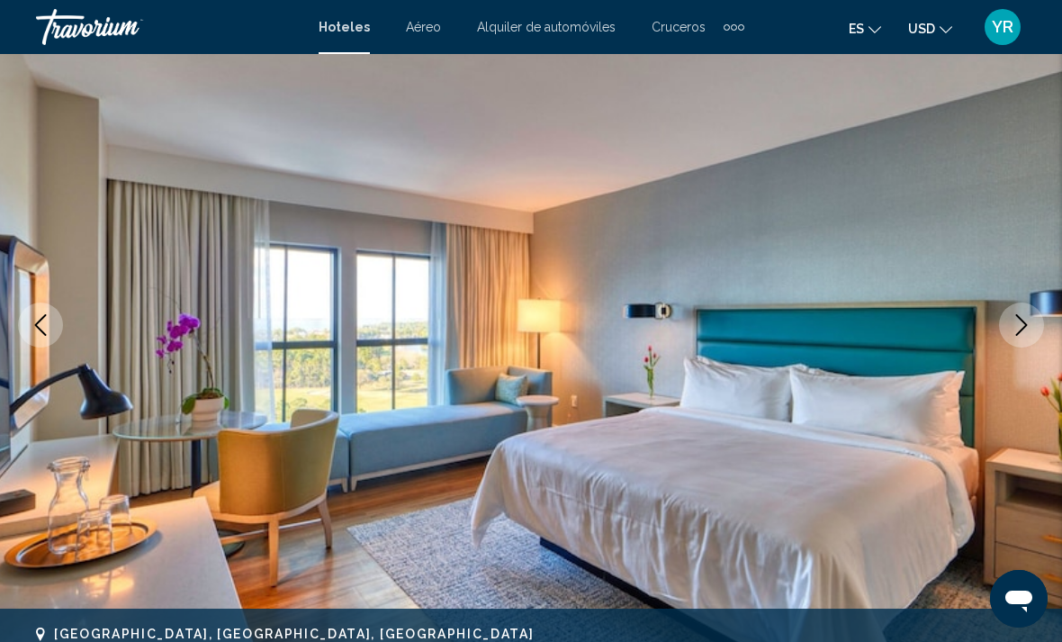
click at [1033, 335] on button "Next image" at bounding box center [1021, 324] width 45 height 45
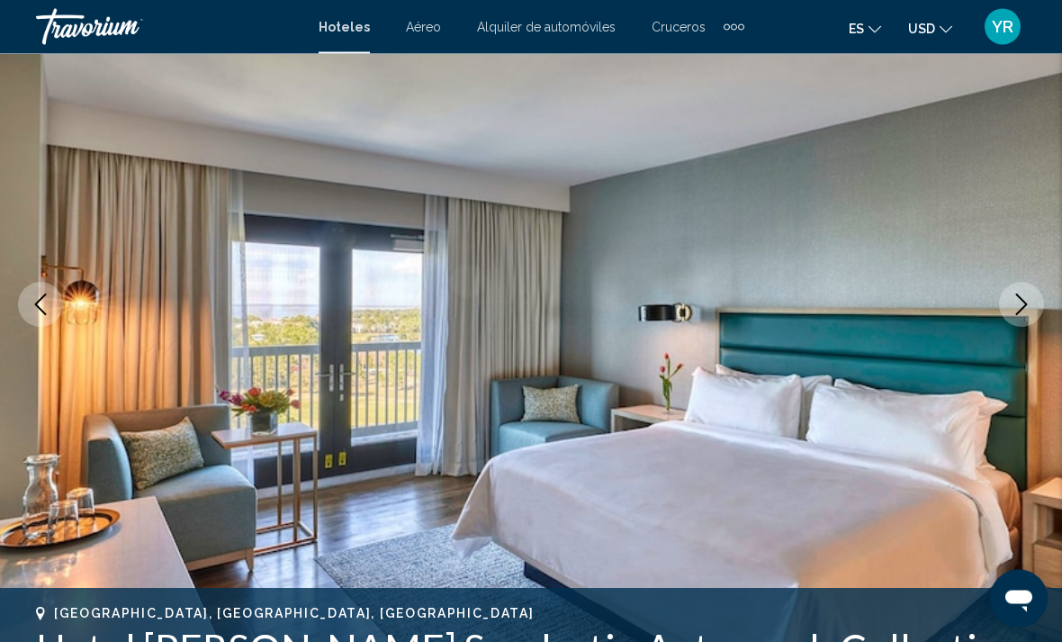
scroll to position [0, 0]
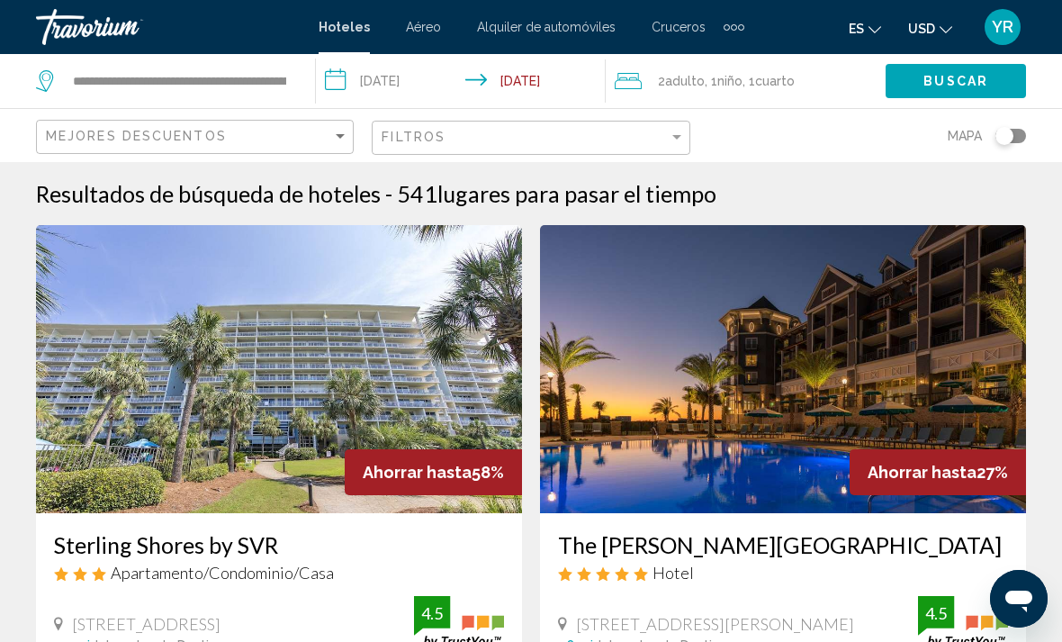
click at [361, 75] on input "**********" at bounding box center [464, 83] width 296 height 59
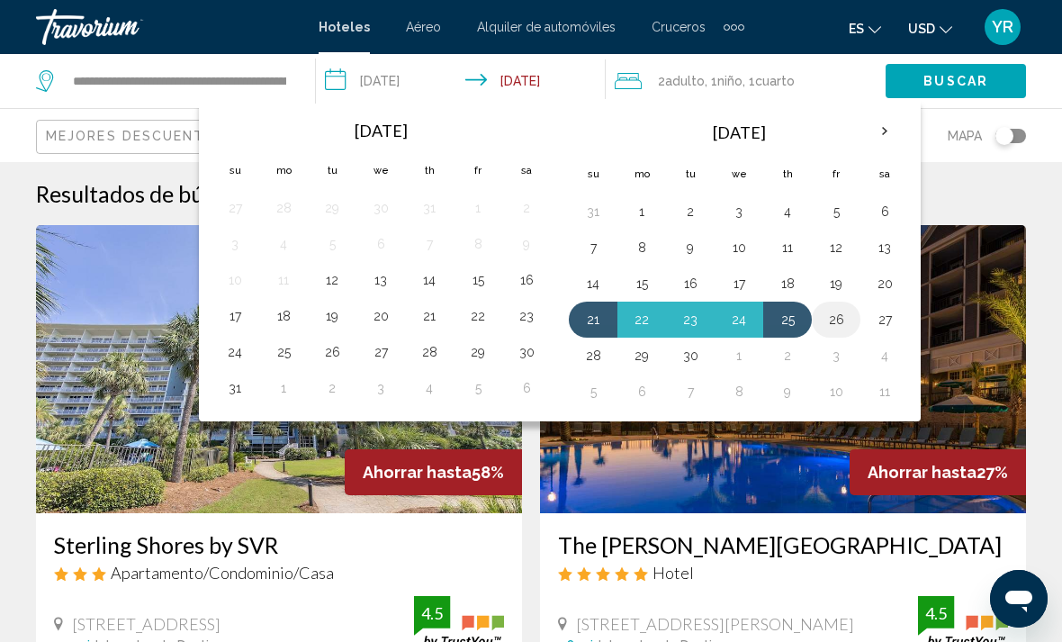
click at [840, 318] on button "26" at bounding box center [836, 319] width 29 height 25
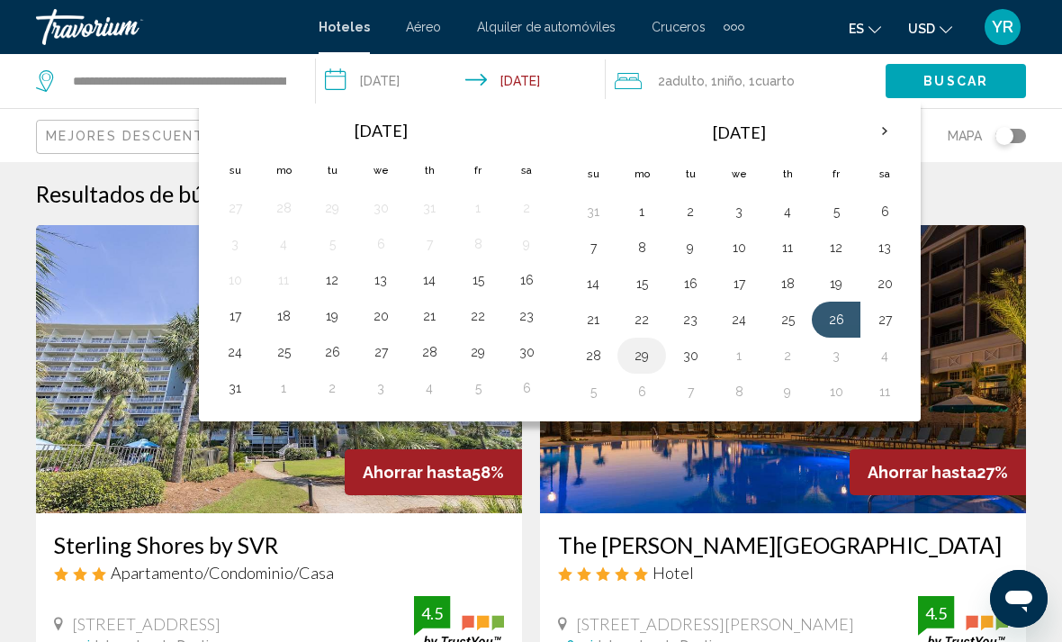
click at [648, 365] on button "29" at bounding box center [641, 355] width 29 height 25
type input "**********"
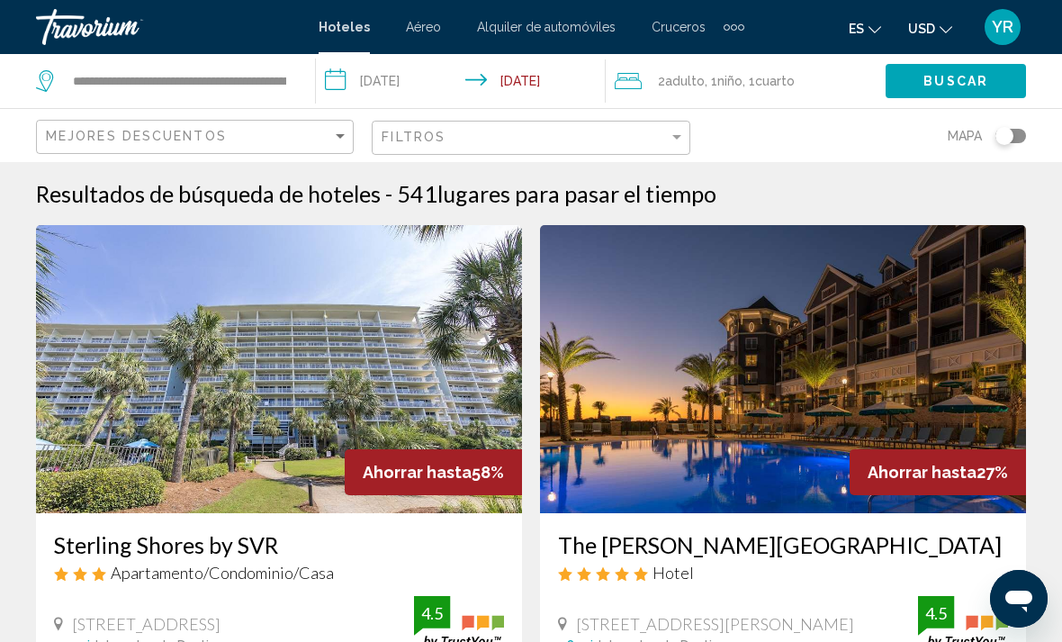
click at [967, 88] on span "Buscar" at bounding box center [956, 82] width 65 height 14
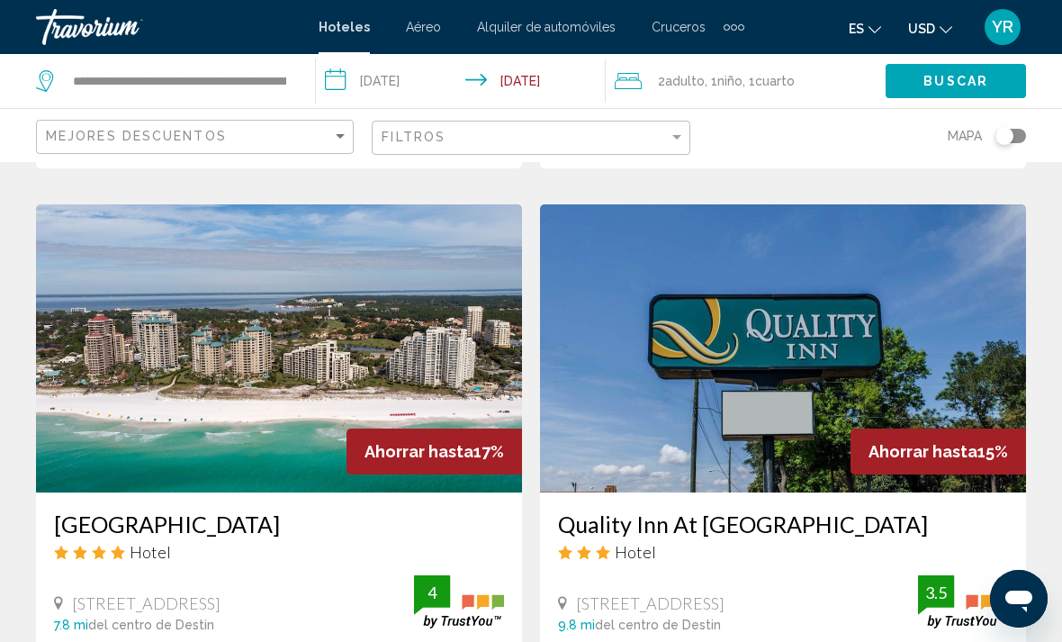
scroll to position [1334, 0]
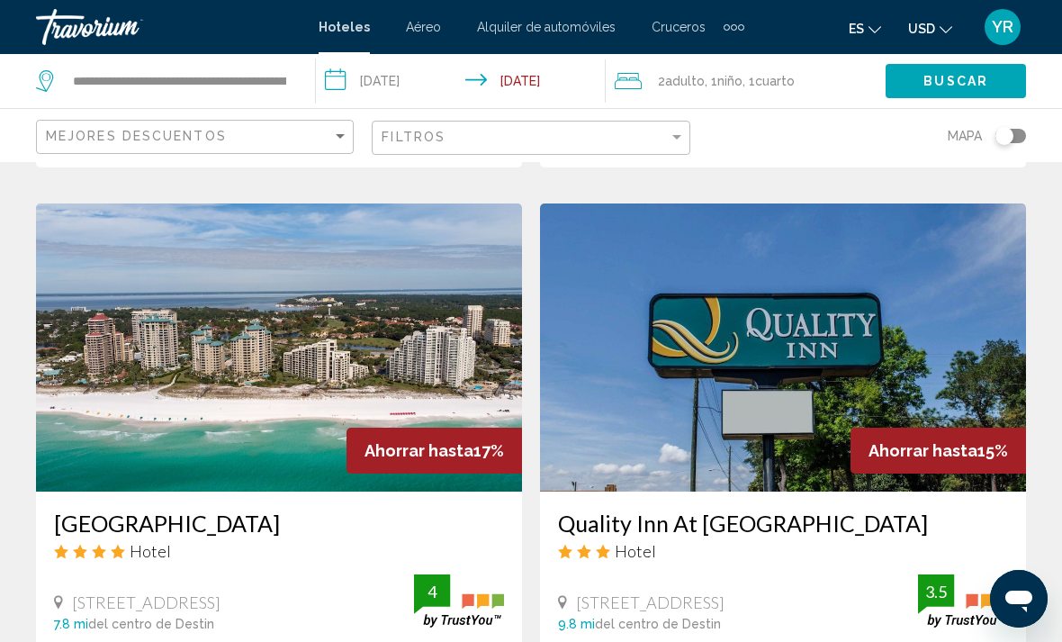
click at [442, 364] on img "Main content" at bounding box center [279, 347] width 486 height 288
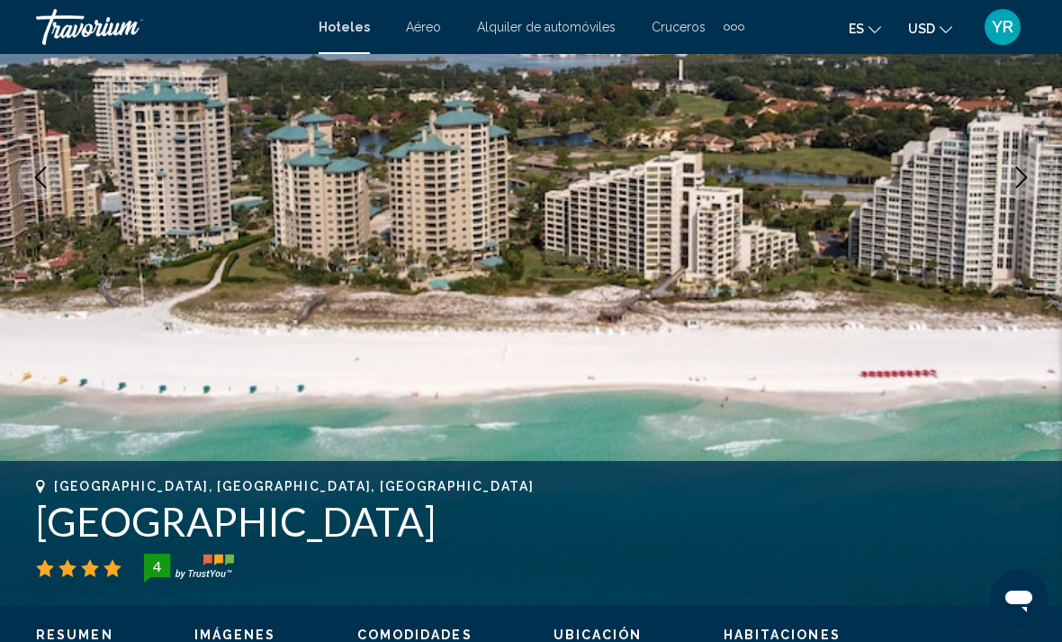
scroll to position [196, 0]
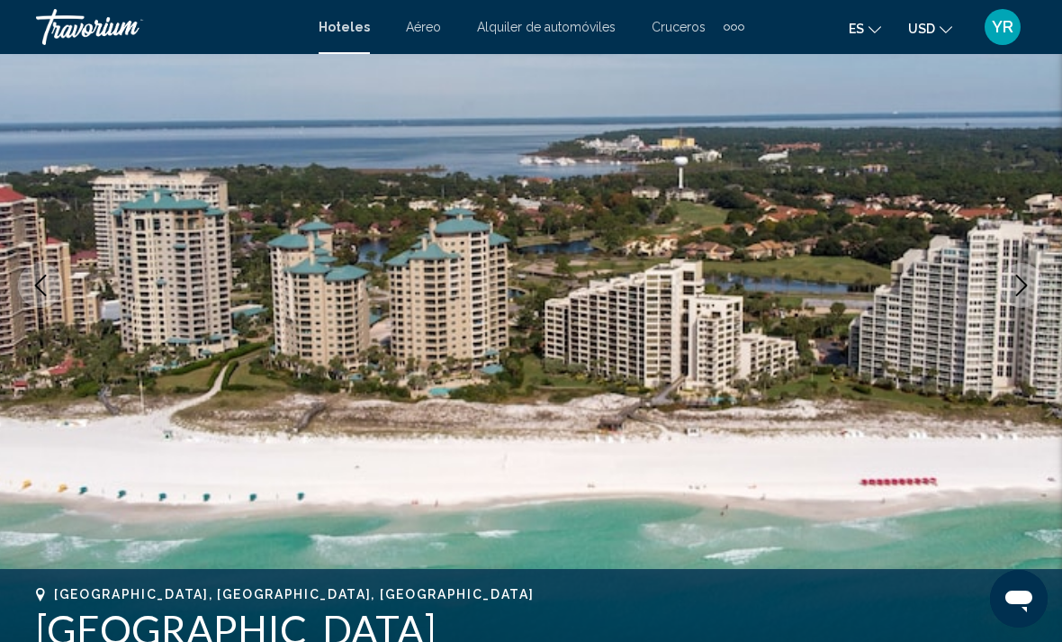
click at [1023, 287] on icon "Next image" at bounding box center [1022, 286] width 22 height 22
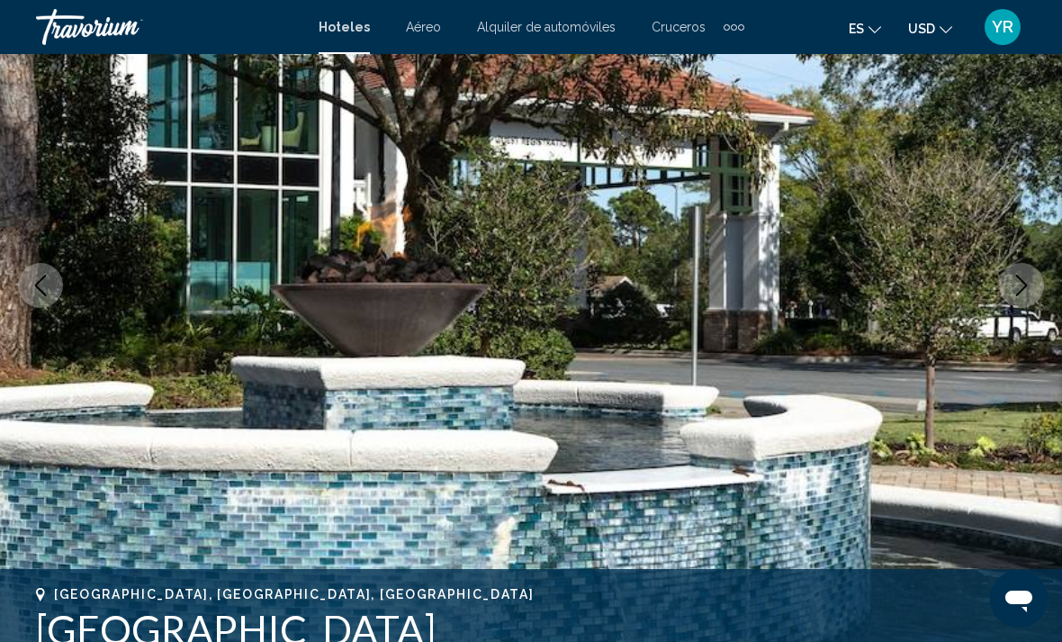
click at [1027, 291] on icon "Next image" at bounding box center [1022, 286] width 22 height 22
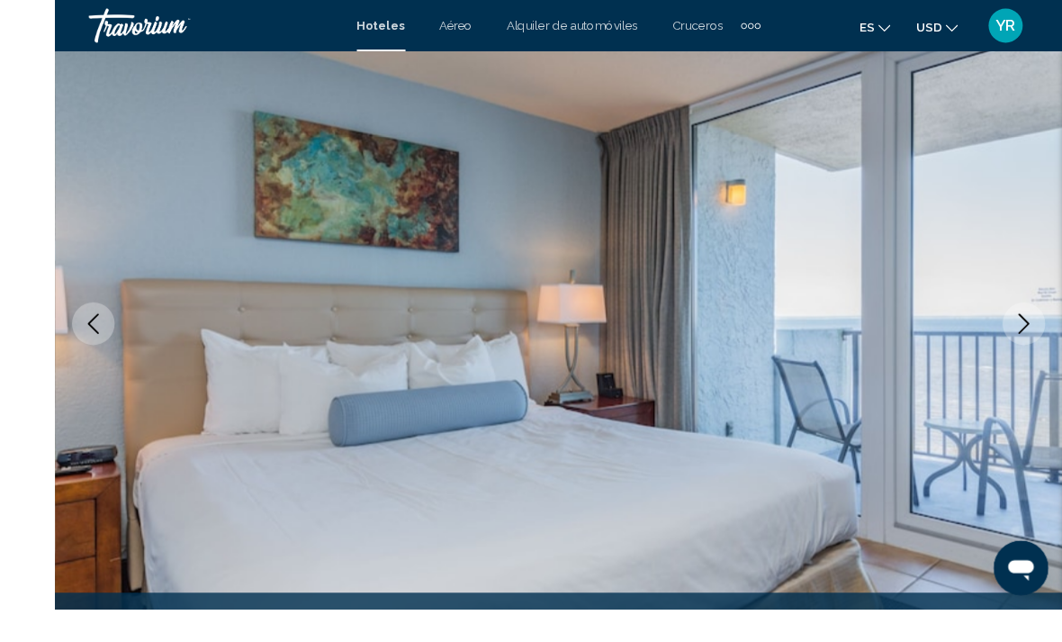
scroll to position [231, 0]
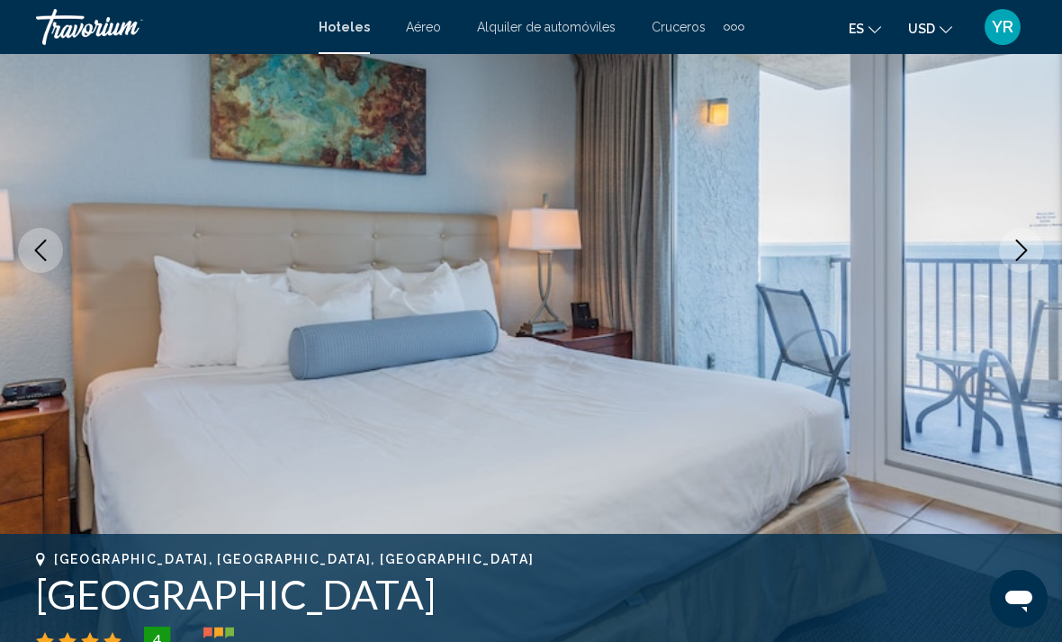
click at [1027, 257] on icon "Next image" at bounding box center [1022, 250] width 22 height 22
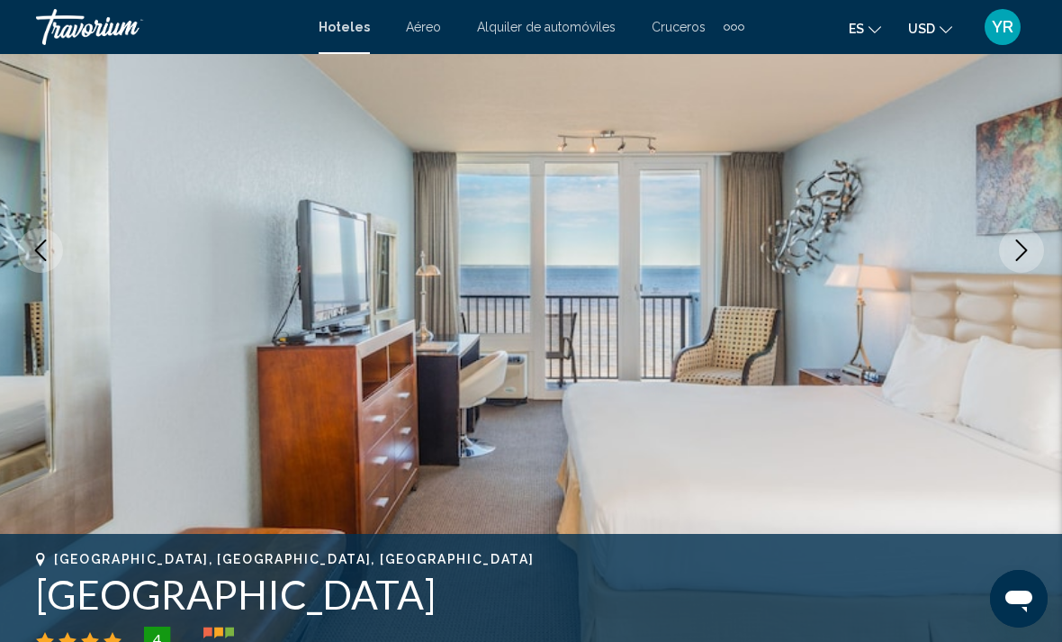
click at [1035, 258] on button "Next image" at bounding box center [1021, 250] width 45 height 45
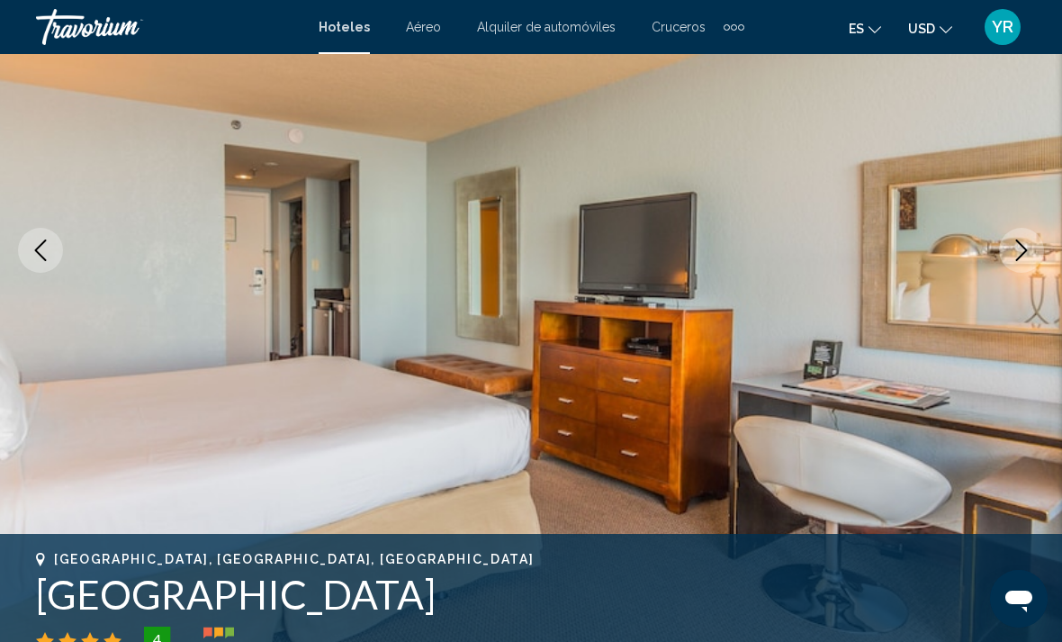
click at [1032, 238] on button "Next image" at bounding box center [1021, 250] width 45 height 45
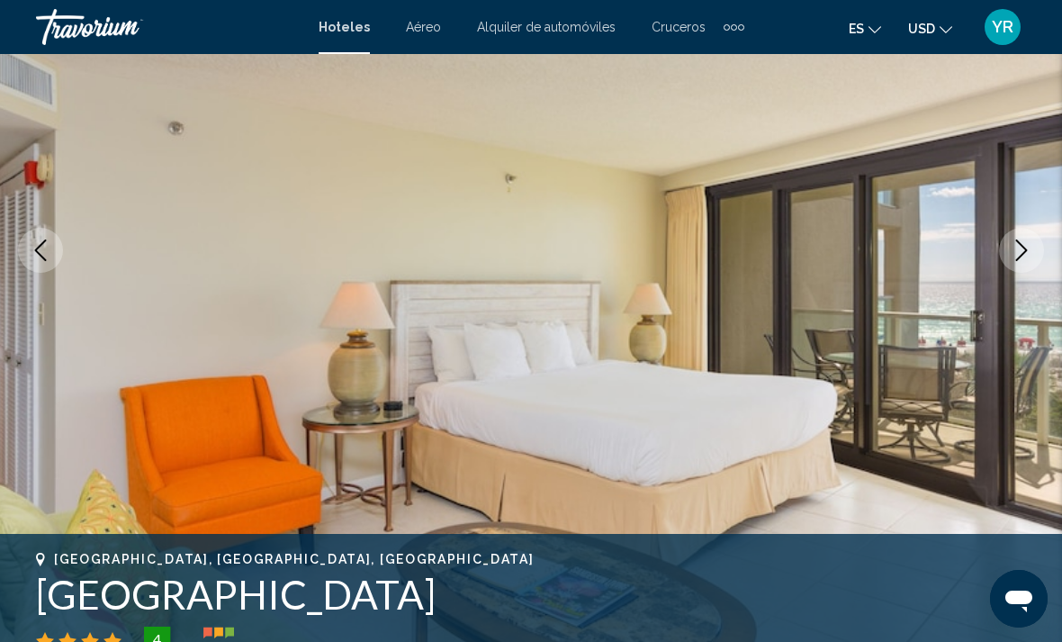
click at [1010, 252] on button "Next image" at bounding box center [1021, 250] width 45 height 45
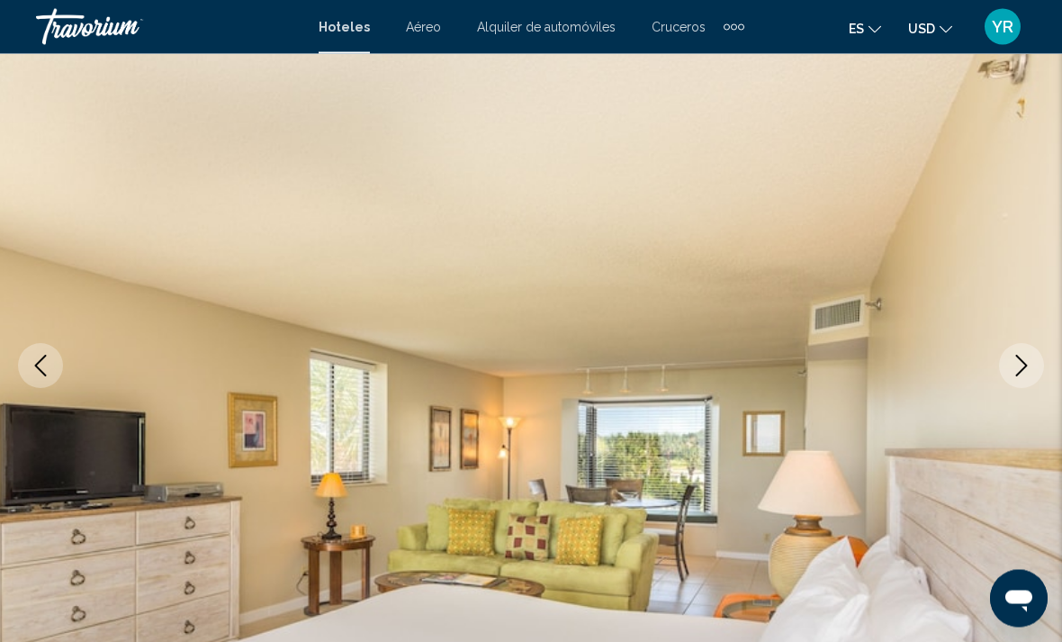
scroll to position [0, 0]
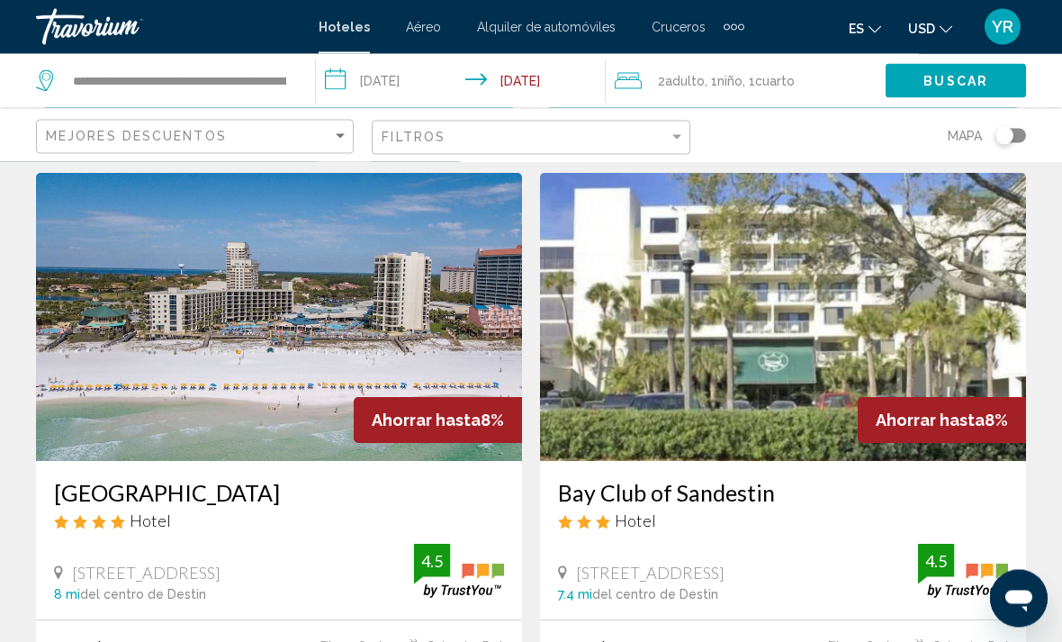
scroll to position [2676, 0]
click at [401, 313] on img "Main content" at bounding box center [279, 317] width 486 height 288
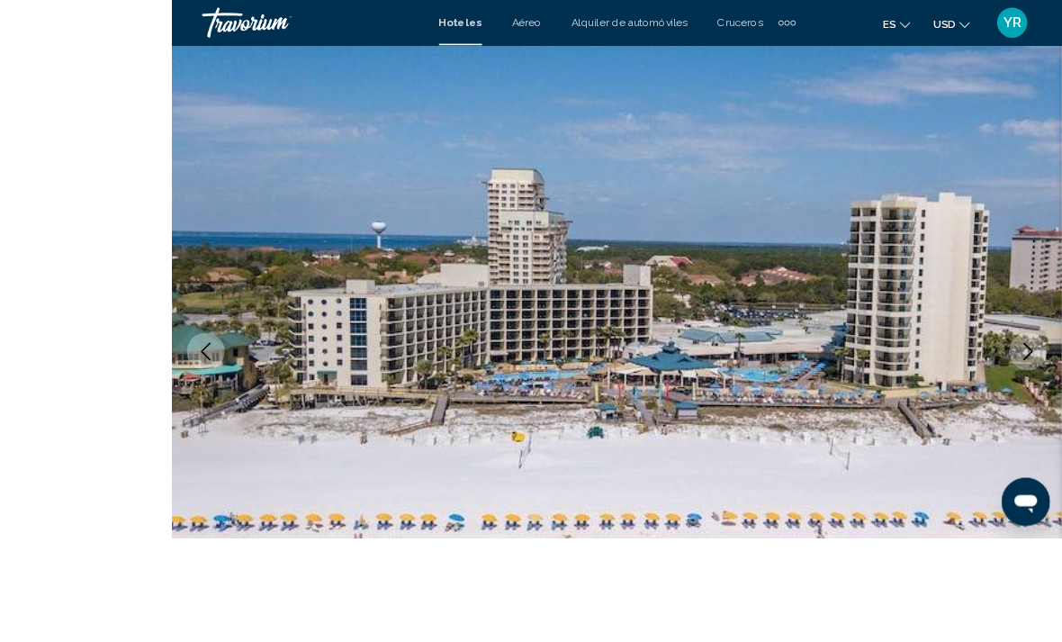
scroll to position [116, 0]
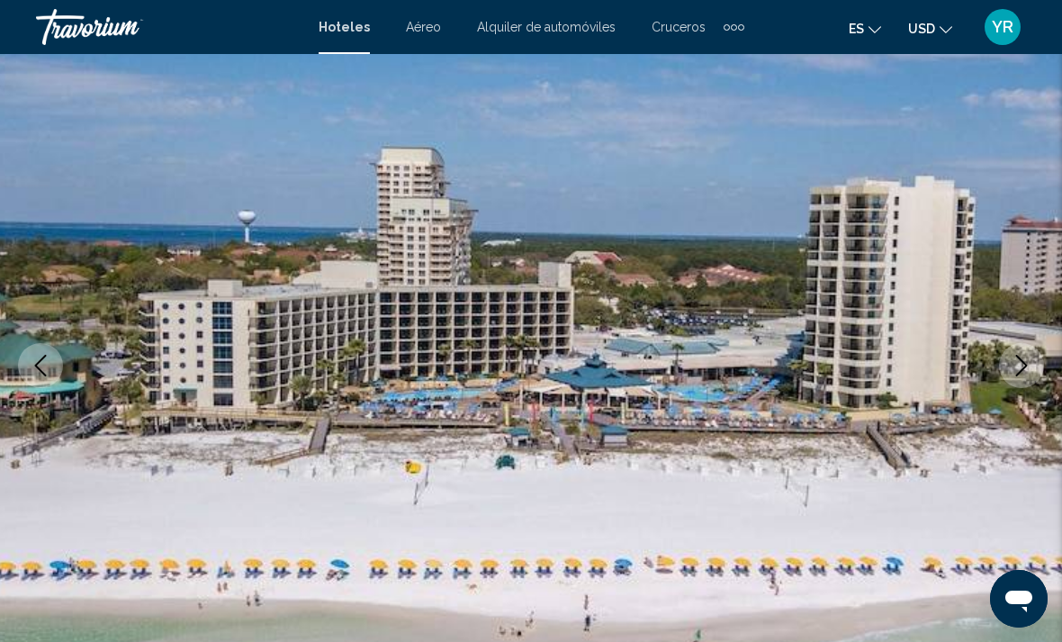
click at [1030, 375] on icon "Next image" at bounding box center [1022, 366] width 22 height 22
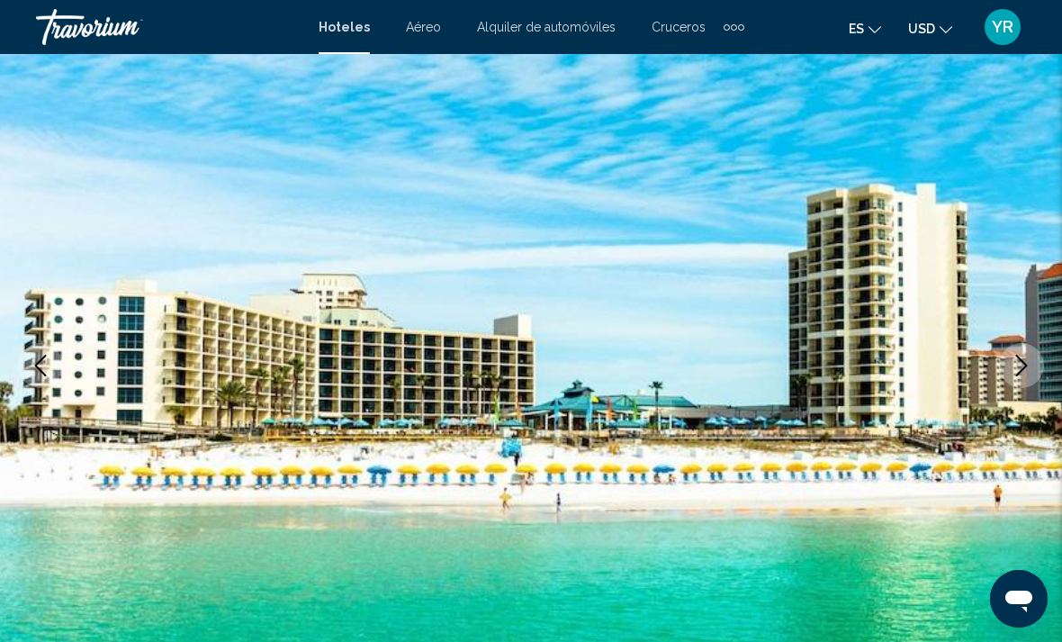
click at [1006, 363] on button "Next image" at bounding box center [1021, 365] width 45 height 45
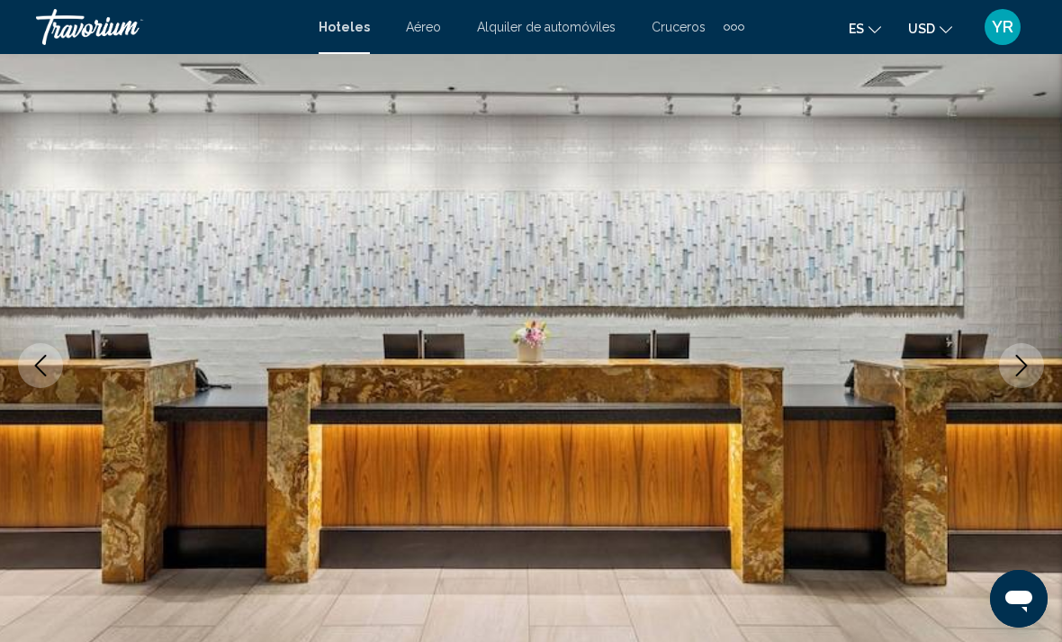
click at [1027, 374] on icon "Next image" at bounding box center [1022, 366] width 22 height 22
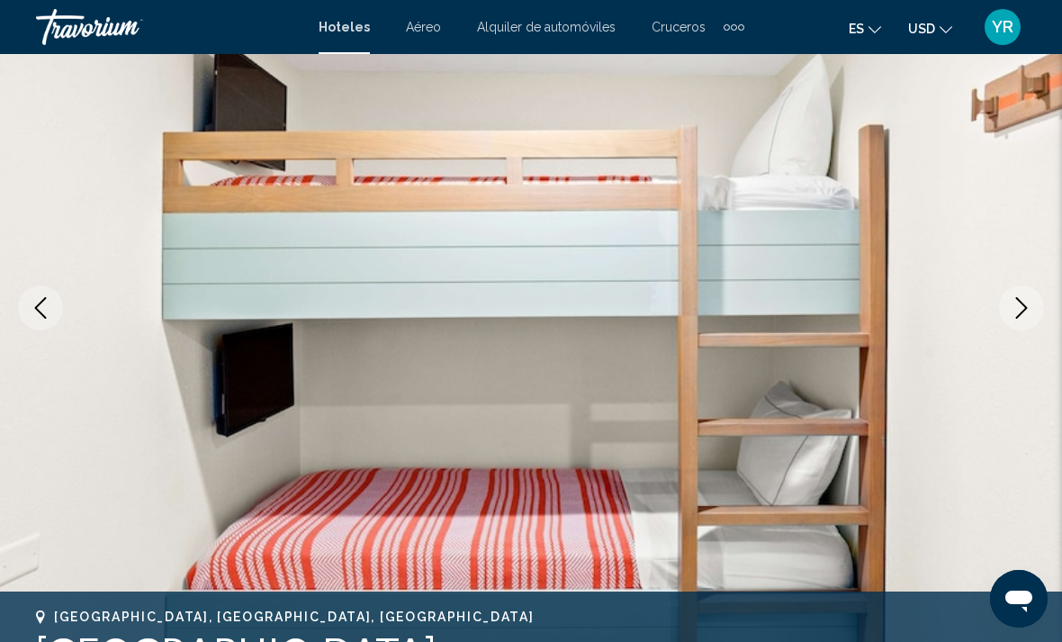
scroll to position [0, 0]
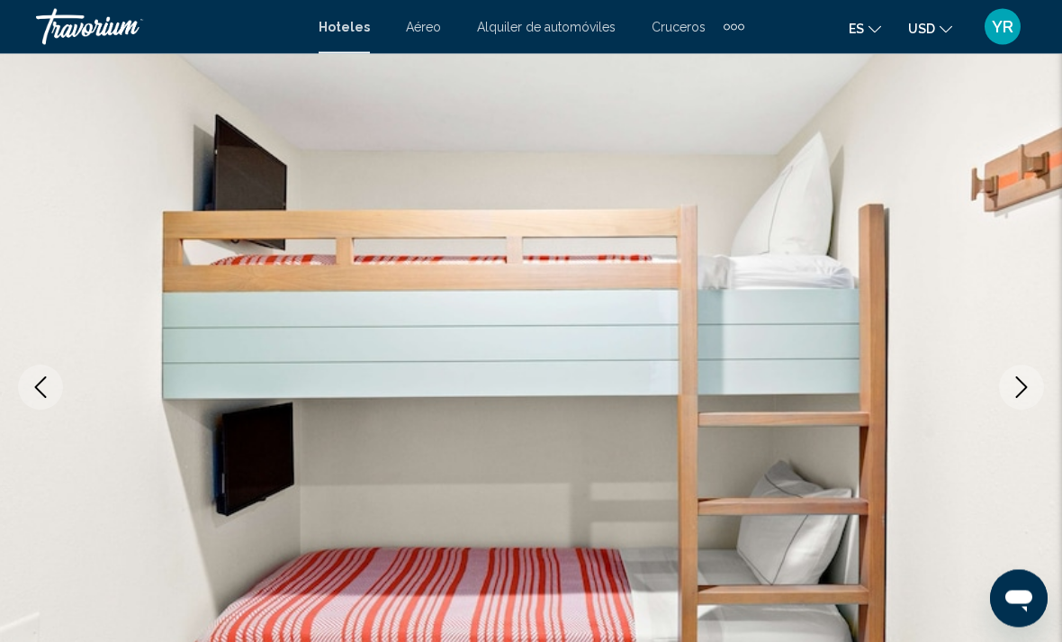
click at [47, 371] on button "Previous image" at bounding box center [40, 387] width 45 height 45
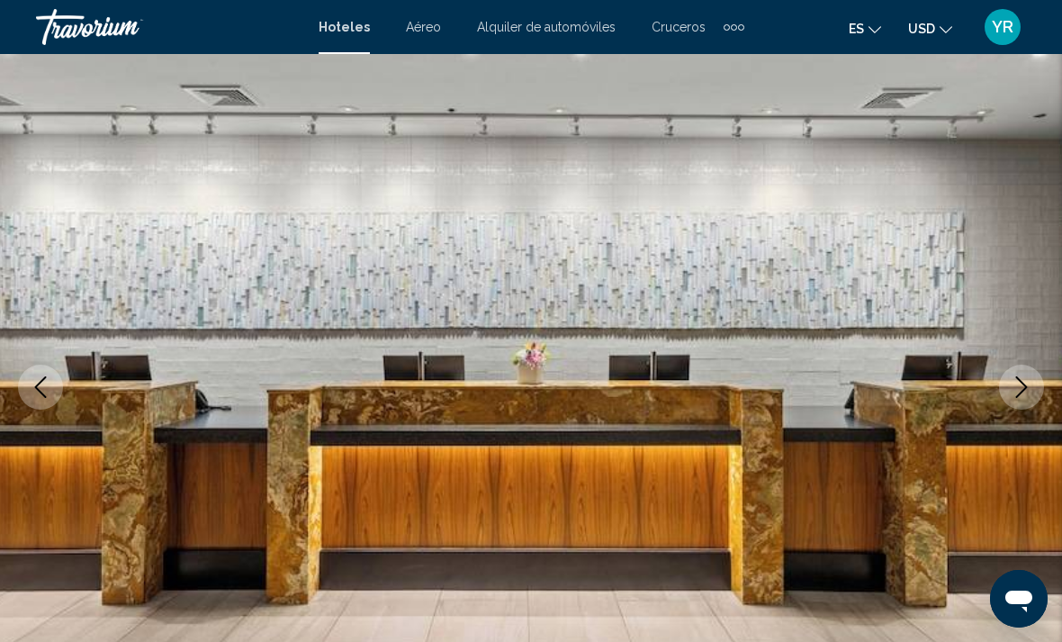
click at [45, 373] on button "Previous image" at bounding box center [40, 387] width 45 height 45
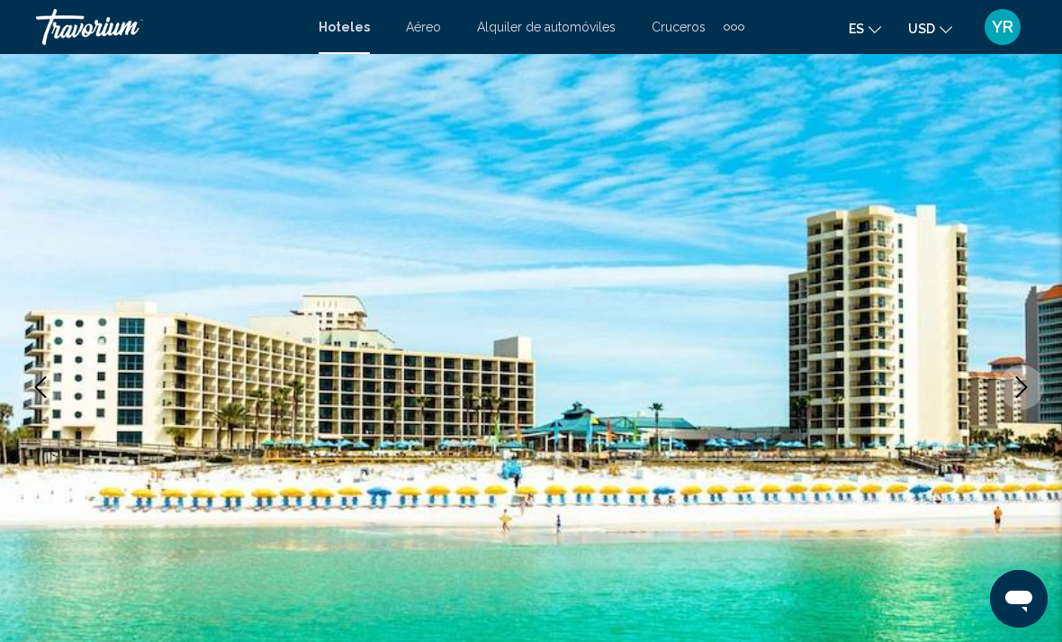
click at [48, 369] on button "Previous image" at bounding box center [40, 387] width 45 height 45
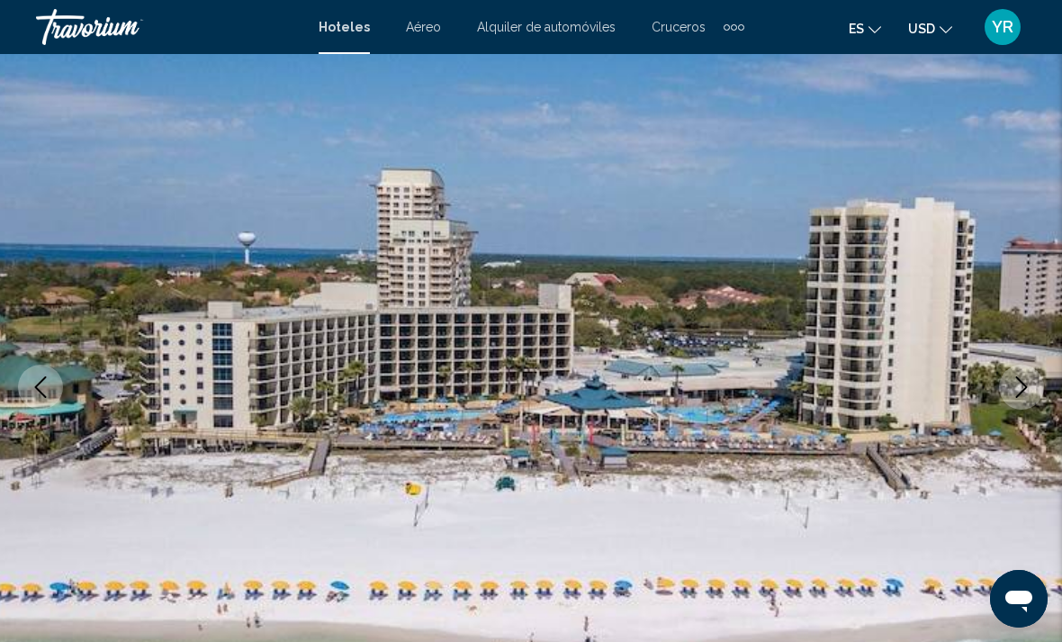
click at [1018, 409] on button "Next image" at bounding box center [1021, 387] width 45 height 45
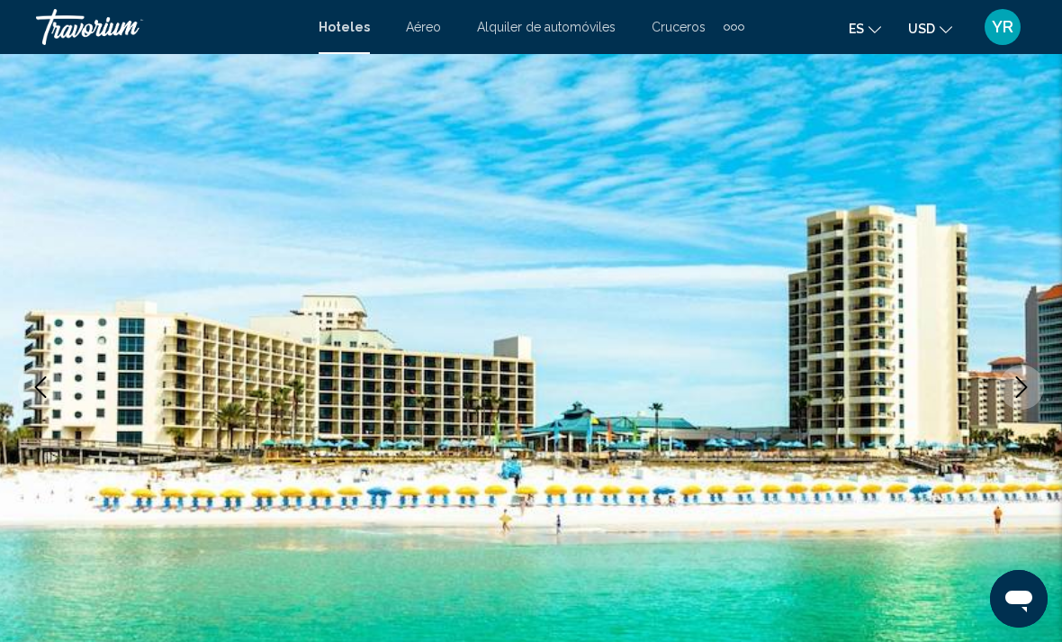
click at [1011, 398] on button "Next image" at bounding box center [1021, 387] width 45 height 45
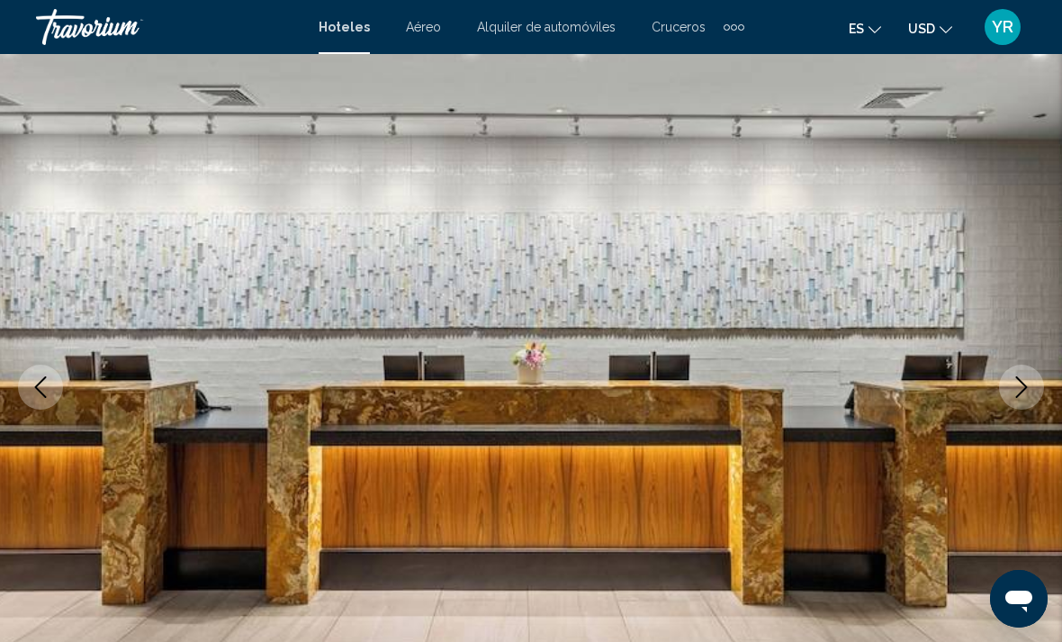
click at [1023, 385] on icon "Next image" at bounding box center [1022, 387] width 22 height 22
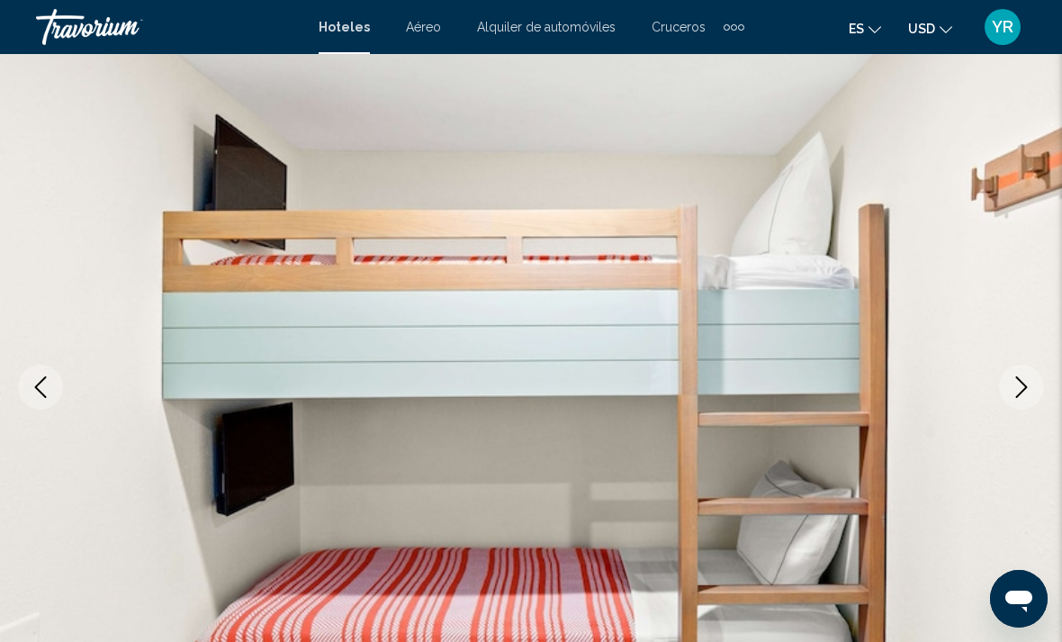
click at [1033, 392] on button "Next image" at bounding box center [1021, 387] width 45 height 45
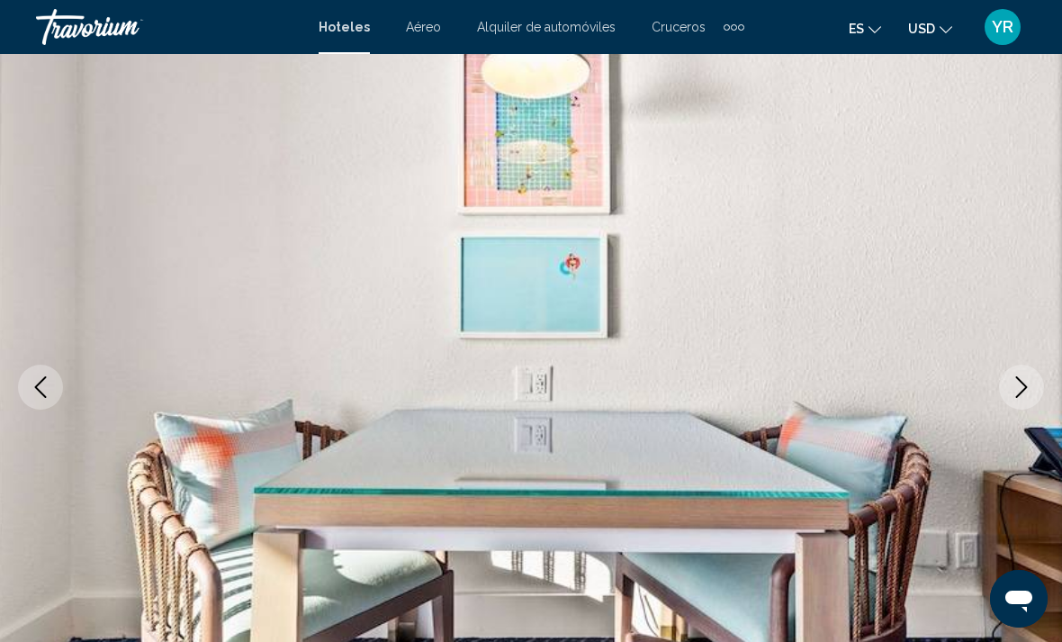
click at [1017, 402] on button "Next image" at bounding box center [1021, 387] width 45 height 45
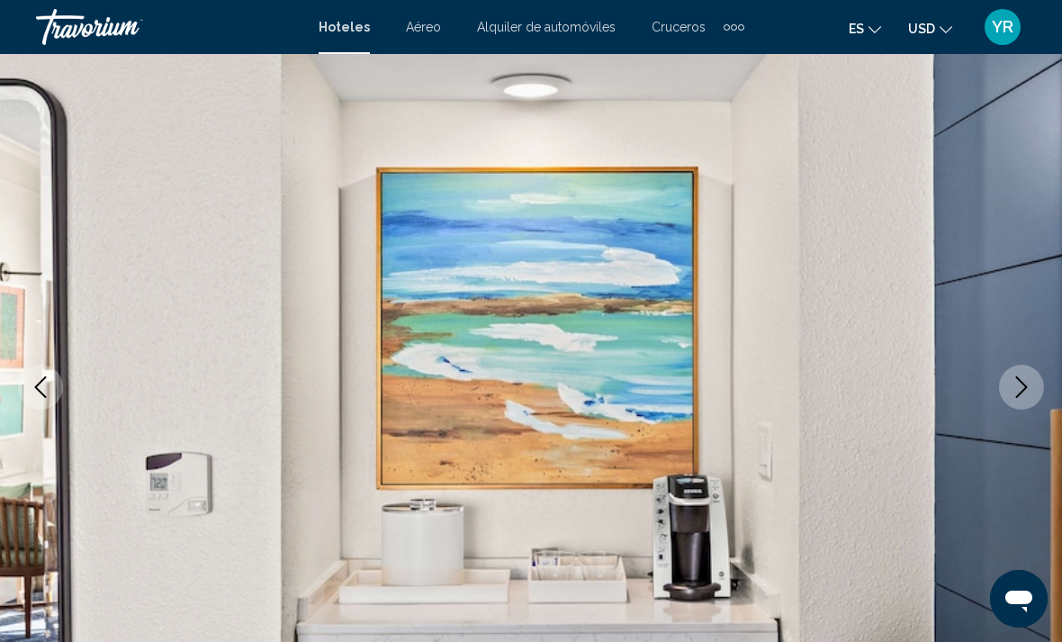
click at [1027, 389] on icon "Next image" at bounding box center [1022, 387] width 22 height 22
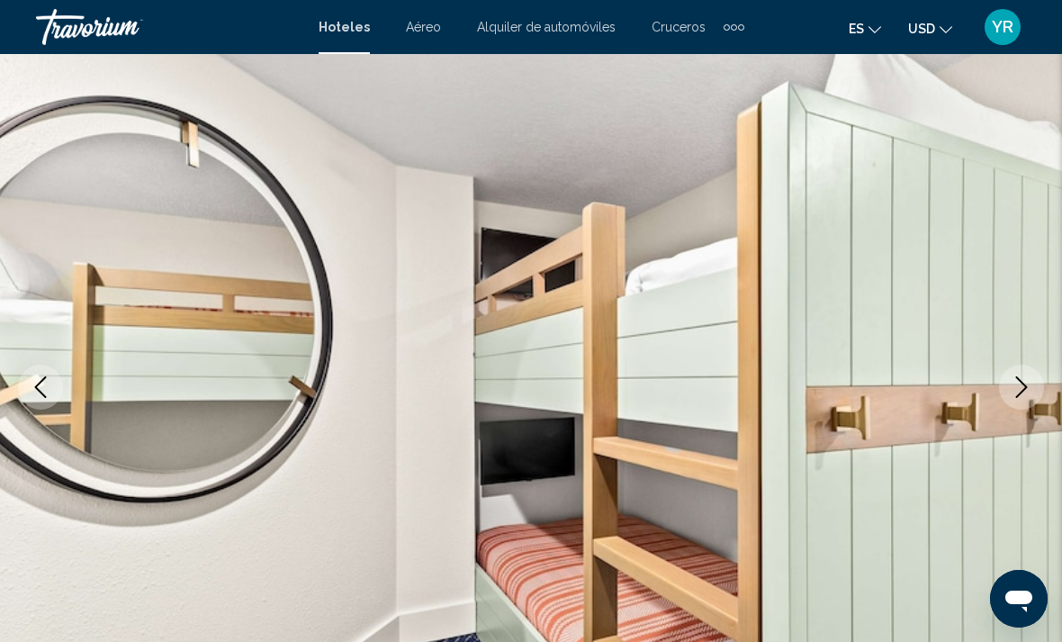
click at [1041, 378] on button "Next image" at bounding box center [1021, 387] width 45 height 45
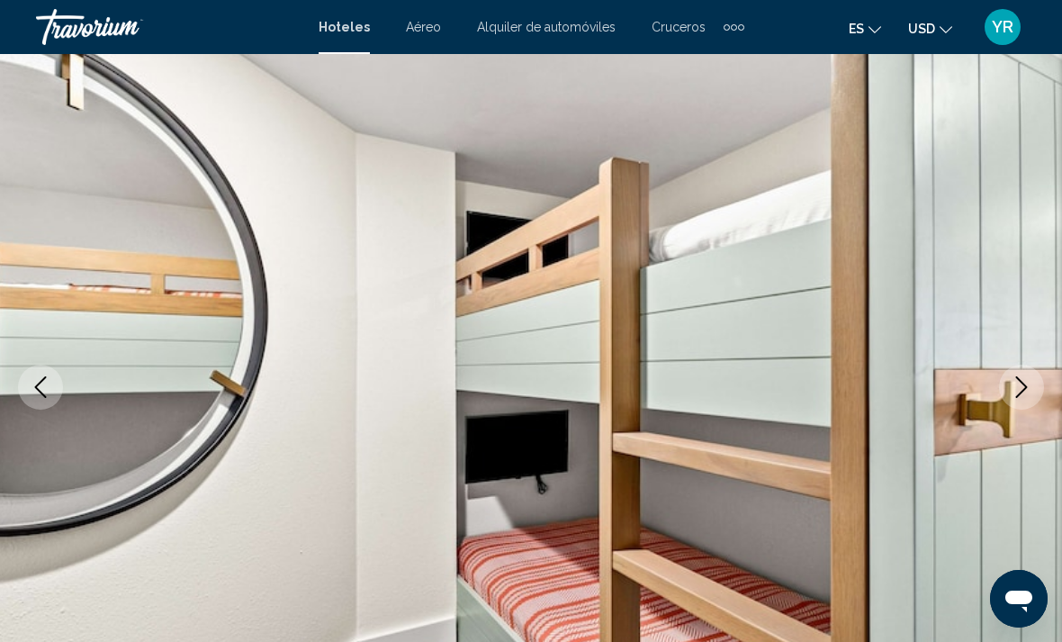
click at [1030, 385] on icon "Next image" at bounding box center [1022, 387] width 22 height 22
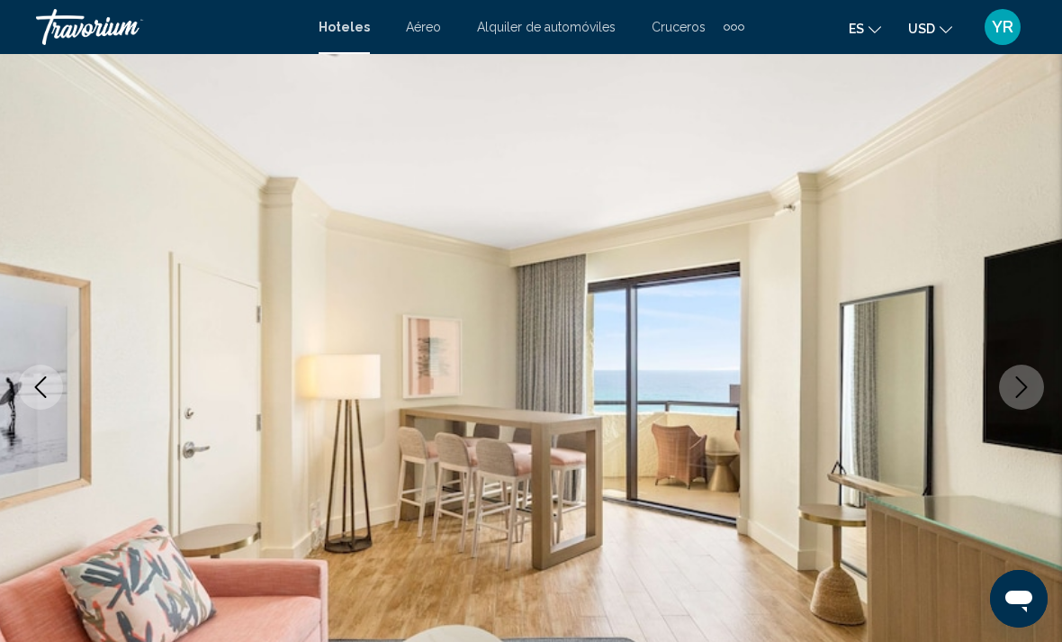
click at [1014, 394] on icon "Next image" at bounding box center [1022, 387] width 22 height 22
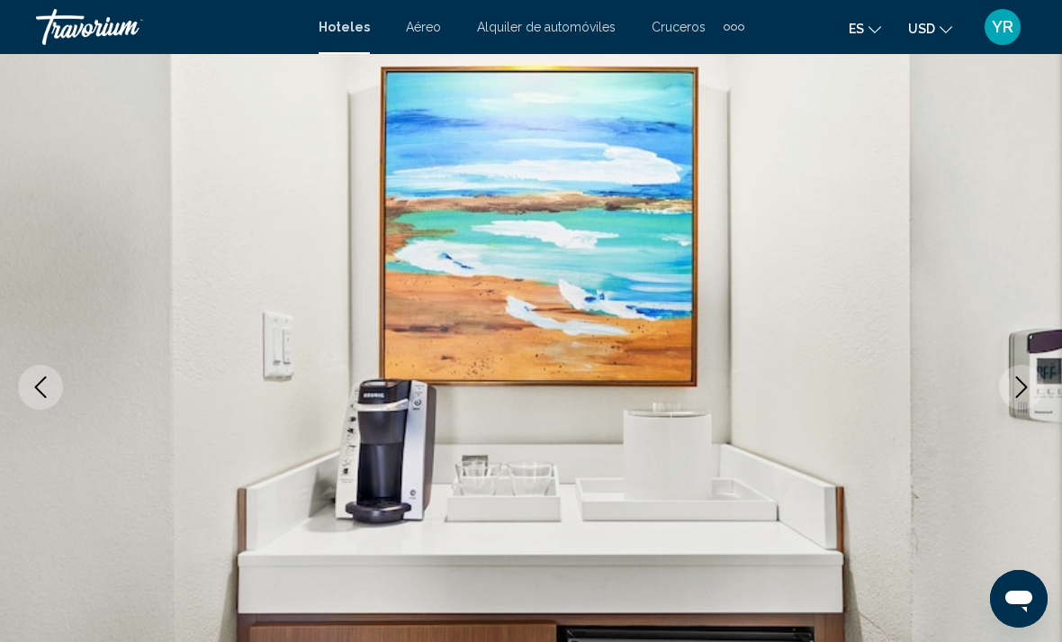
click at [1017, 373] on button "Next image" at bounding box center [1021, 387] width 45 height 45
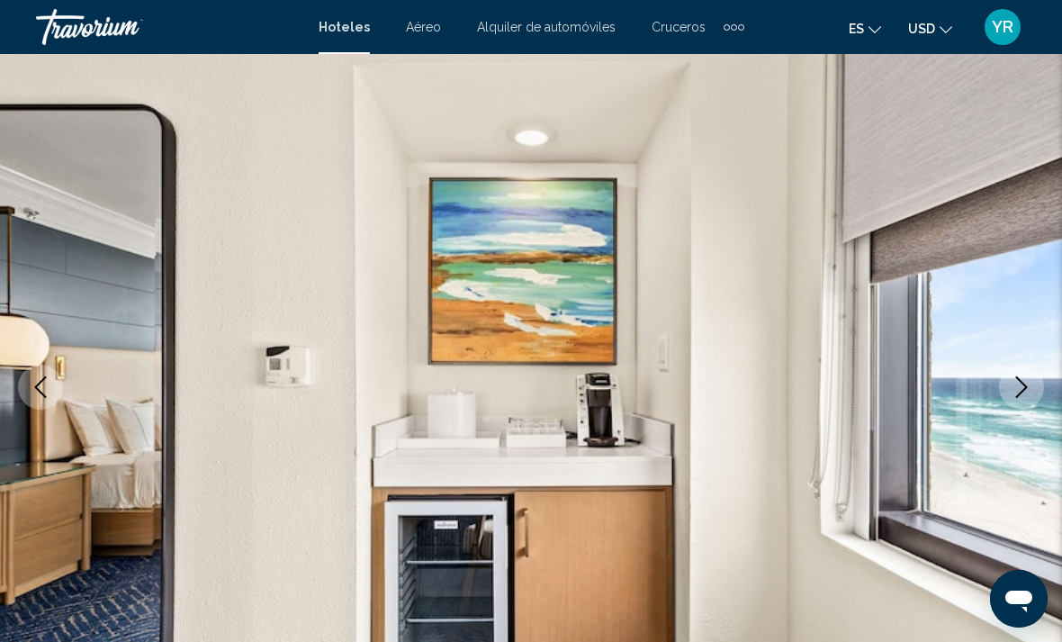
click at [1023, 383] on icon "Next image" at bounding box center [1022, 387] width 22 height 22
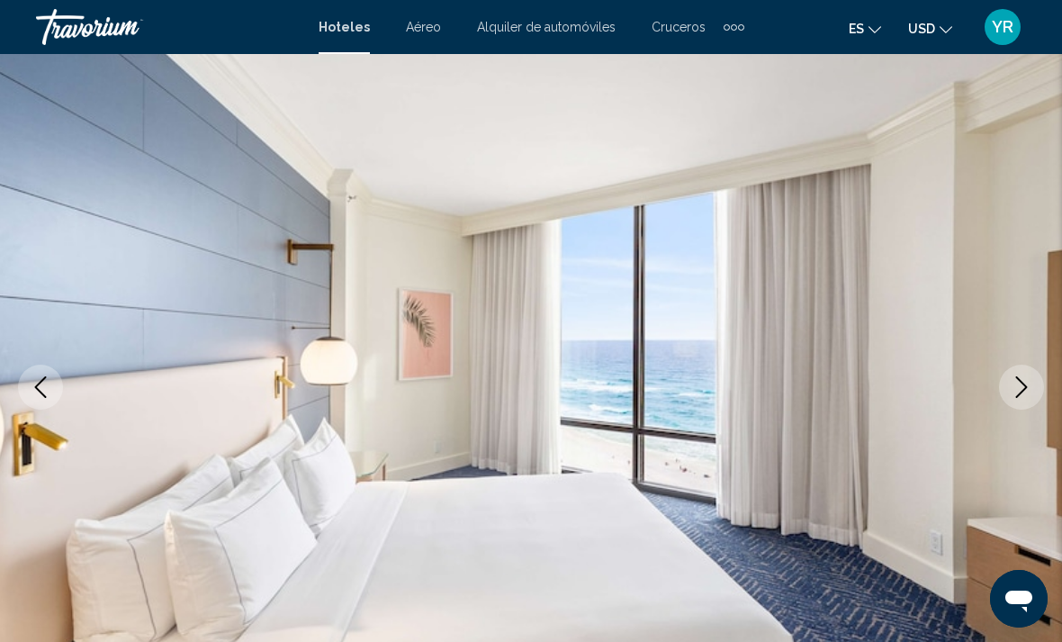
click at [1022, 378] on icon "Next image" at bounding box center [1022, 387] width 22 height 22
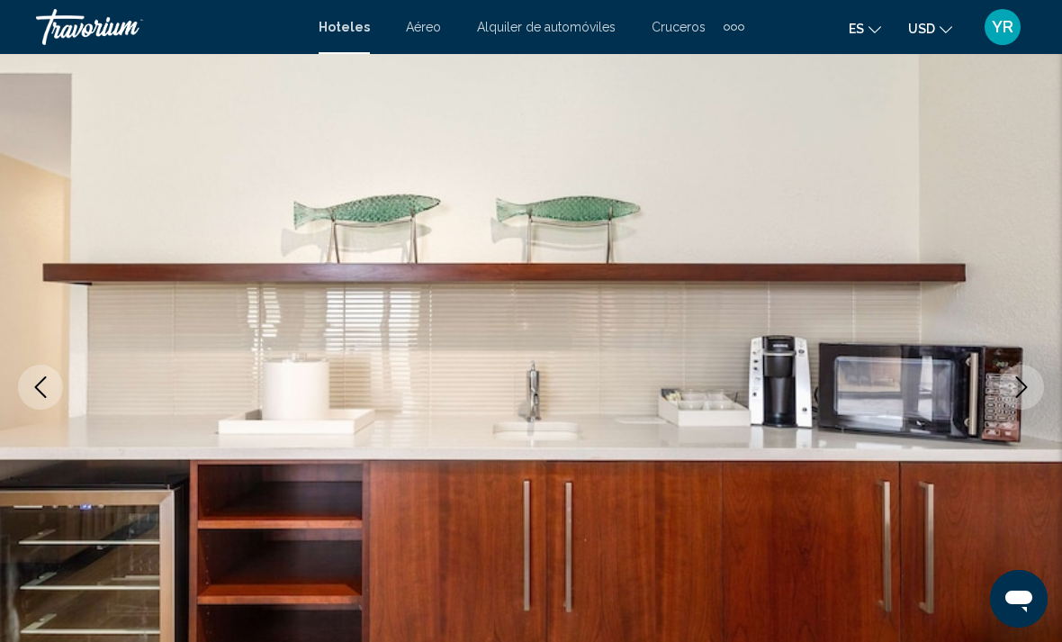
click at [41, 379] on icon "Previous image" at bounding box center [41, 387] width 22 height 22
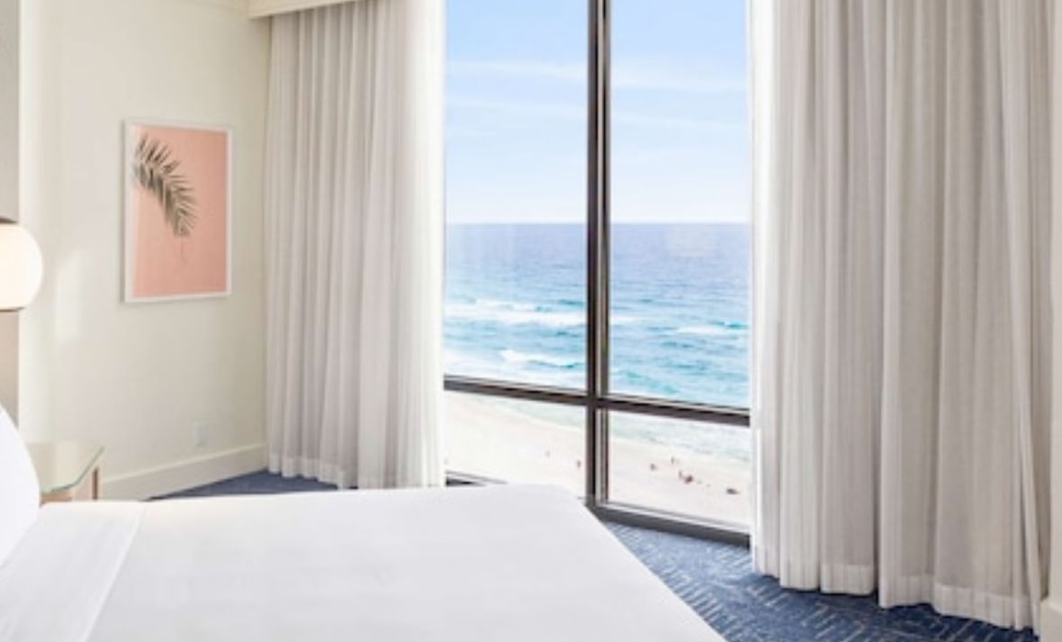
scroll to position [141, 0]
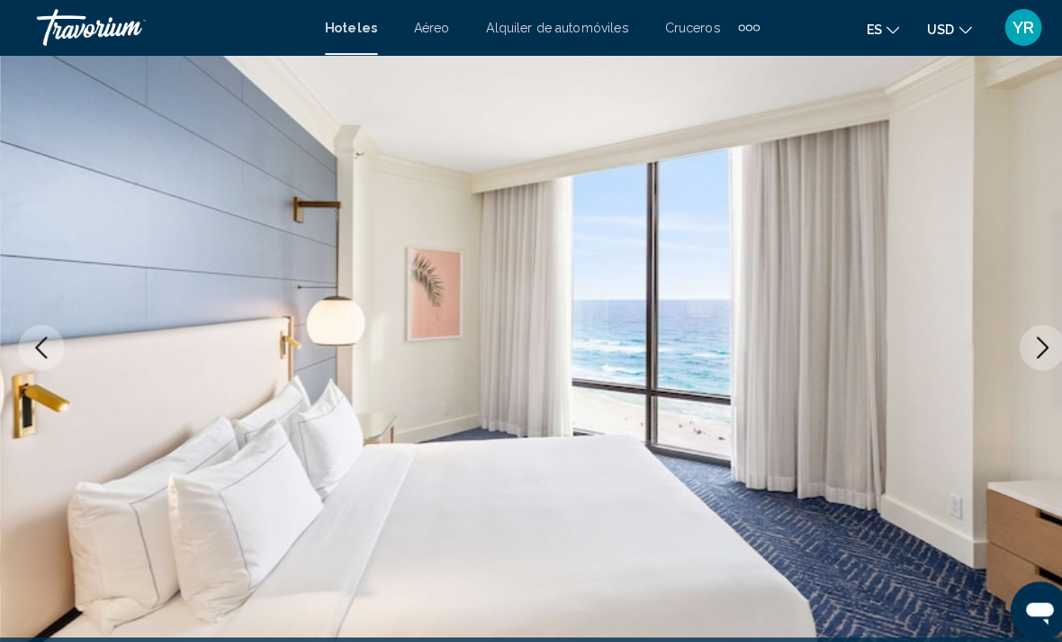
click at [1014, 347] on icon "Next image" at bounding box center [1022, 340] width 22 height 22
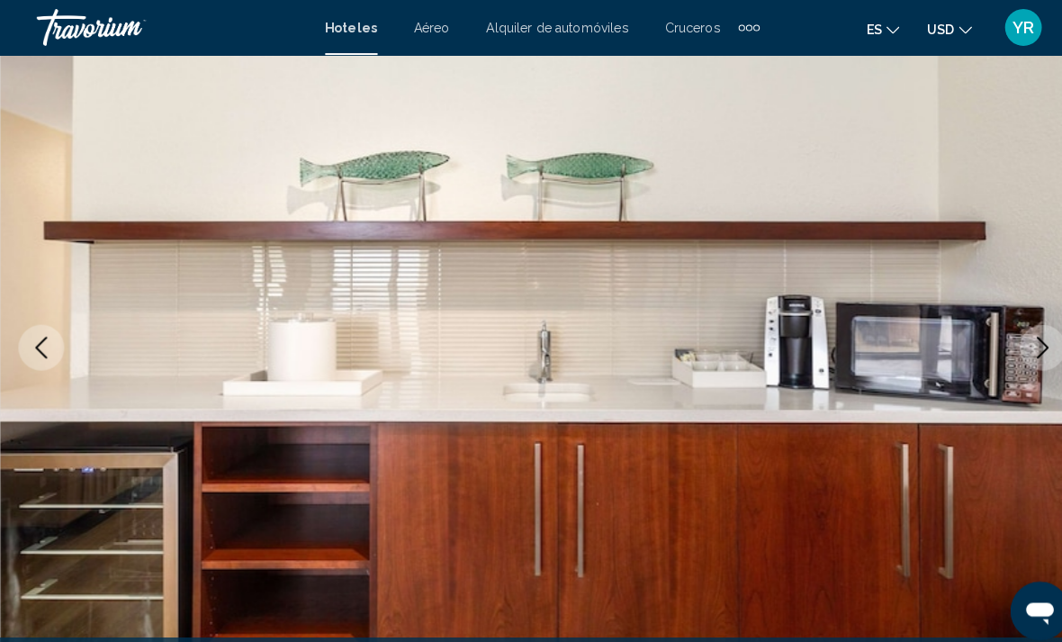
click at [1032, 372] on img "Main content" at bounding box center [531, 340] width 1062 height 855
click at [1020, 331] on icon "Next image" at bounding box center [1022, 340] width 22 height 22
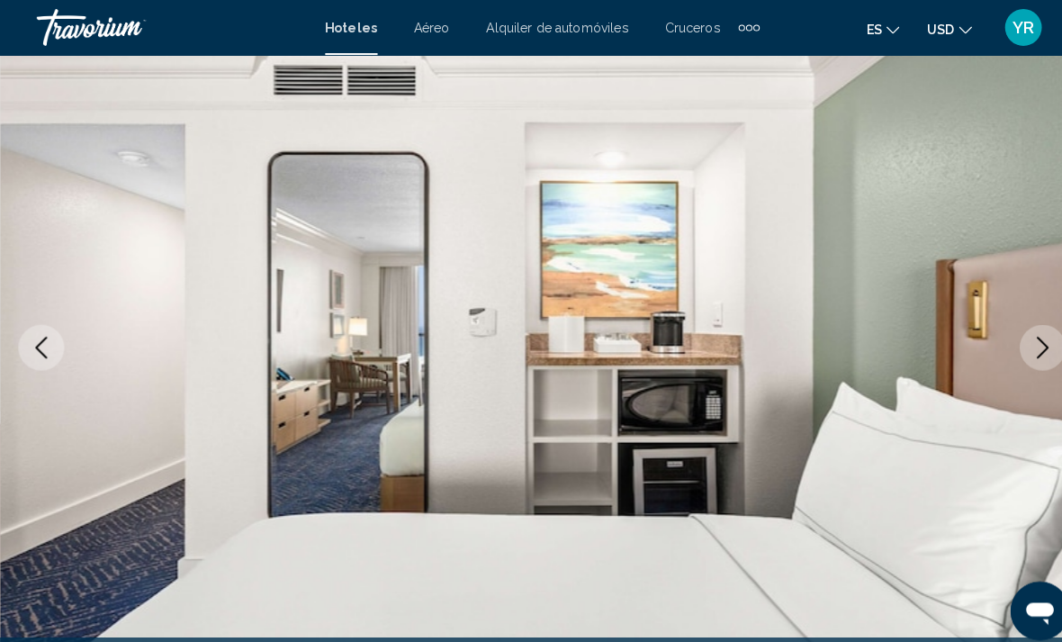
click at [1024, 342] on icon "Next image" at bounding box center [1022, 340] width 12 height 22
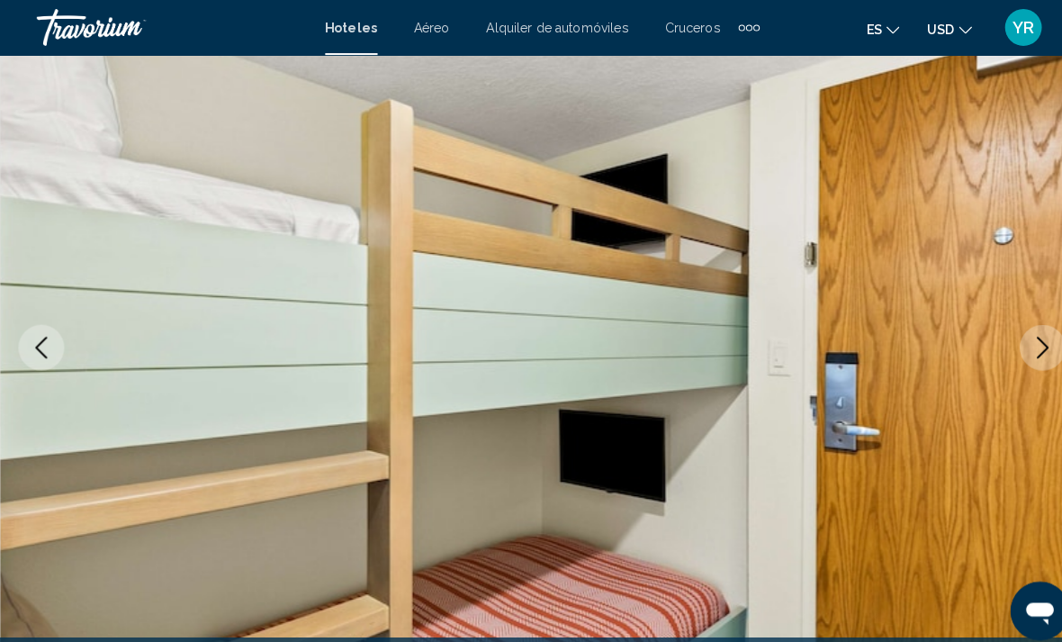
click at [1023, 344] on icon "Next image" at bounding box center [1022, 340] width 12 height 22
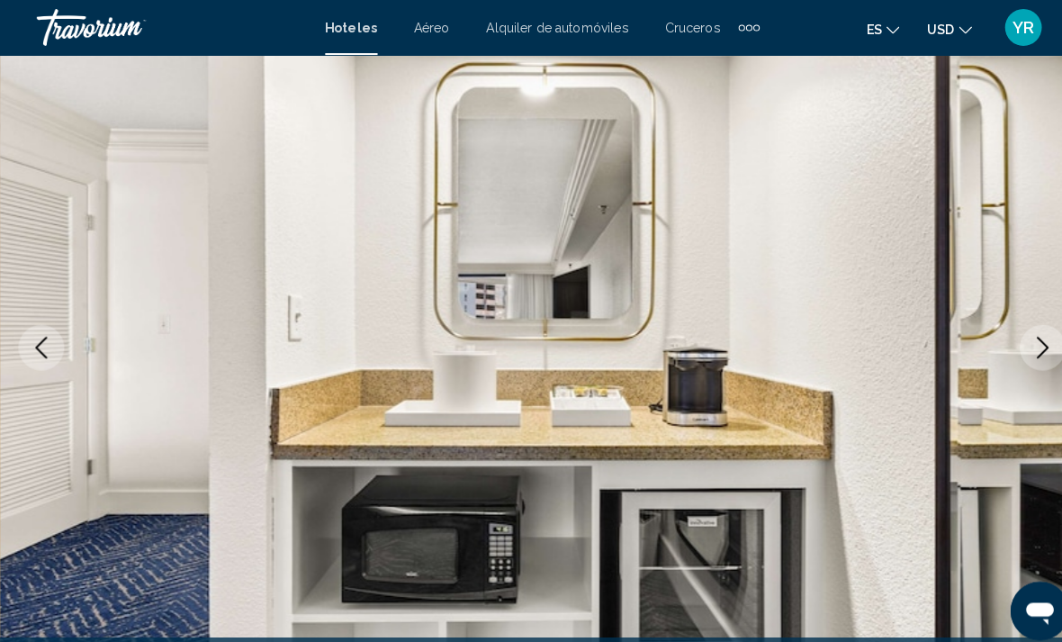
click at [1021, 348] on icon "Next image" at bounding box center [1022, 340] width 22 height 22
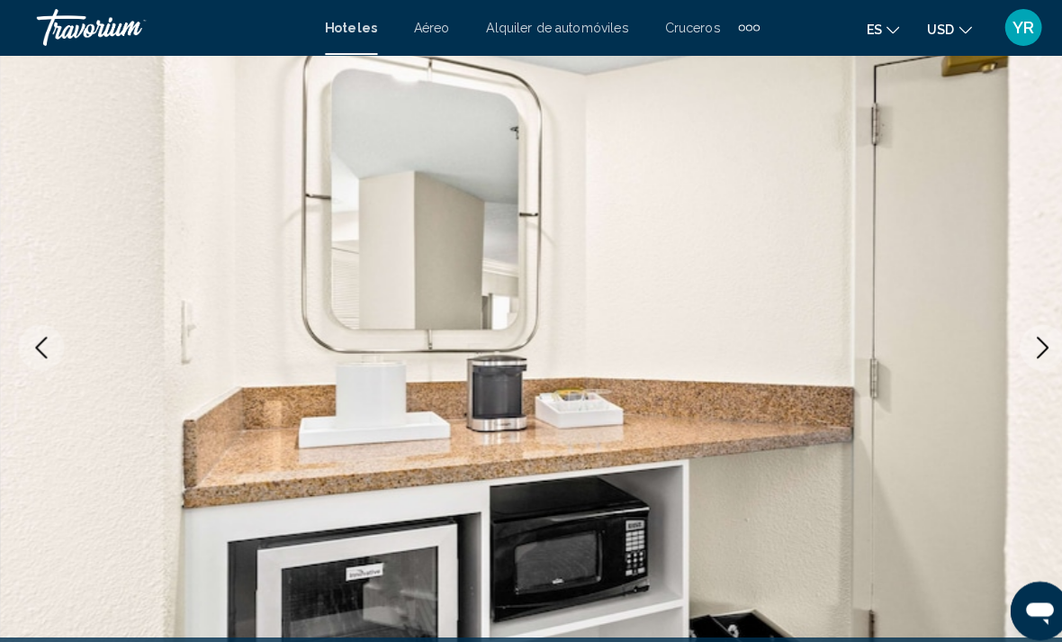
click at [1009, 338] on button "Next image" at bounding box center [1021, 340] width 45 height 45
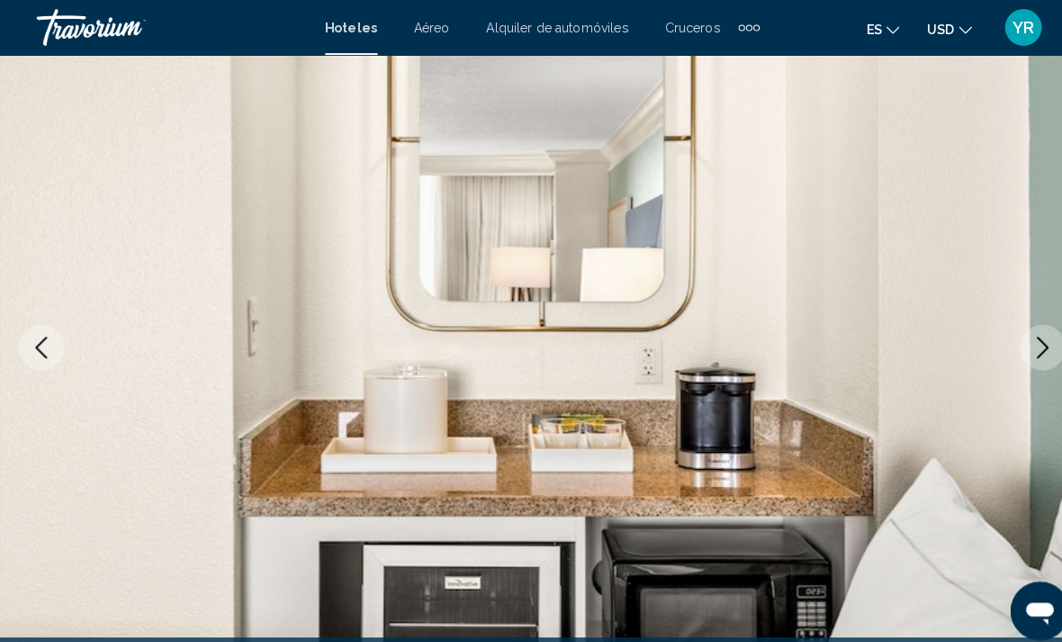
click at [1016, 342] on icon "Next image" at bounding box center [1022, 340] width 22 height 22
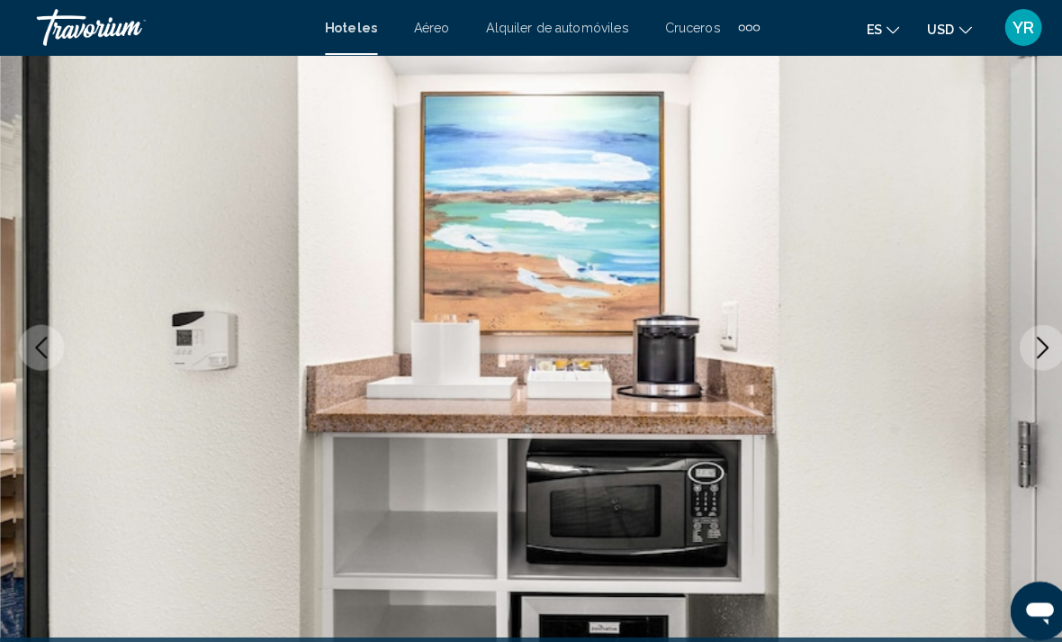
click at [1027, 350] on button "Next image" at bounding box center [1021, 340] width 45 height 45
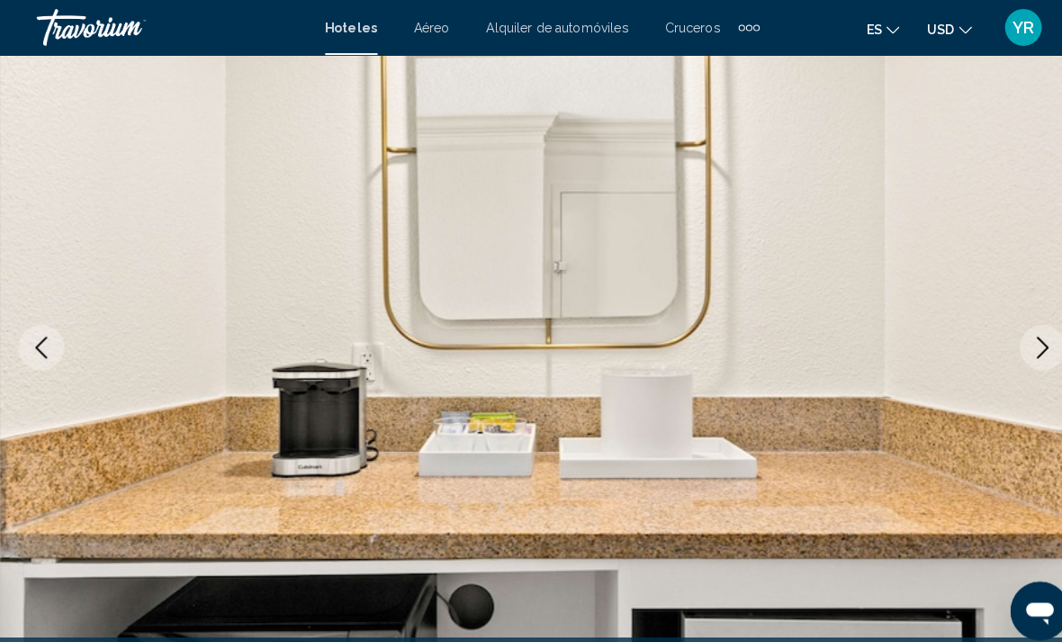
click at [1023, 336] on icon "Next image" at bounding box center [1022, 340] width 12 height 22
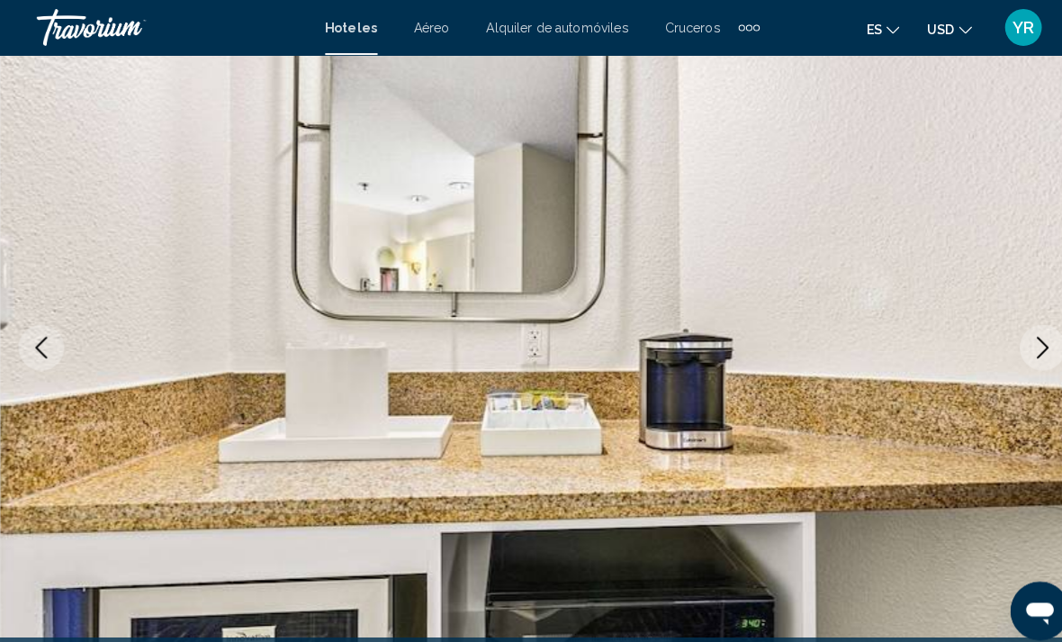
click at [1025, 344] on icon "Next image" at bounding box center [1022, 340] width 22 height 22
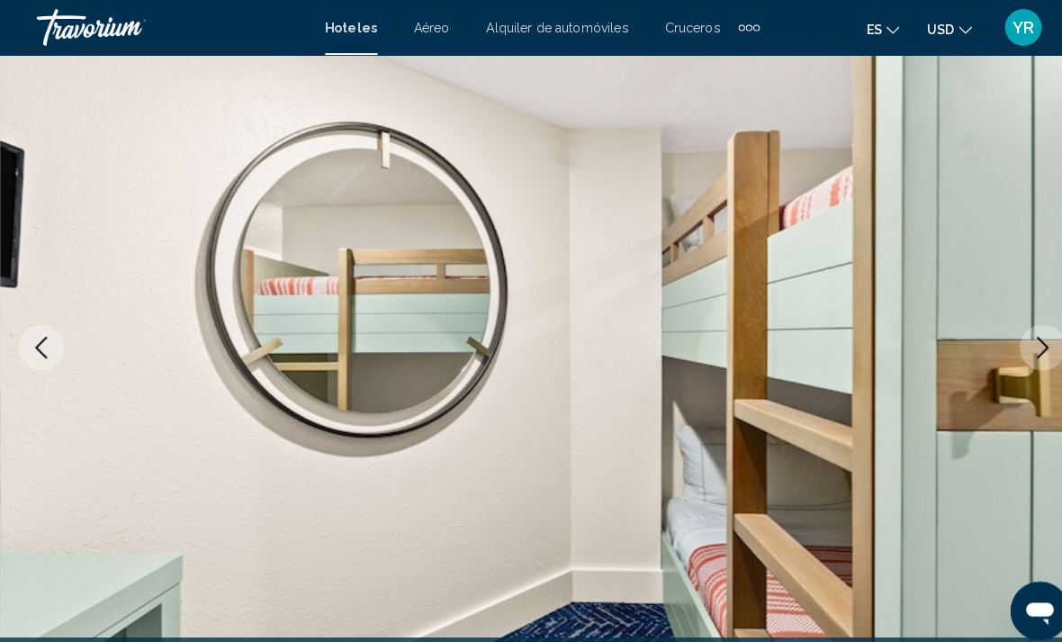
click at [1021, 347] on icon "Next image" at bounding box center [1022, 340] width 22 height 22
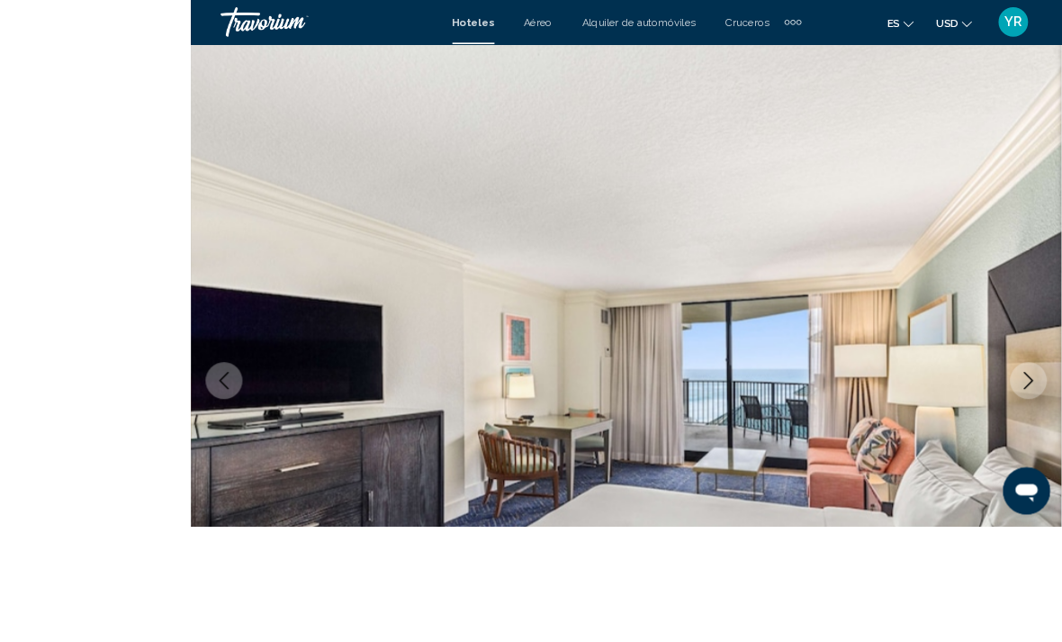
scroll to position [165, 0]
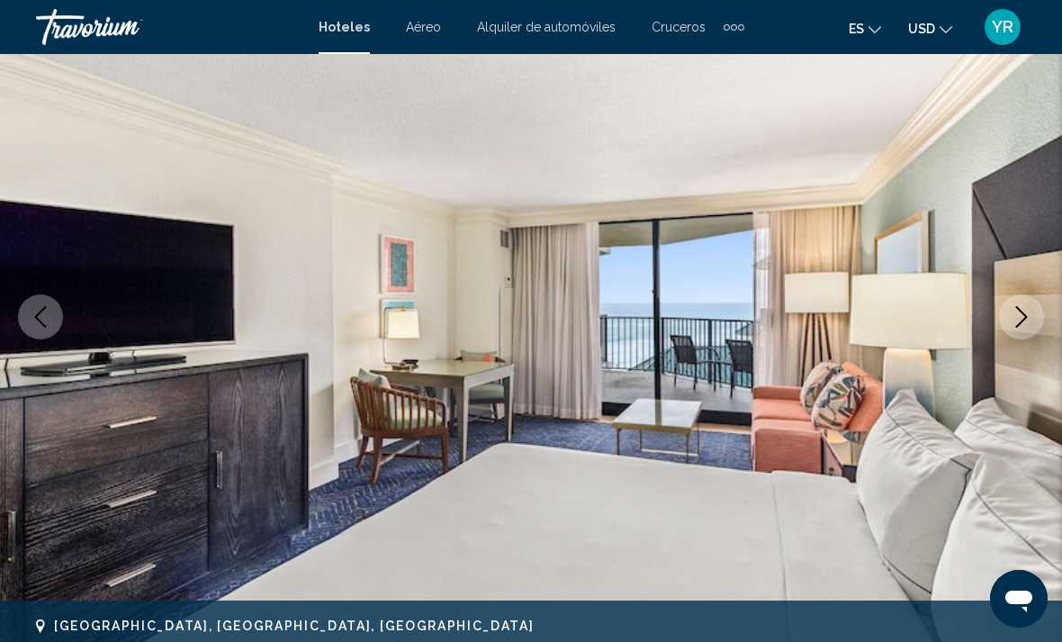
click at [1029, 321] on icon "Next image" at bounding box center [1022, 317] width 22 height 22
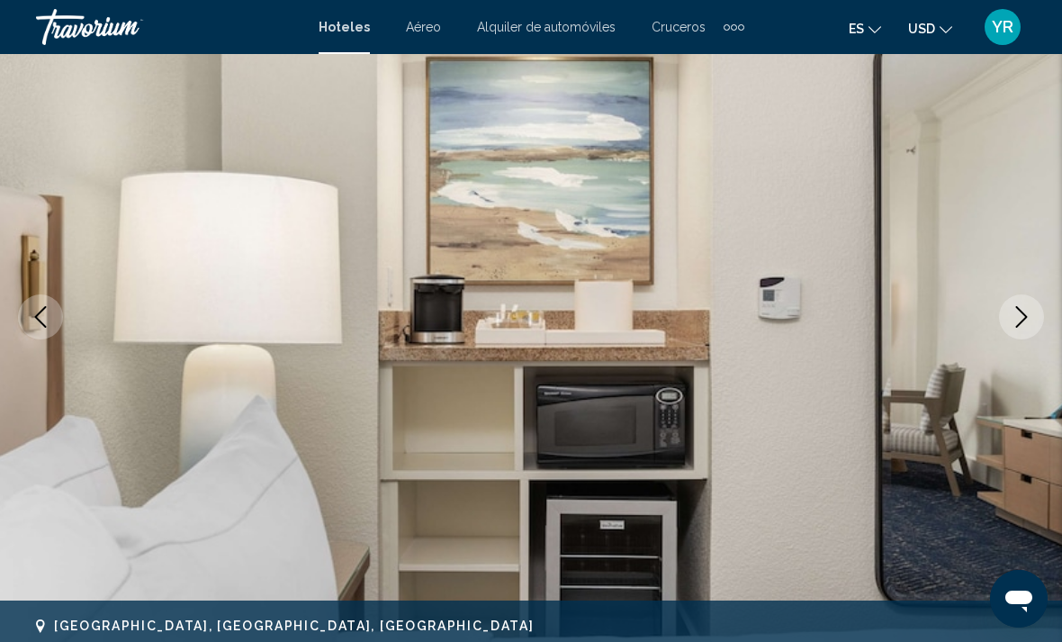
click at [1034, 335] on button "Next image" at bounding box center [1021, 316] width 45 height 45
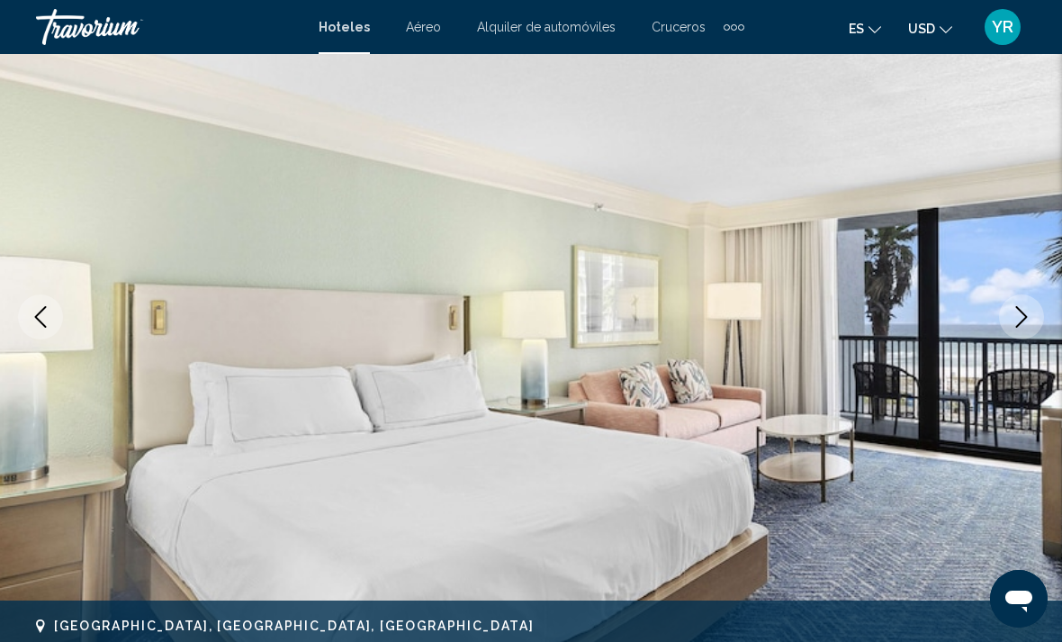
click at [1042, 327] on button "Next image" at bounding box center [1021, 316] width 45 height 45
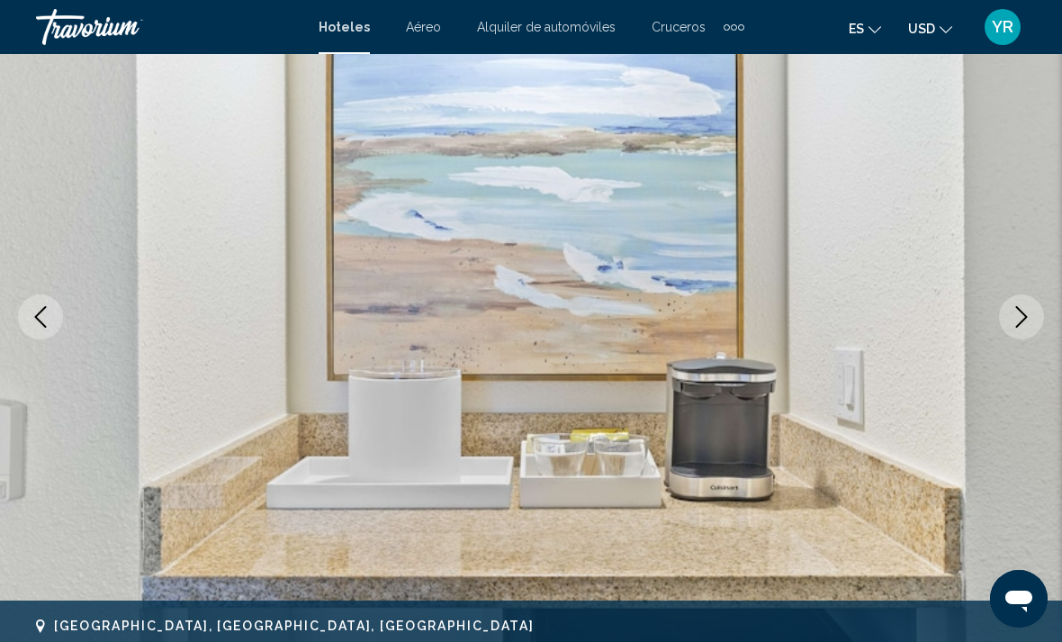
click at [1019, 313] on icon "Next image" at bounding box center [1022, 317] width 22 height 22
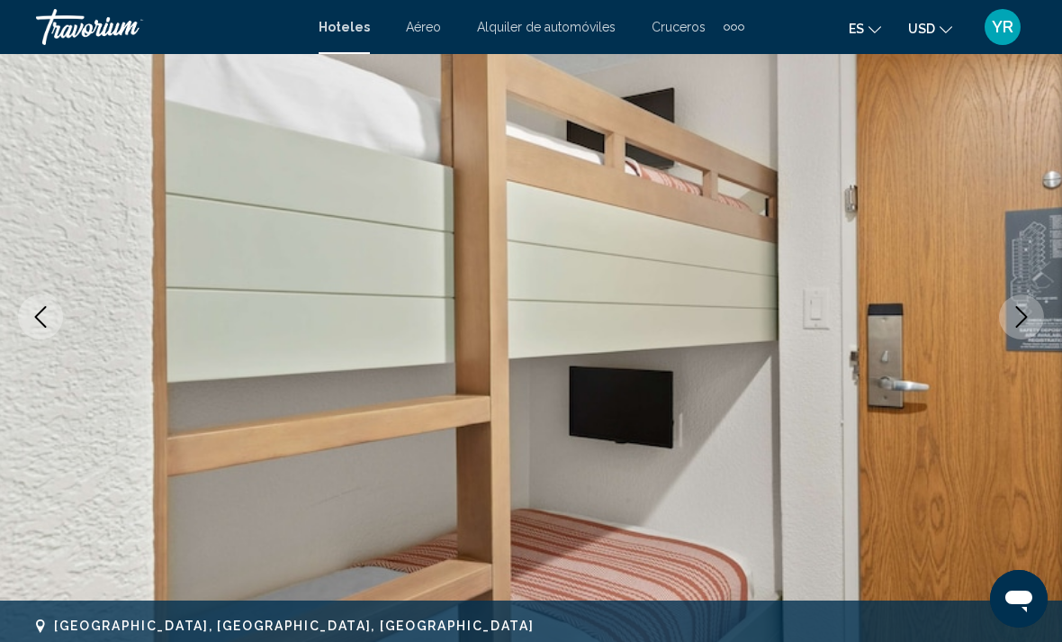
click at [1033, 329] on button "Next image" at bounding box center [1021, 316] width 45 height 45
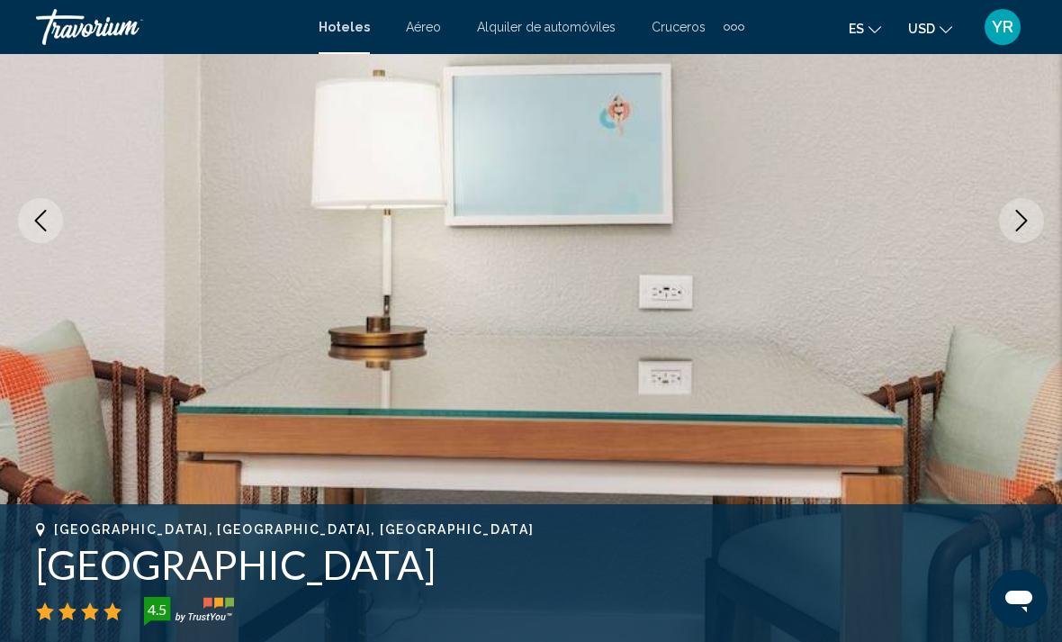
scroll to position [0, 0]
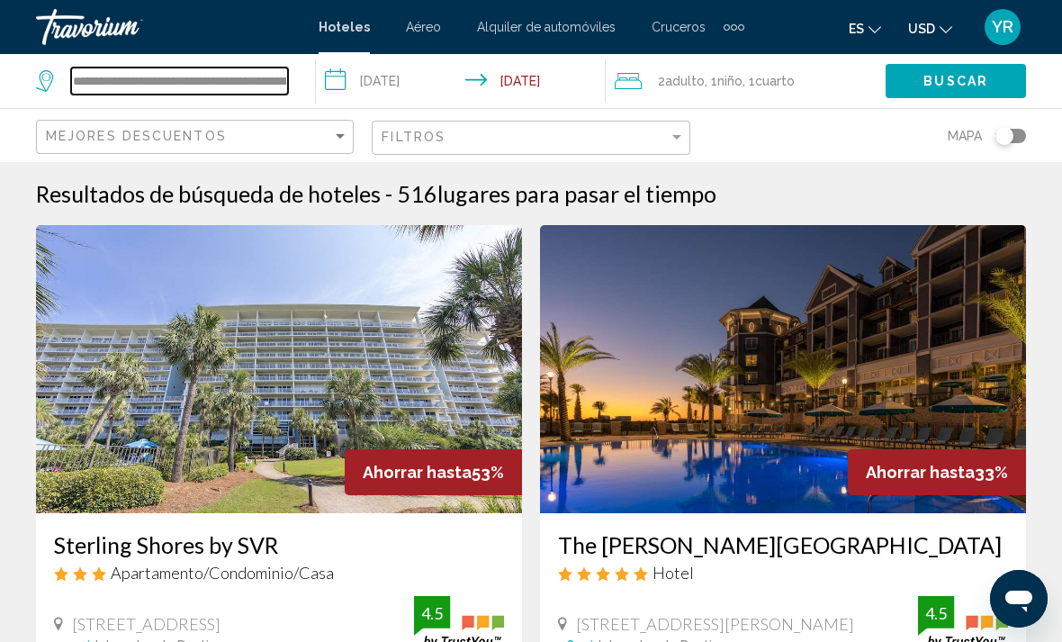
click at [268, 76] on input "**********" at bounding box center [179, 81] width 217 height 27
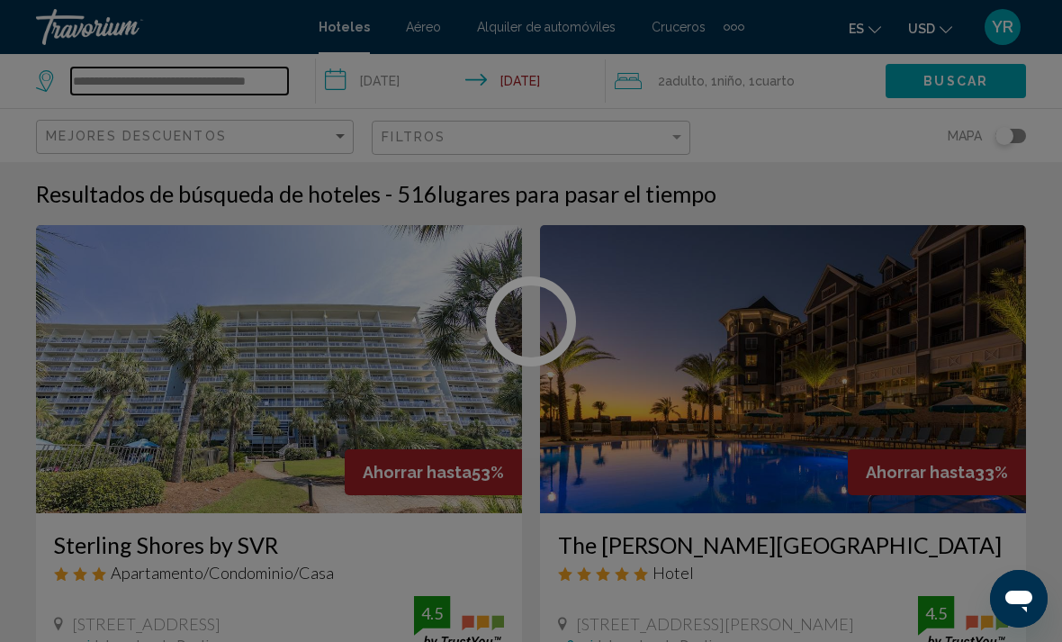
type input "**********"
click at [271, 74] on div at bounding box center [531, 321] width 1062 height 642
click at [276, 79] on input "**********" at bounding box center [179, 81] width 217 height 27
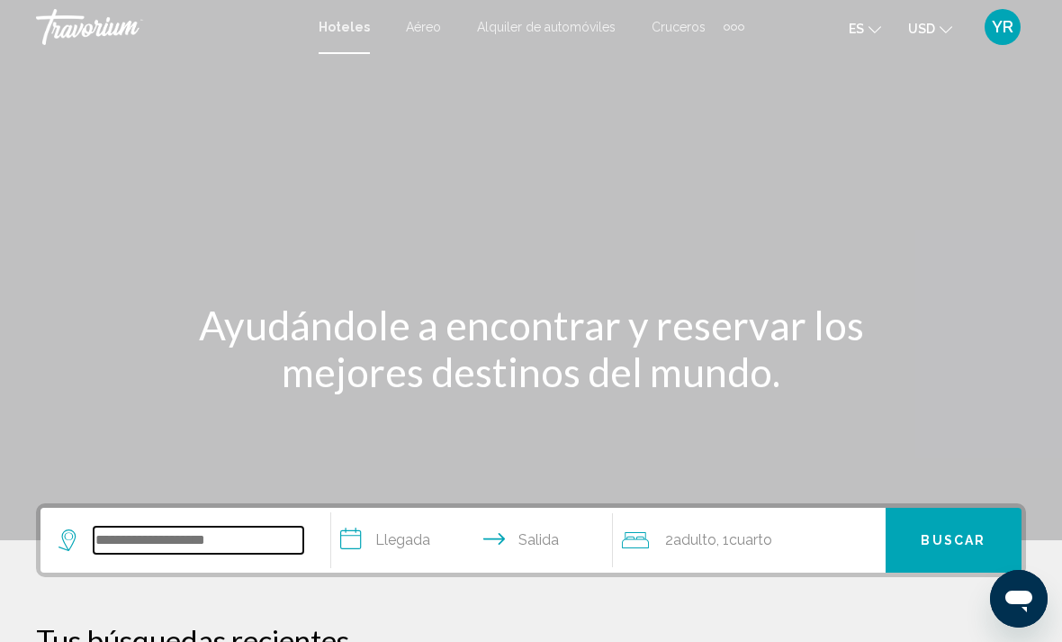
click at [204, 554] on input "Search widget" at bounding box center [199, 540] width 210 height 27
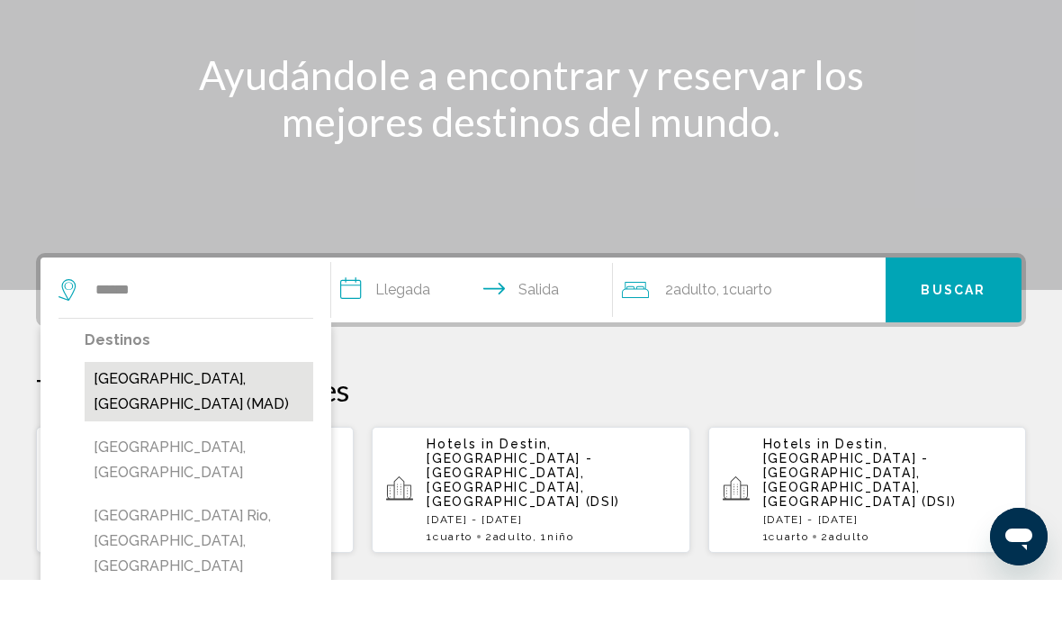
click at [251, 424] on button "Madrid, Spain (MAD)" at bounding box center [199, 453] width 229 height 59
type input "**********"
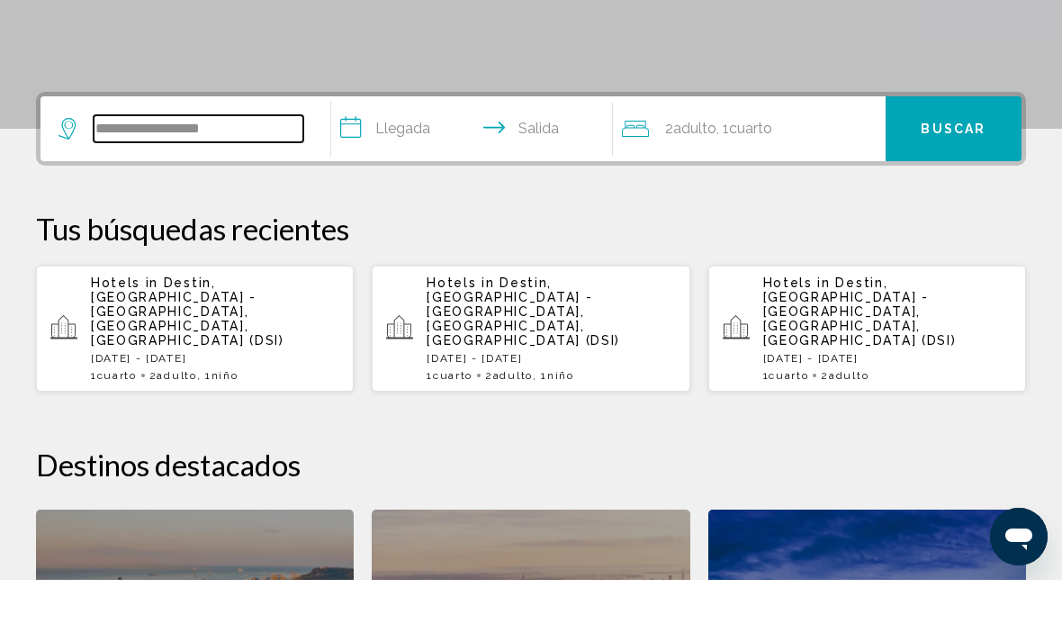
scroll to position [383, 0]
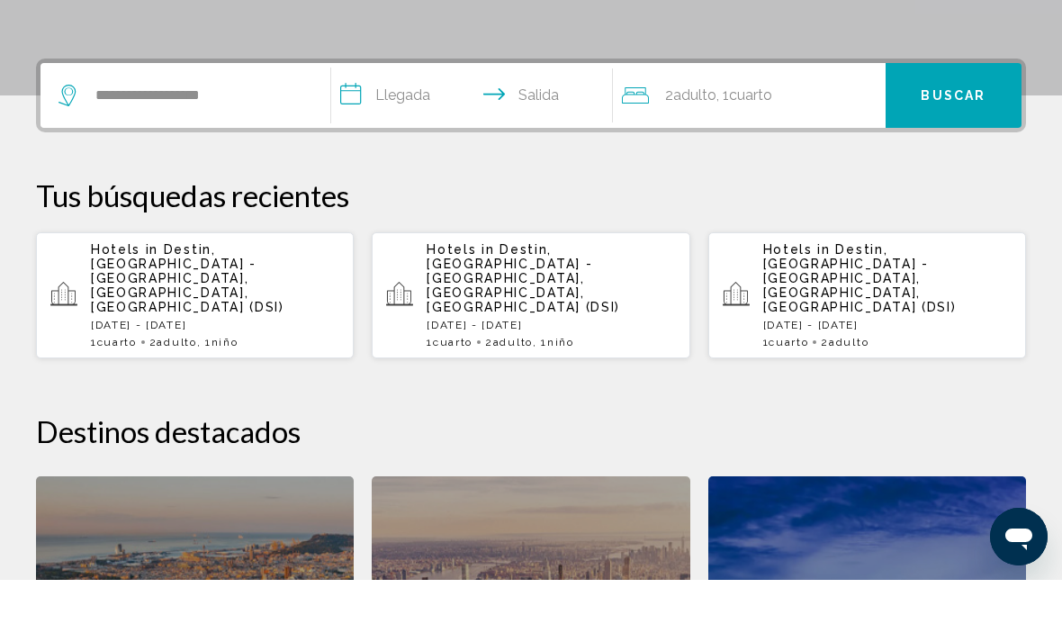
click at [380, 125] on input "**********" at bounding box center [475, 160] width 289 height 70
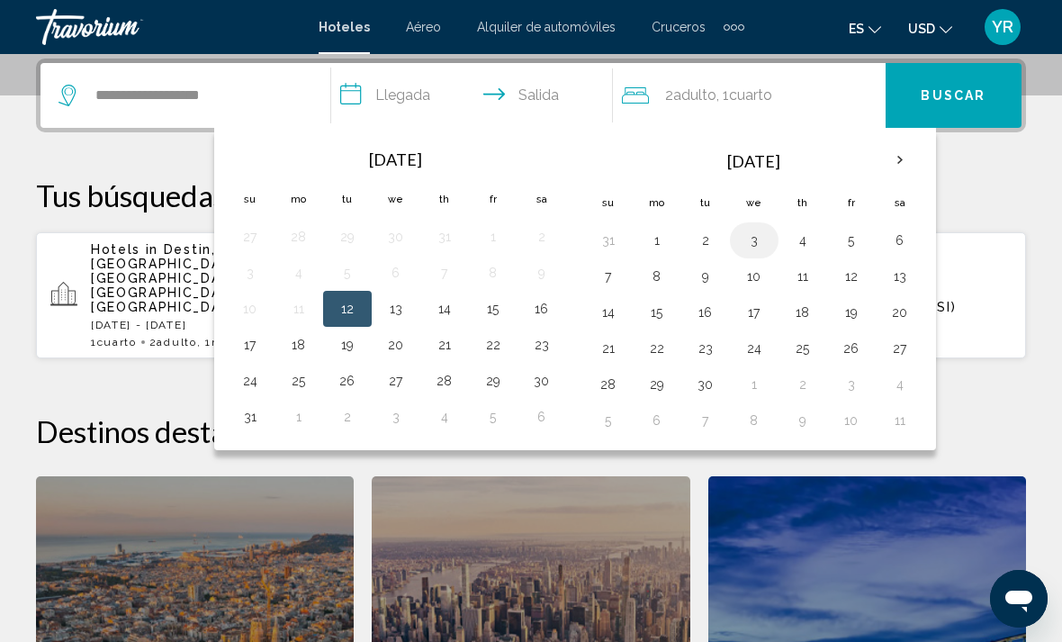
click at [762, 249] on button "3" at bounding box center [754, 240] width 29 height 25
click at [912, 246] on button "6" at bounding box center [900, 240] width 29 height 25
type input "**********"
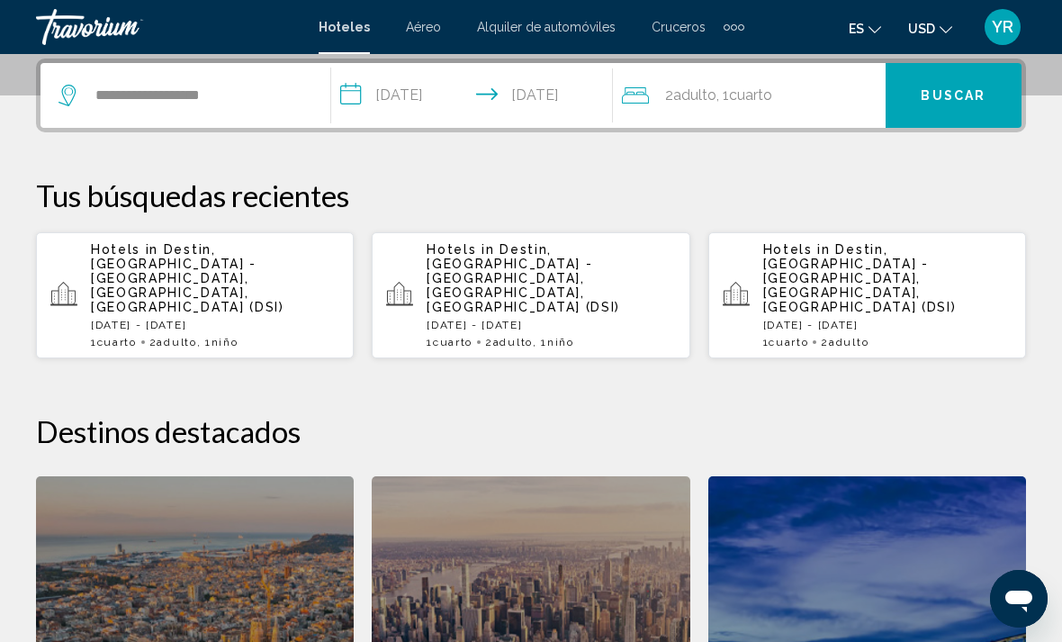
click at [953, 104] on span "Buscar" at bounding box center [953, 96] width 65 height 14
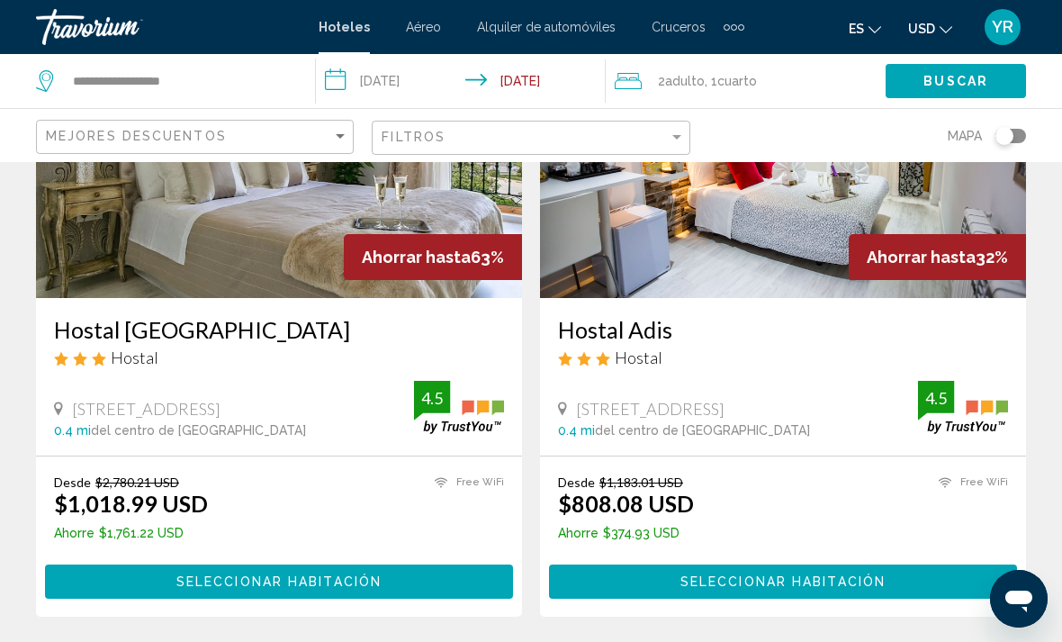
scroll to position [117, 0]
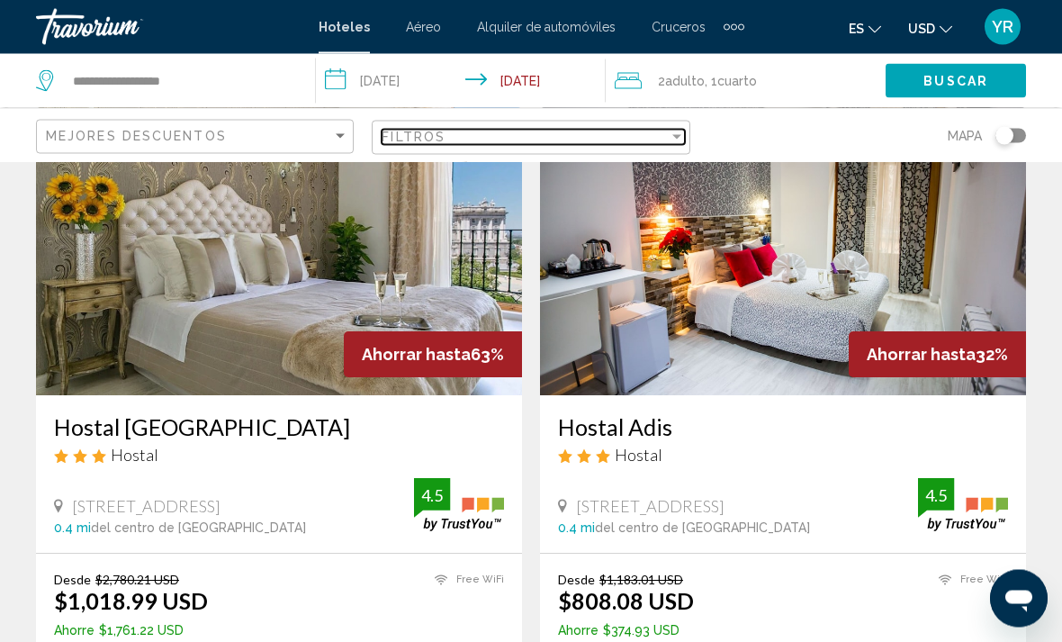
click at [683, 134] on div "Filter" at bounding box center [677, 137] width 16 height 14
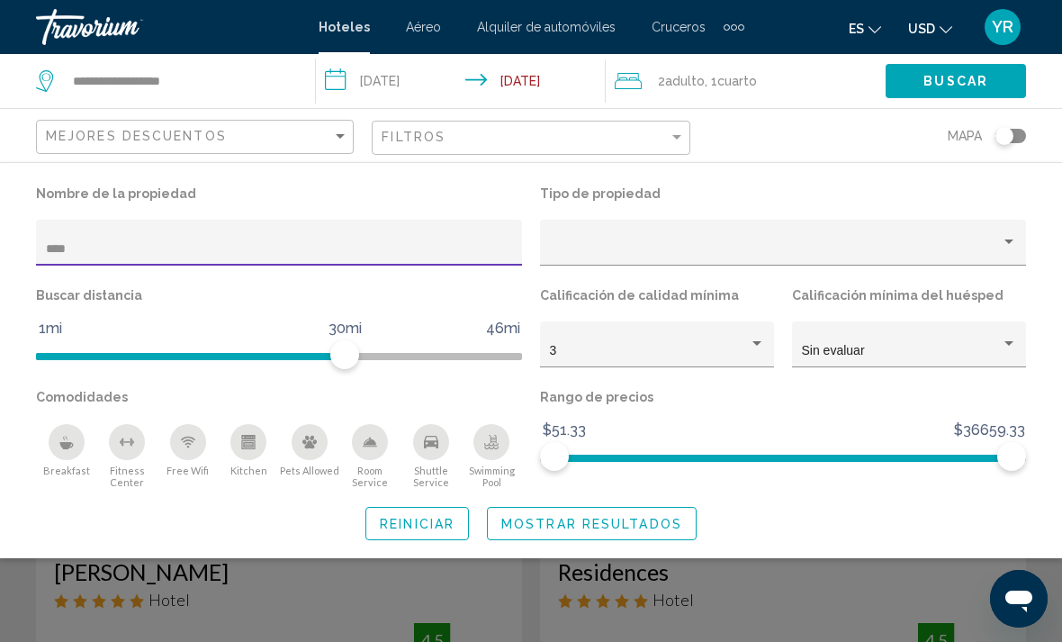
type input "*****"
click at [663, 530] on span "Mostrar resultados" at bounding box center [591, 524] width 181 height 14
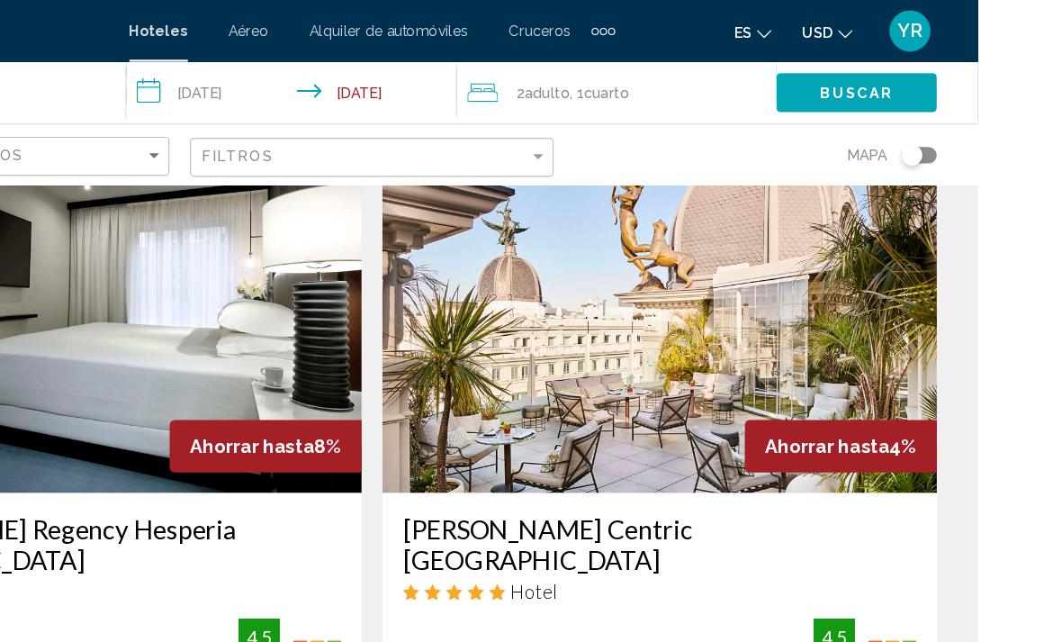
scroll to position [702, 0]
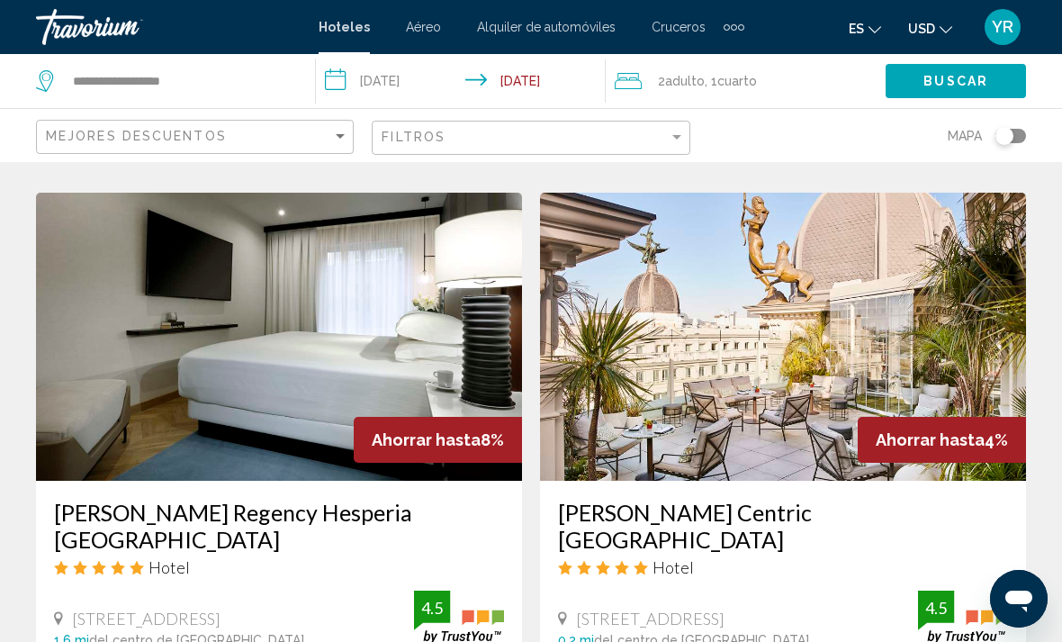
click at [846, 302] on img "Main content" at bounding box center [783, 337] width 486 height 288
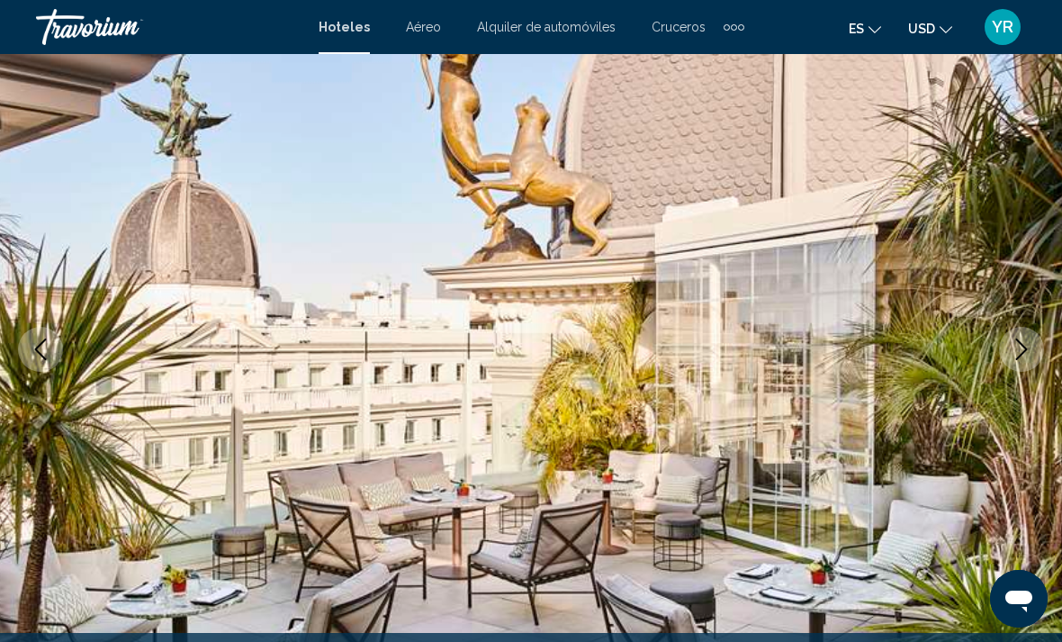
scroll to position [128, 0]
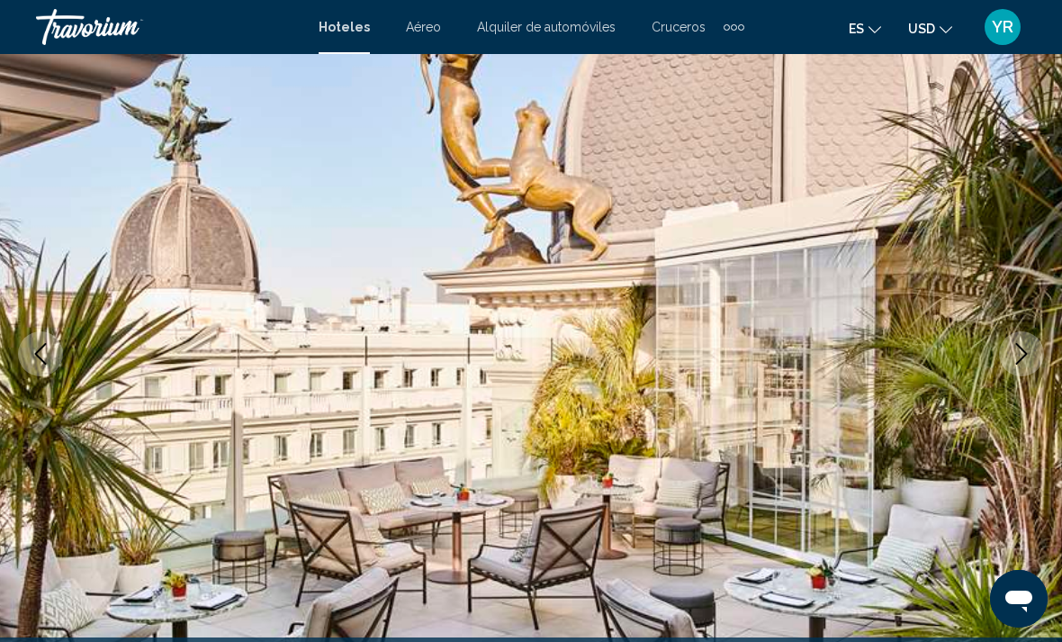
click at [1027, 365] on button "Next image" at bounding box center [1021, 353] width 45 height 45
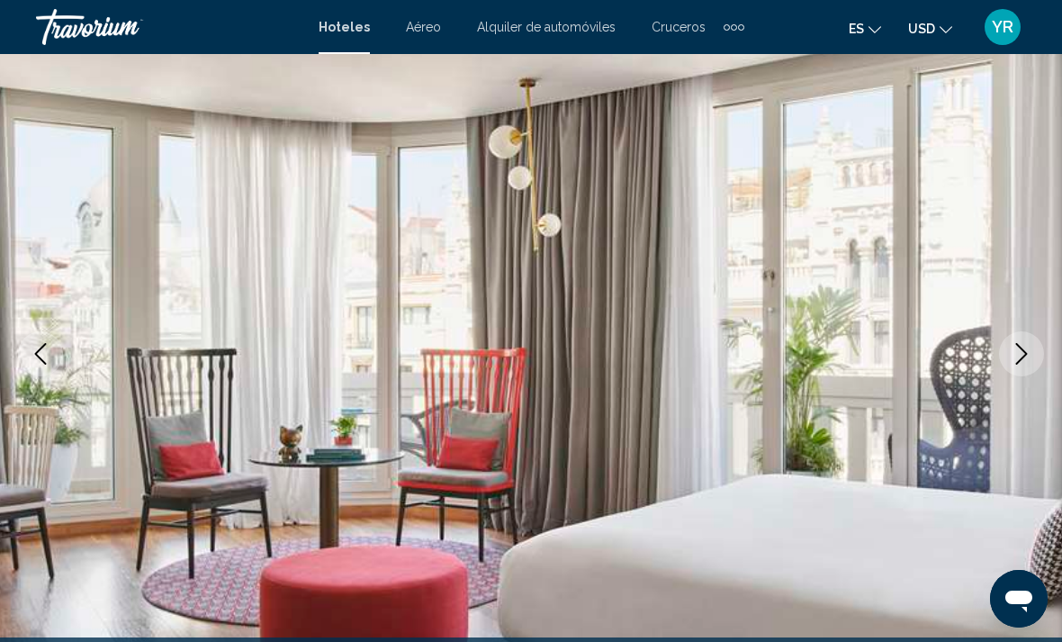
click at [1024, 369] on button "Next image" at bounding box center [1021, 353] width 45 height 45
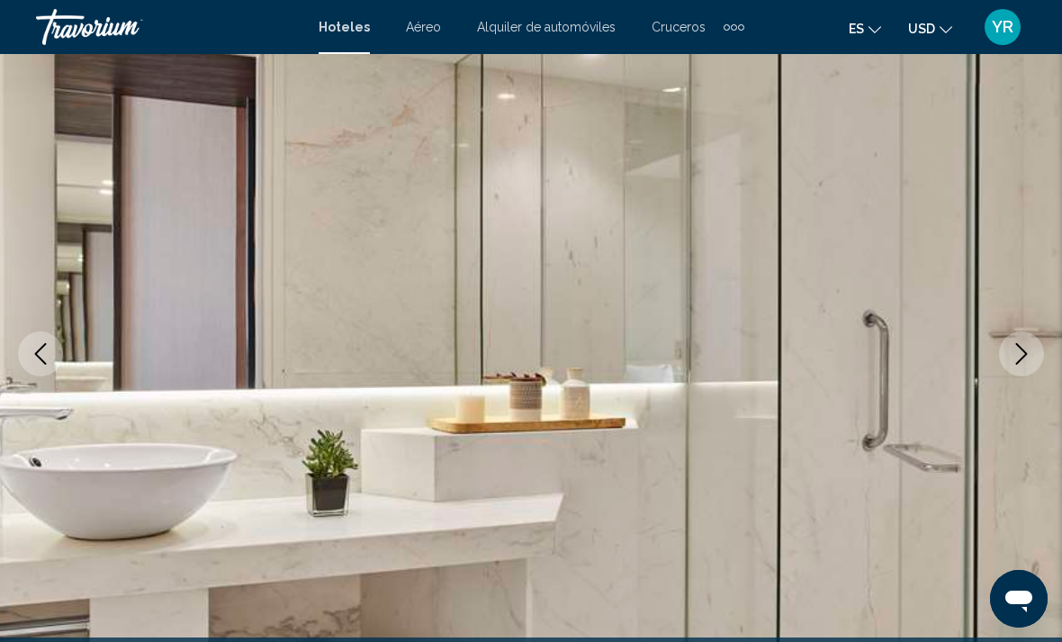
click at [1033, 345] on button "Next image" at bounding box center [1021, 353] width 45 height 45
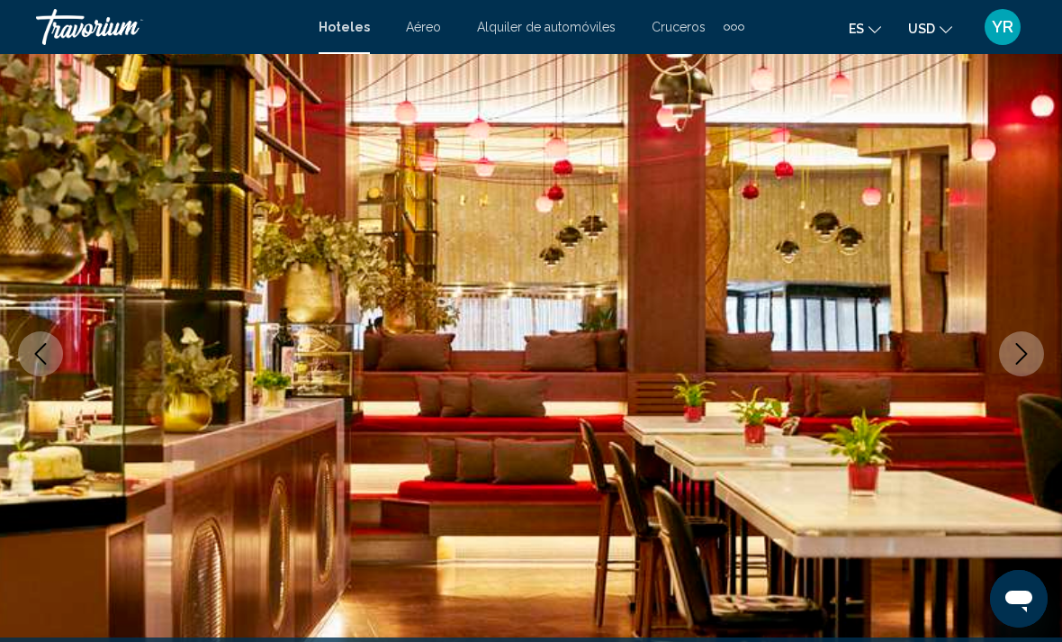
scroll to position [118, 0]
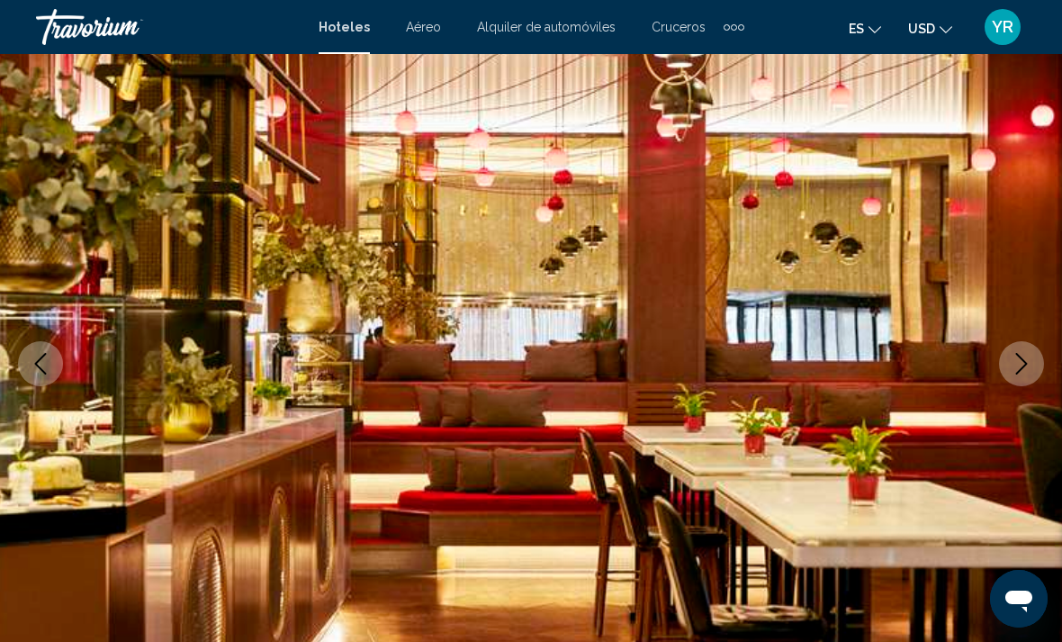
click at [1014, 374] on icon "Next image" at bounding box center [1022, 364] width 22 height 22
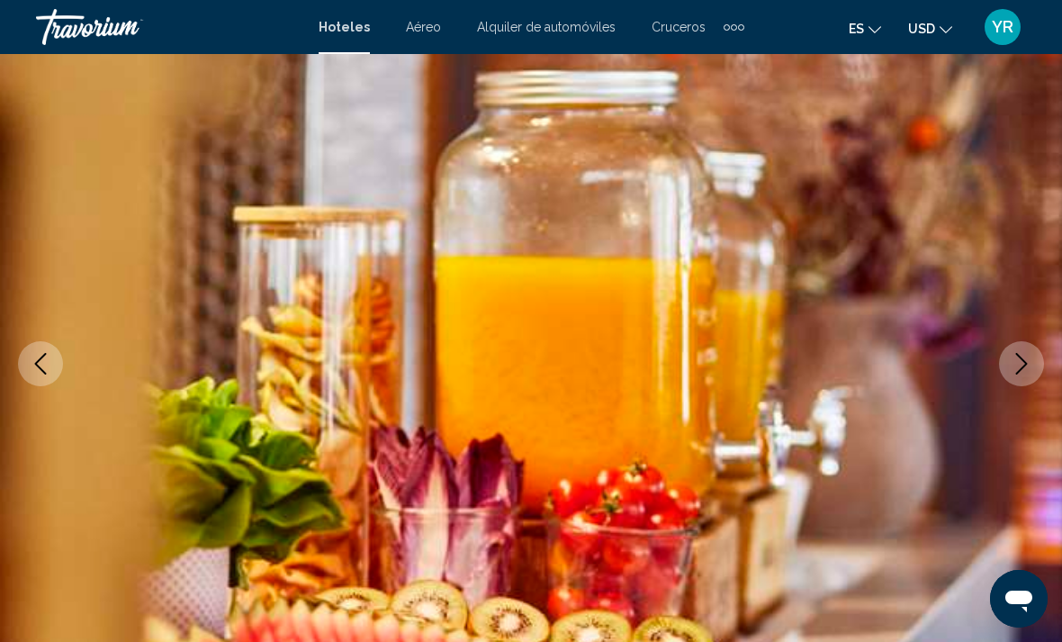
click at [1032, 377] on button "Next image" at bounding box center [1021, 363] width 45 height 45
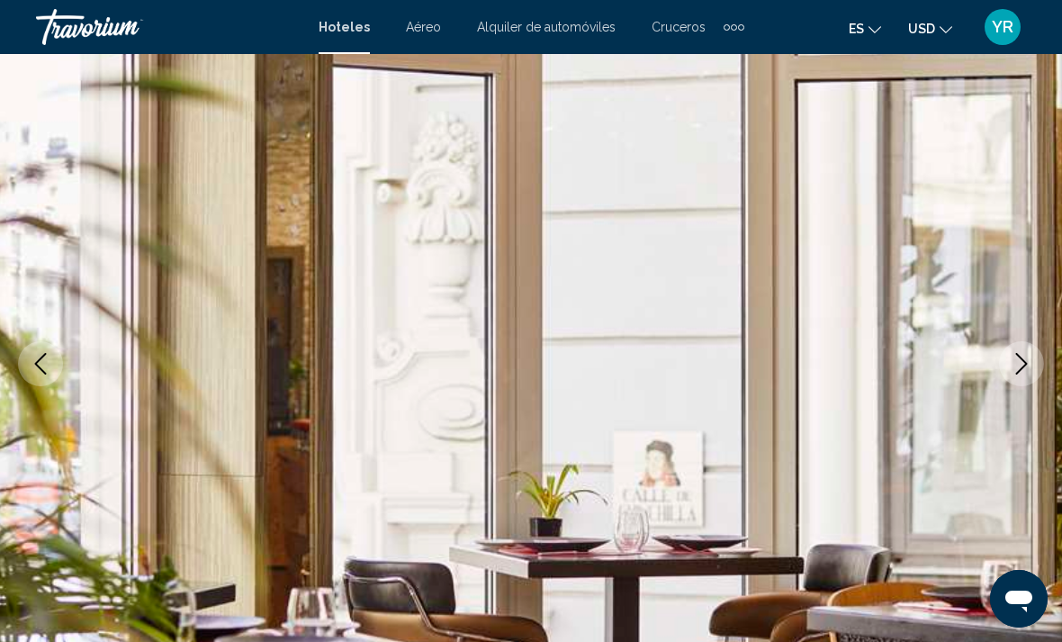
click at [1035, 371] on button "Next image" at bounding box center [1021, 363] width 45 height 45
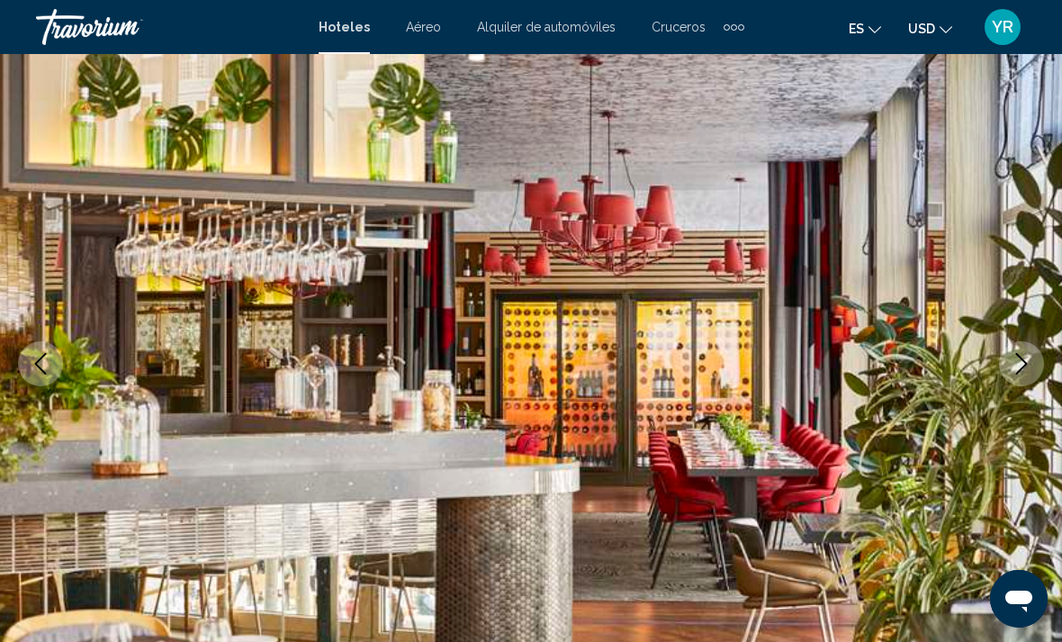
click at [1030, 365] on icon "Next image" at bounding box center [1022, 364] width 22 height 22
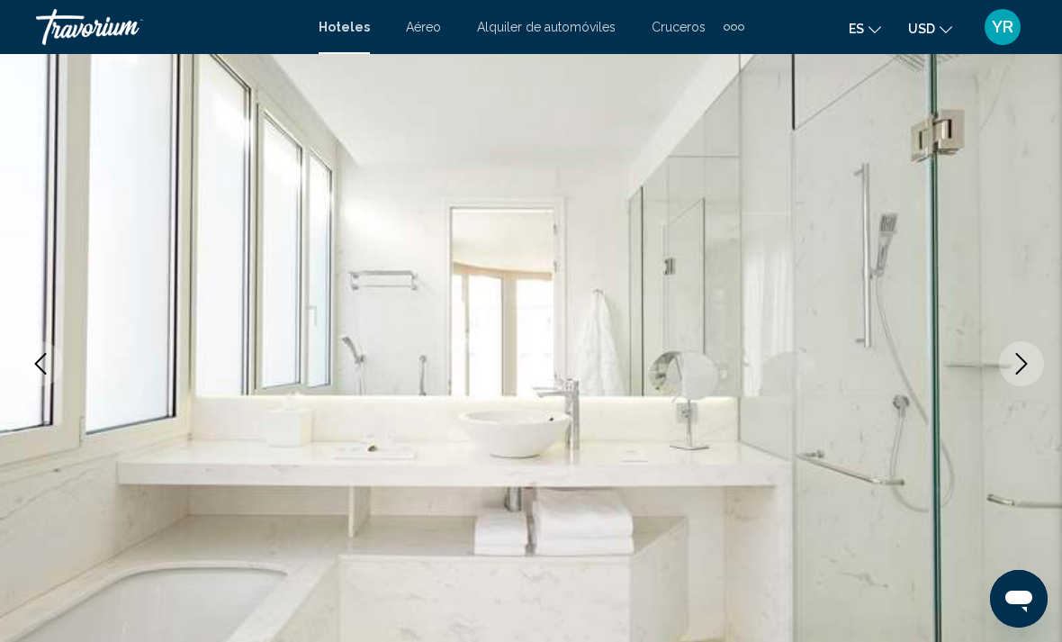
click at [1017, 365] on icon "Next image" at bounding box center [1022, 364] width 22 height 22
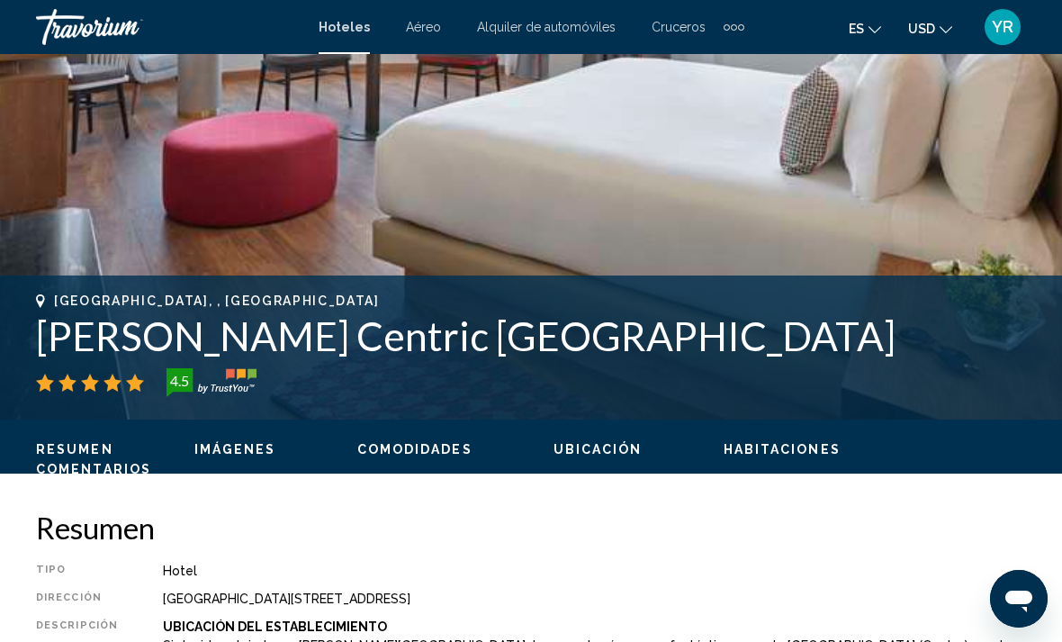
scroll to position [0, 0]
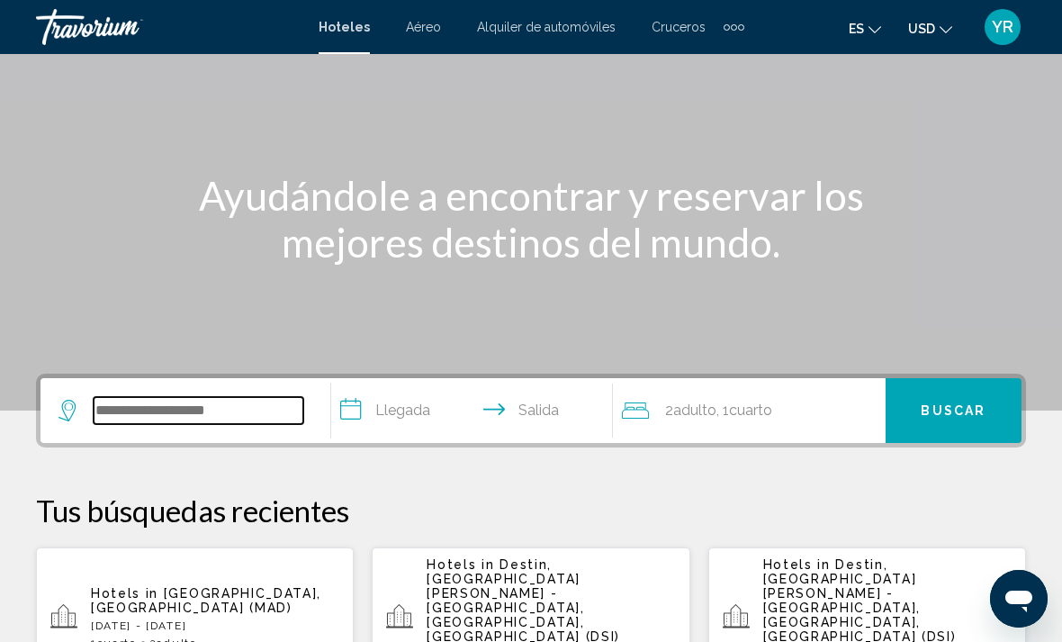
click at [242, 419] on input "Search widget" at bounding box center [199, 410] width 210 height 27
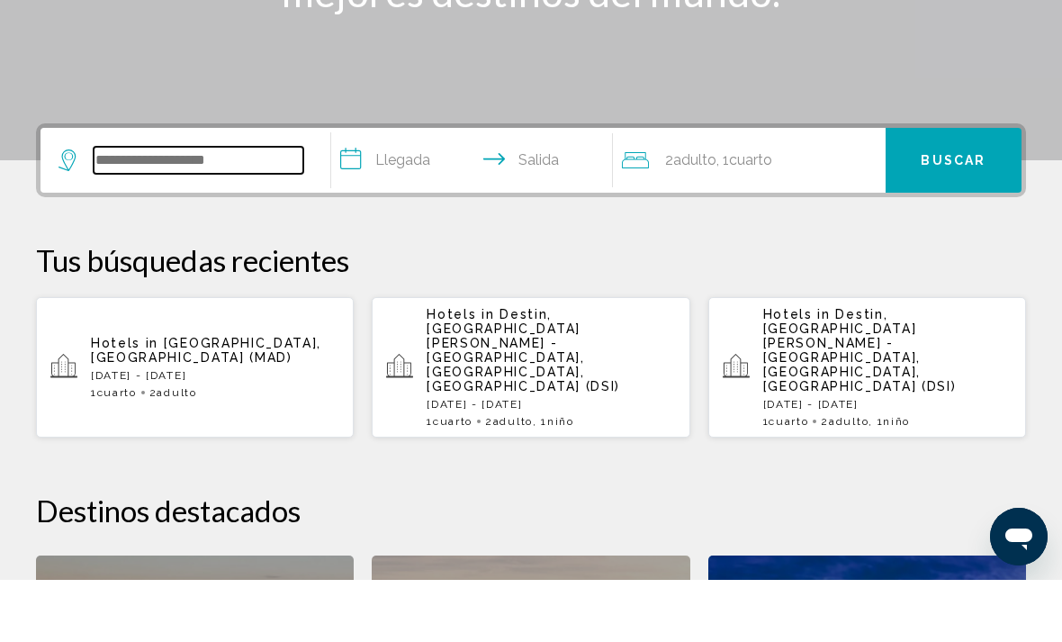
scroll to position [383, 0]
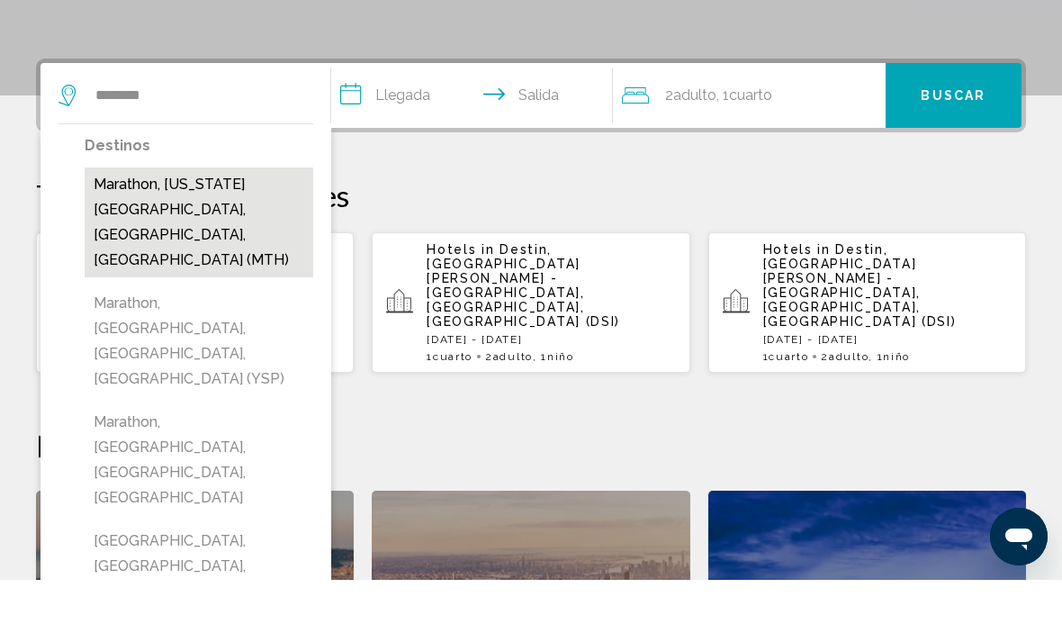
click at [224, 230] on button "Marathon, Florida Keys, FL, United States (MTH)" at bounding box center [199, 285] width 229 height 110
type input "**********"
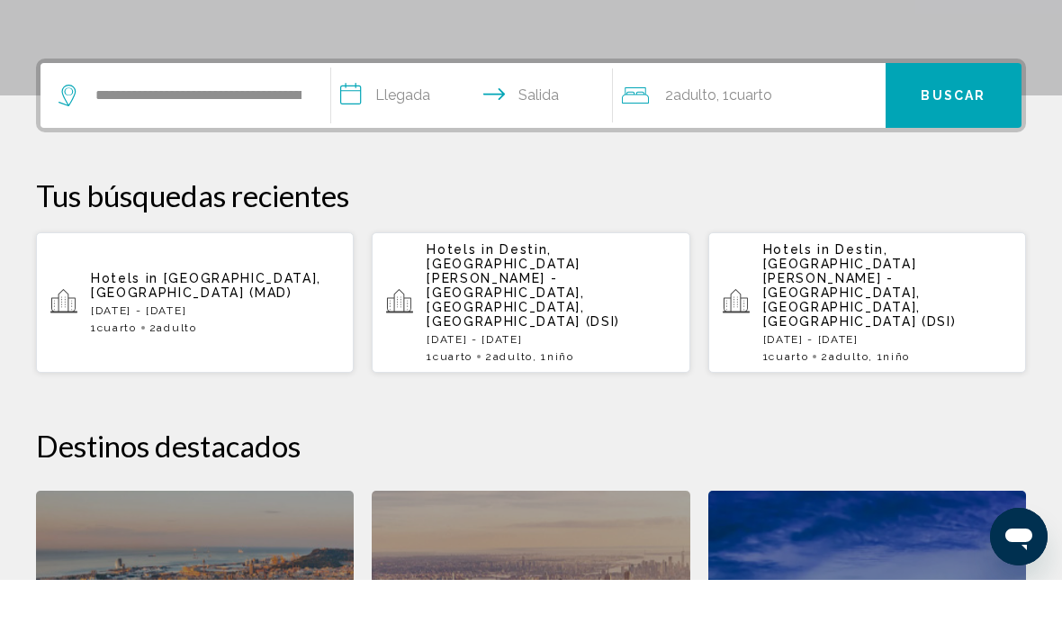
click at [375, 125] on input "**********" at bounding box center [475, 160] width 289 height 70
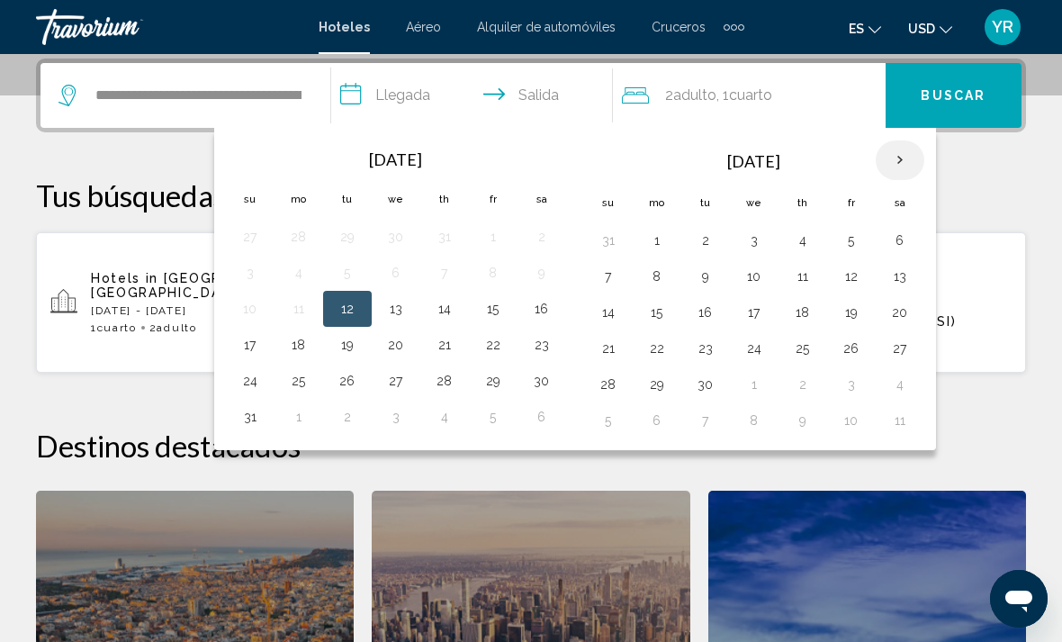
click at [897, 146] on th "Next month" at bounding box center [900, 160] width 49 height 40
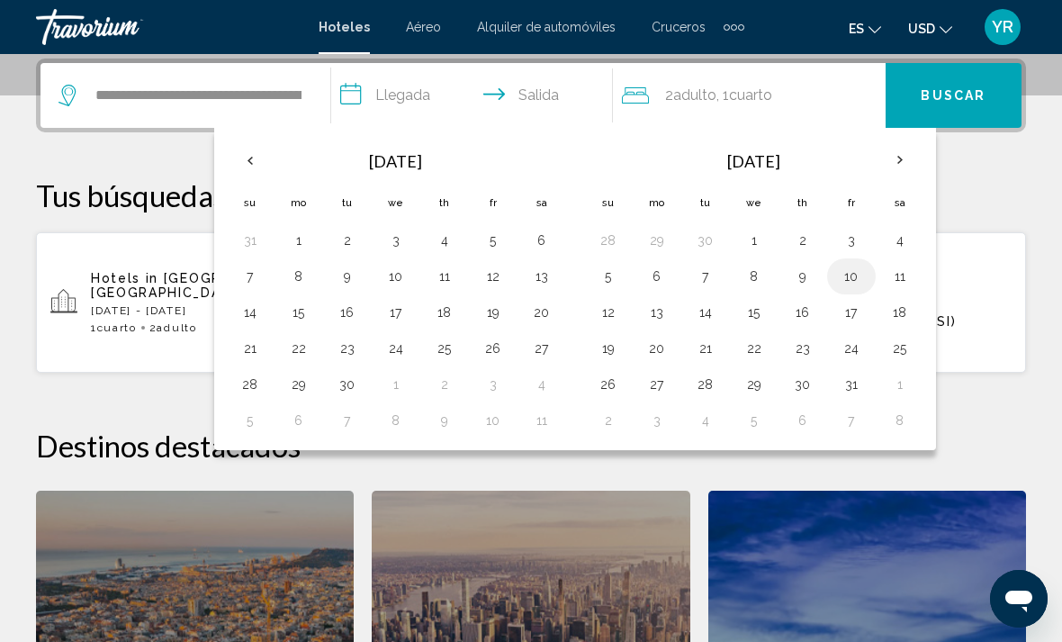
click at [855, 266] on button "10" at bounding box center [851, 276] width 29 height 25
click at [605, 310] on button "12" at bounding box center [608, 312] width 29 height 25
type input "**********"
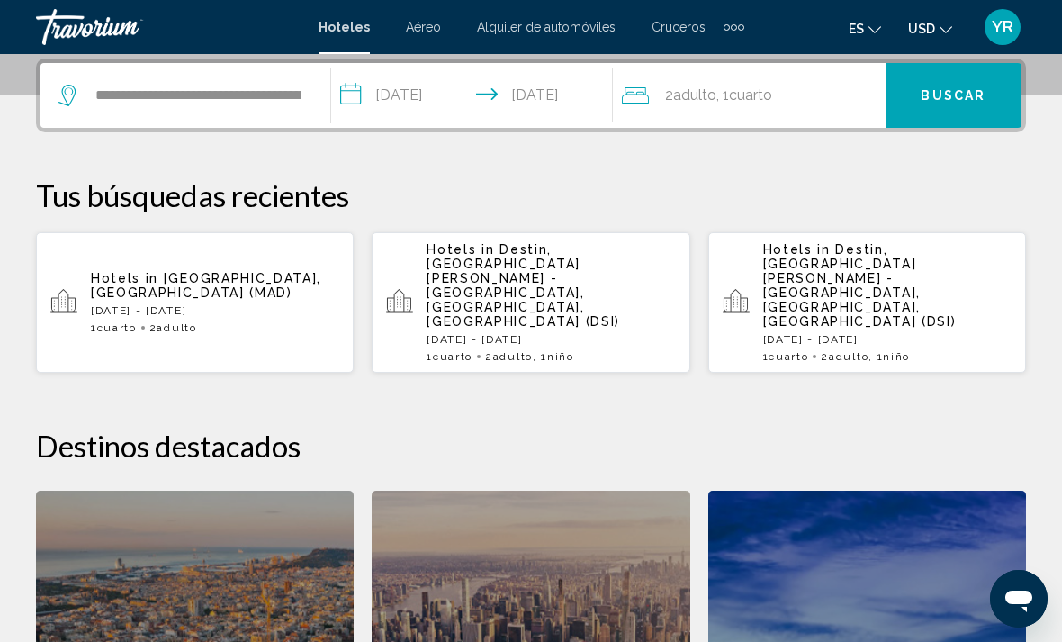
click at [793, 105] on div "2 Adulto Adulto , 1 Cuarto habitaciones" at bounding box center [754, 95] width 264 height 25
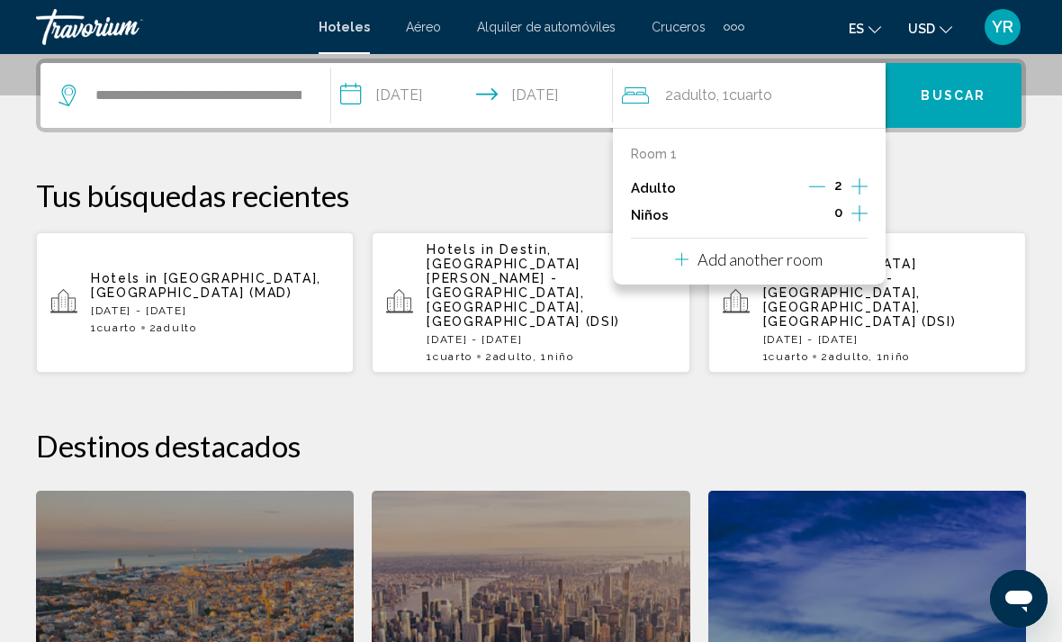
click at [864, 191] on icon "Increment adults" at bounding box center [860, 187] width 16 height 22
click at [862, 189] on icon "Increment adults" at bounding box center [860, 187] width 16 height 22
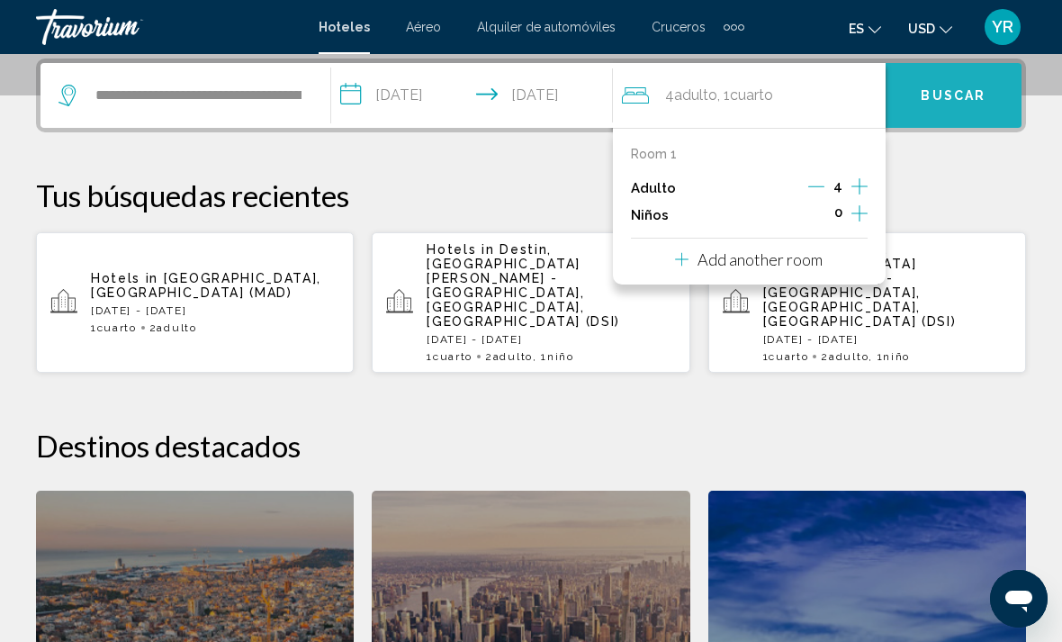
click at [957, 89] on span "Buscar" at bounding box center [953, 96] width 65 height 14
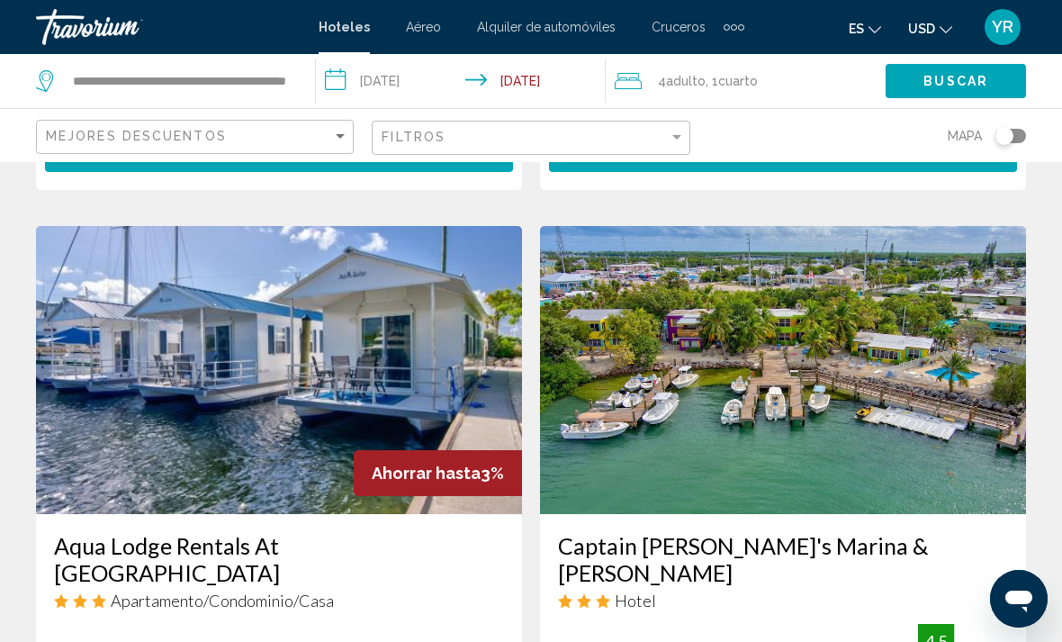
scroll to position [2988, 0]
